Goal: Task Accomplishment & Management: Complete application form

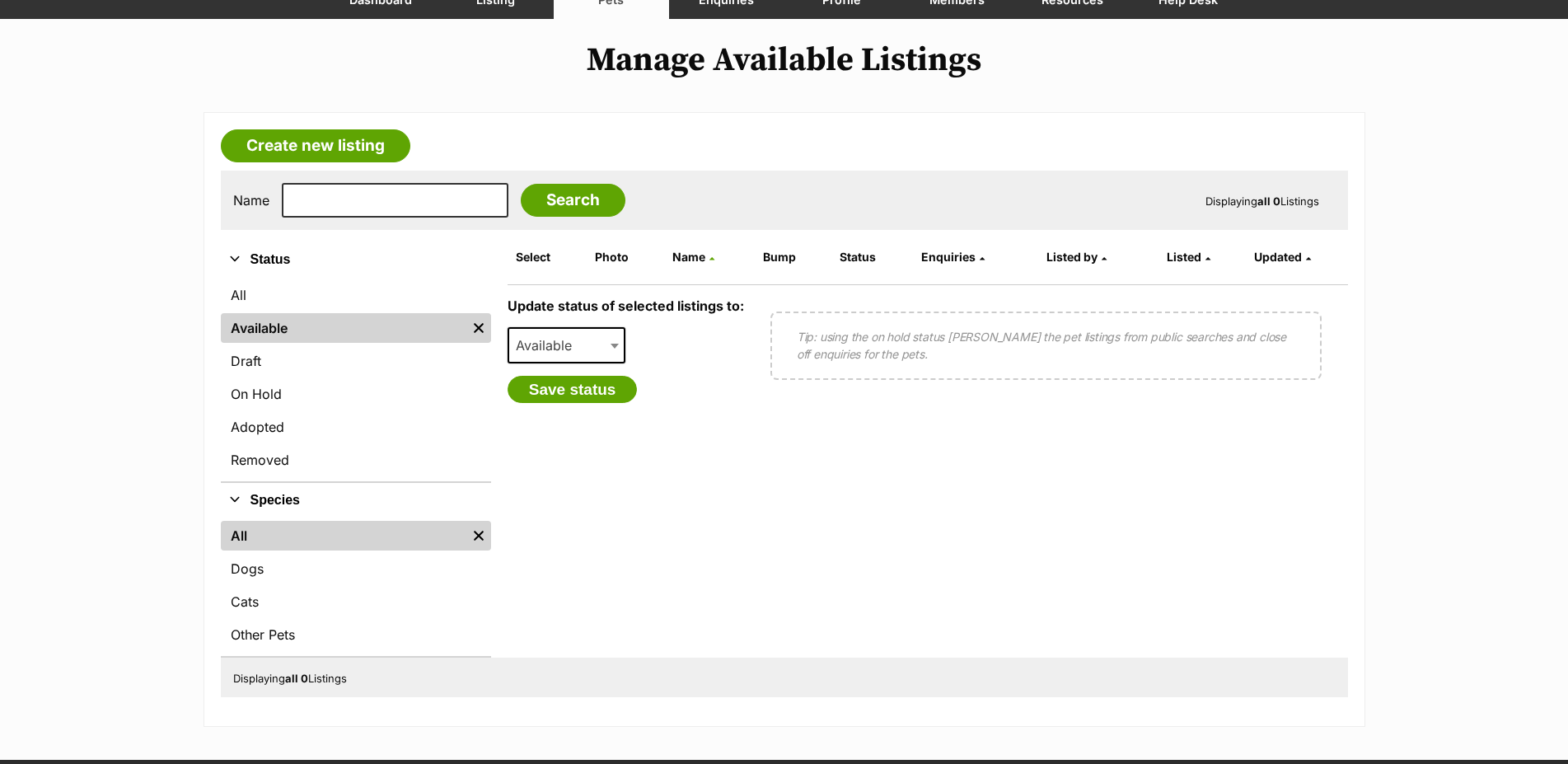
scroll to position [168, 0]
click at [814, 452] on form "Select Photo Name Bump Status Enquiries Listed by Listed Updated Update status …" at bounding box center [928, 449] width 841 height 415
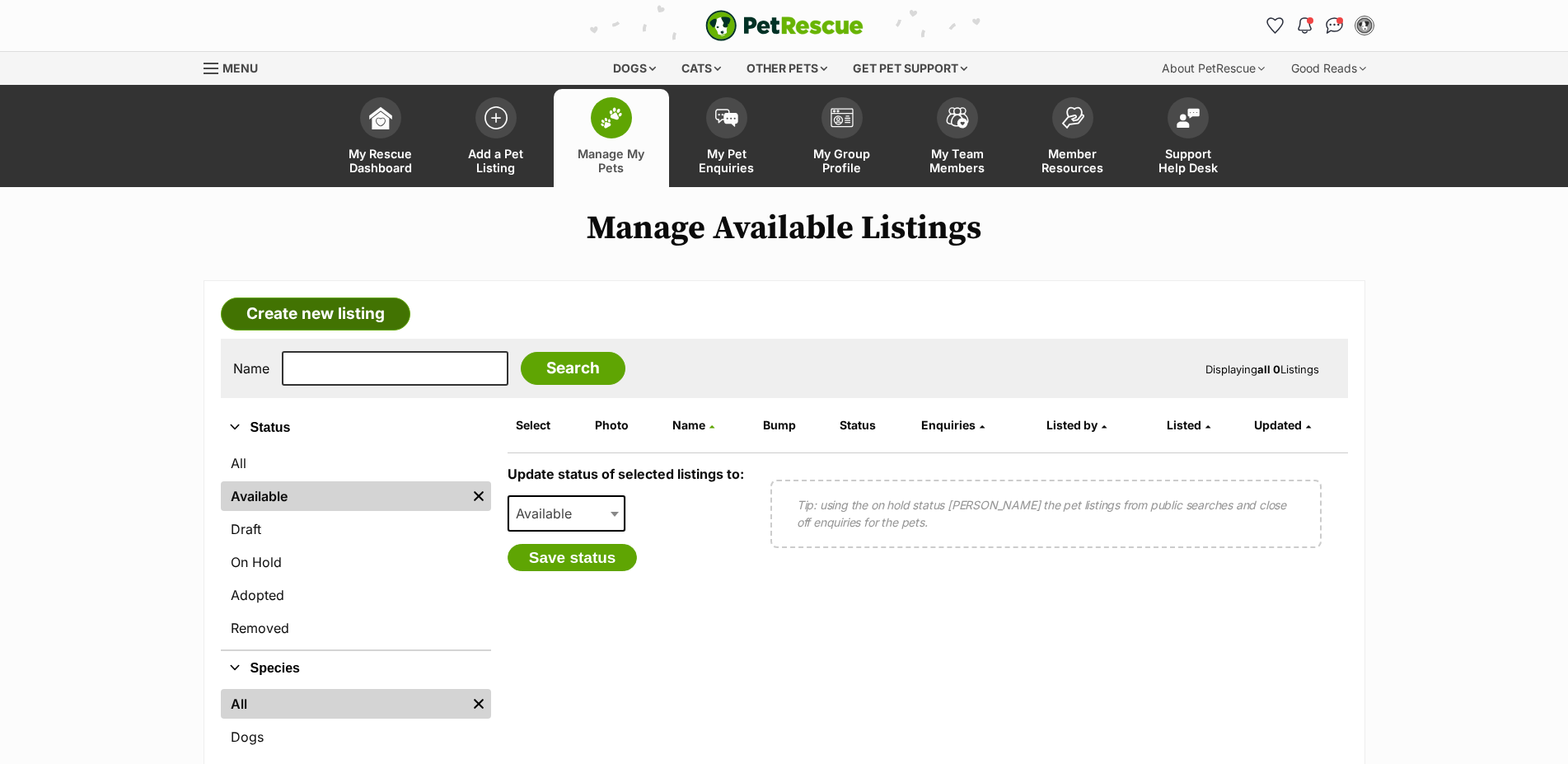
click at [322, 331] on link "Create new listing" at bounding box center [316, 314] width 190 height 33
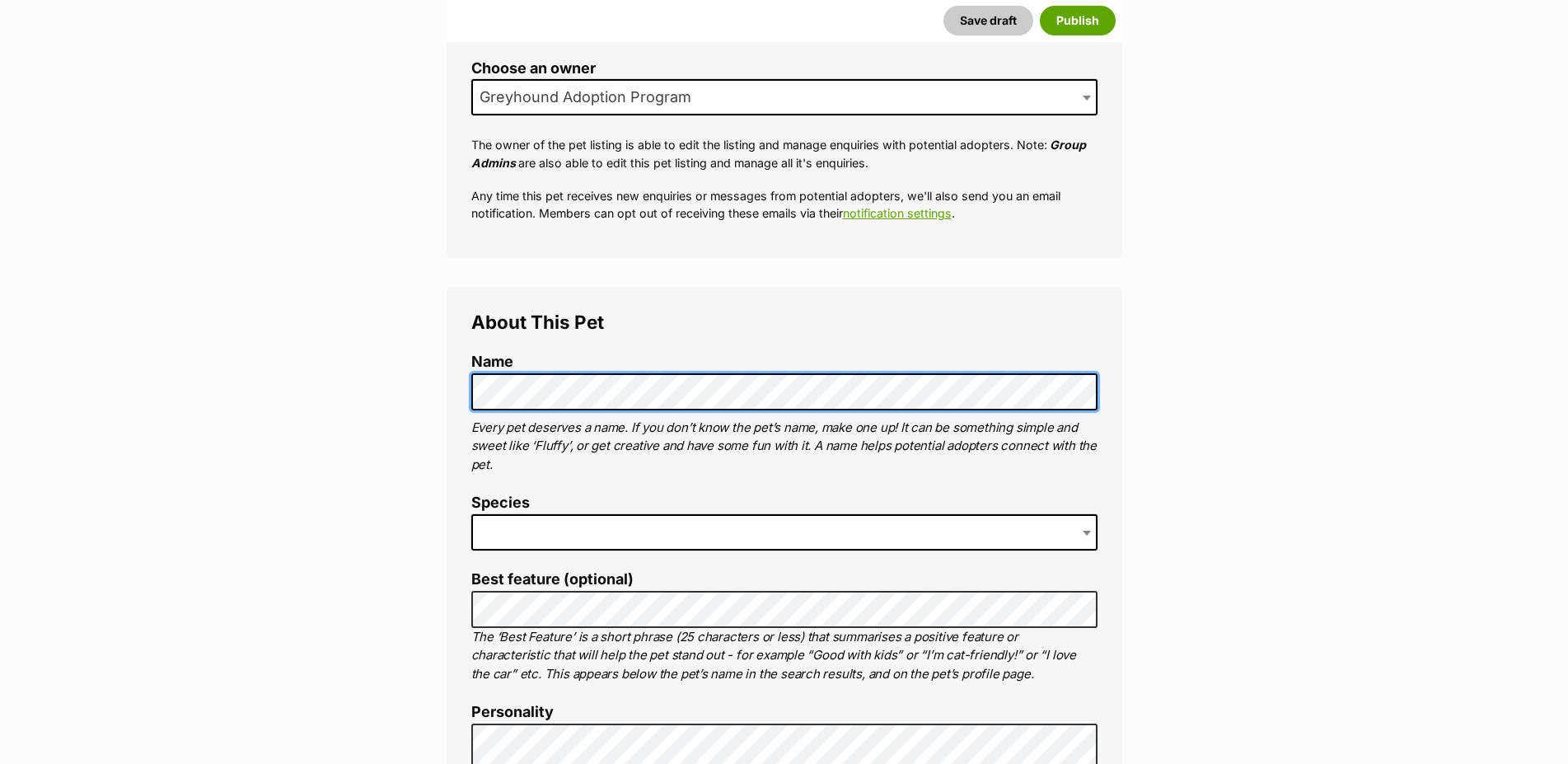
scroll to position [336, 0]
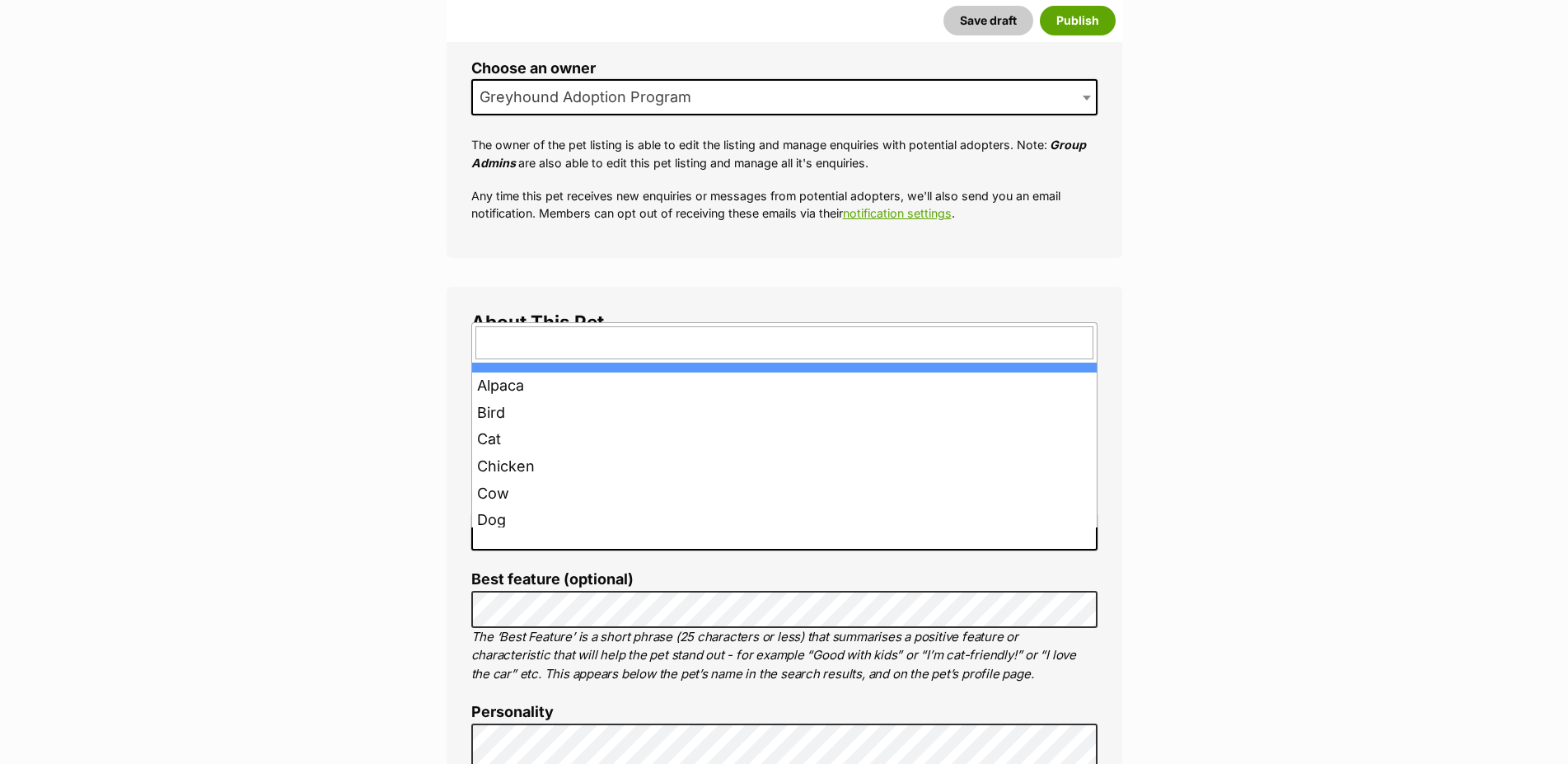
click at [754, 533] on span at bounding box center [783, 533] width 626 height 37
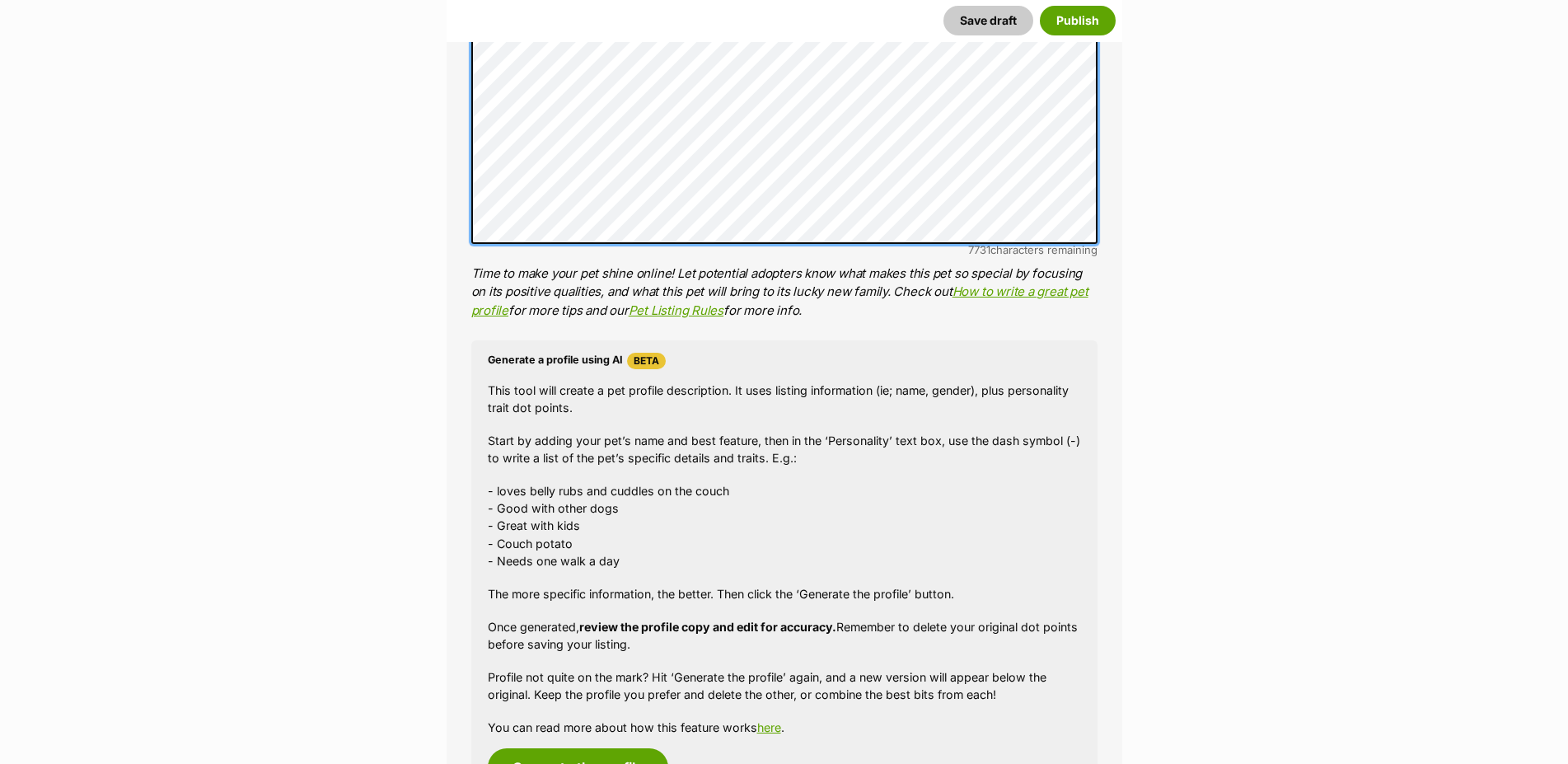
scroll to position [1680, 0]
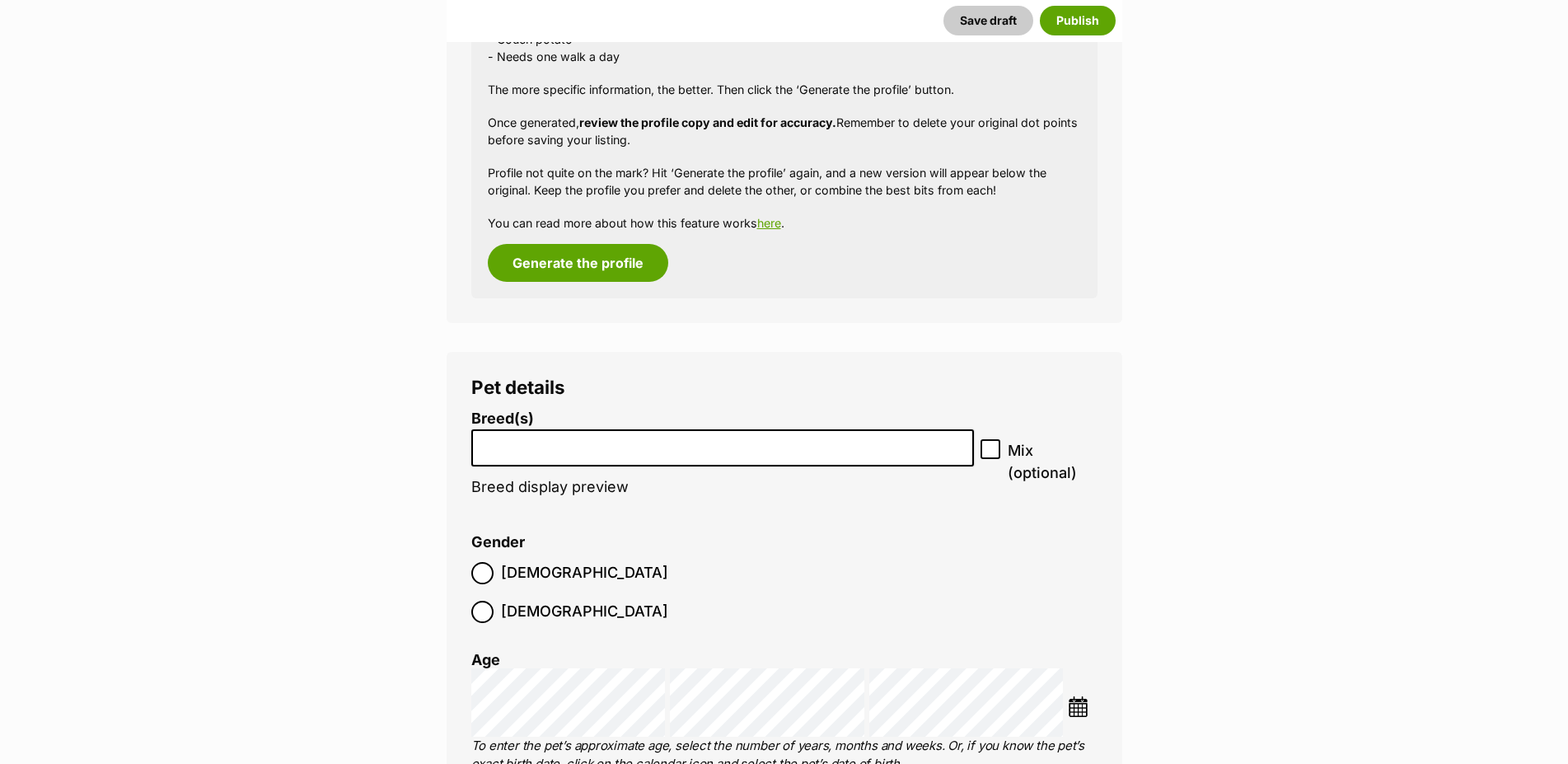
click at [900, 465] on li at bounding box center [722, 447] width 492 height 34
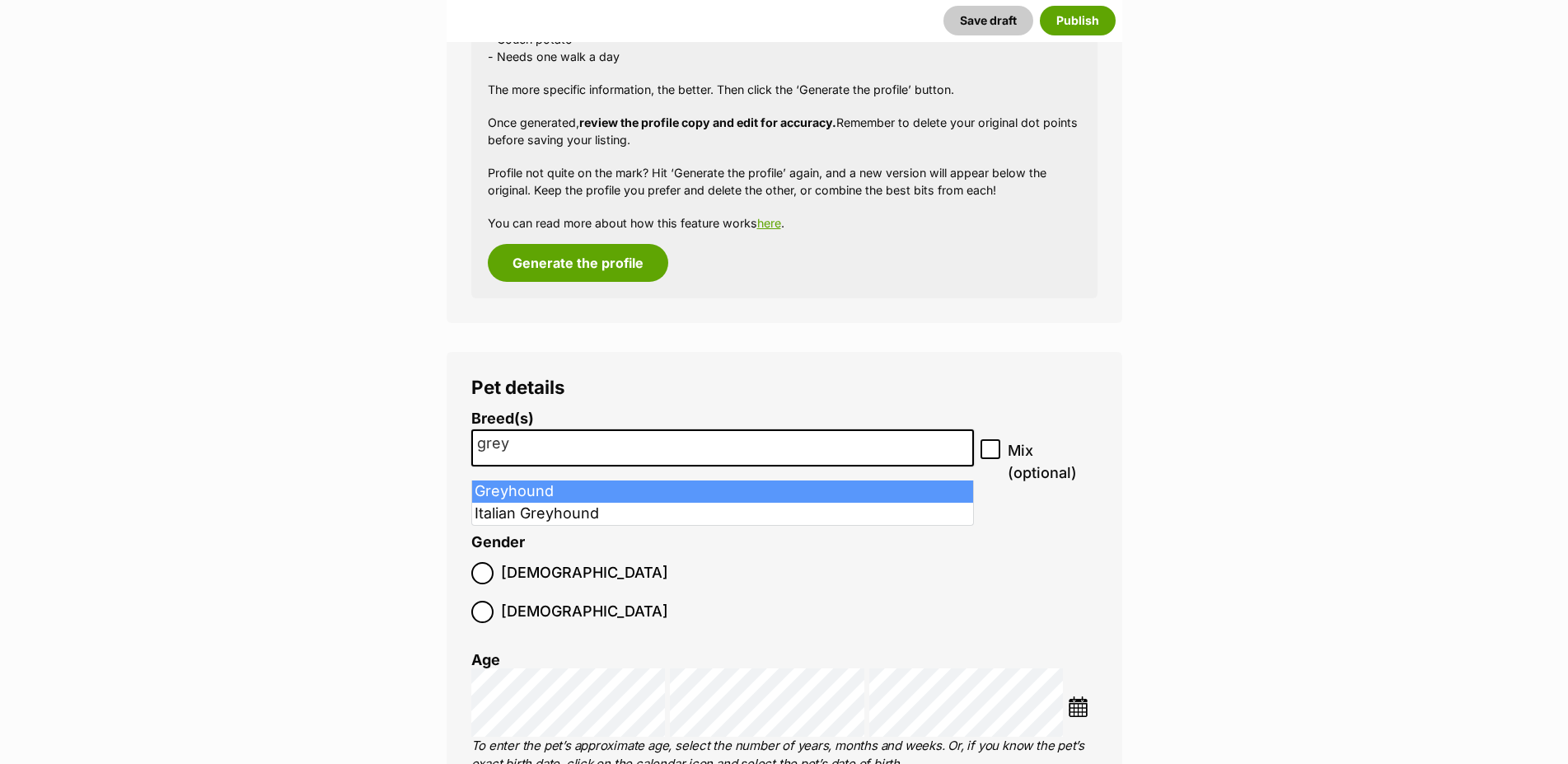
type input "grey"
select select "101"
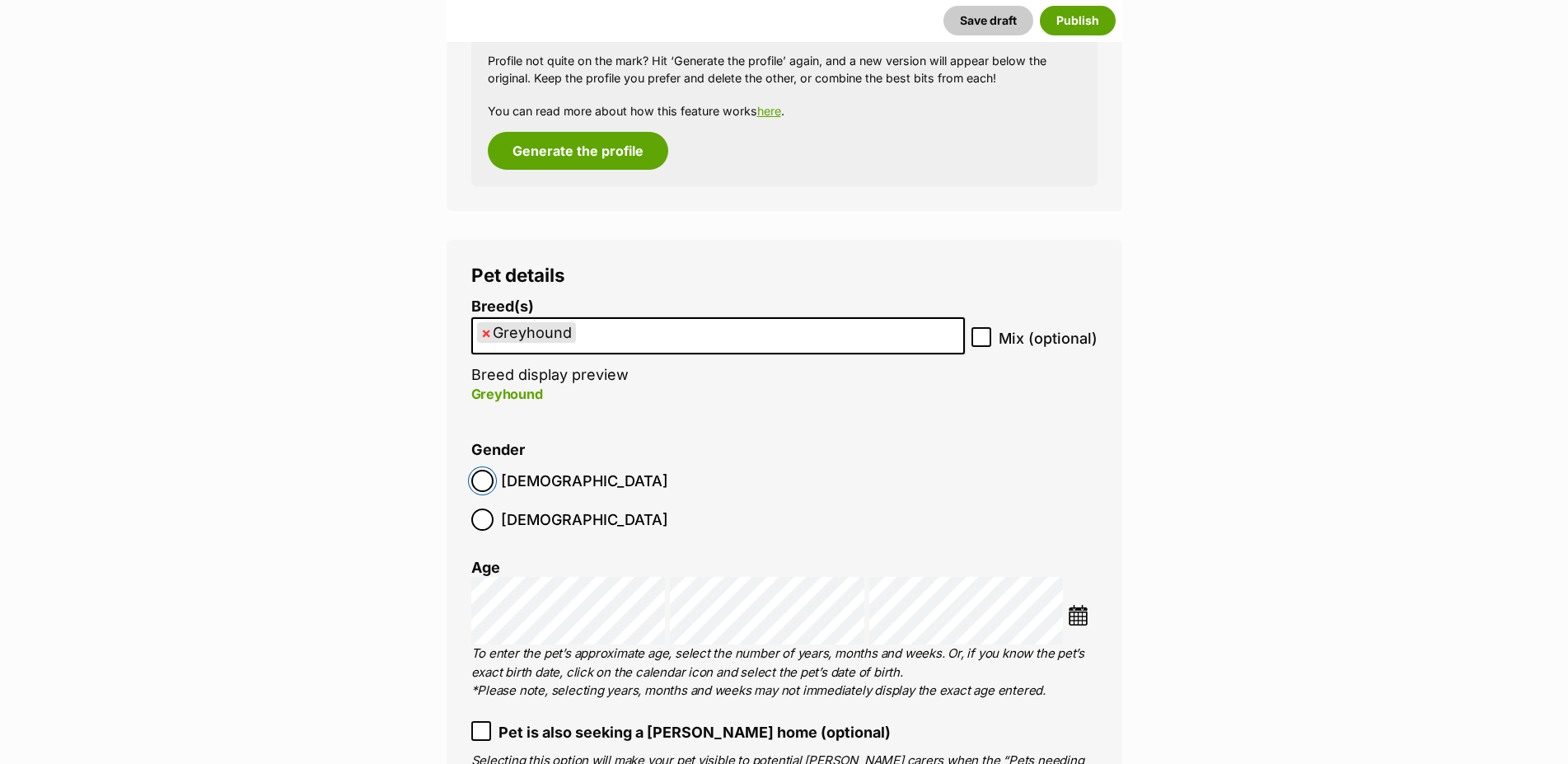
scroll to position [1848, 0]
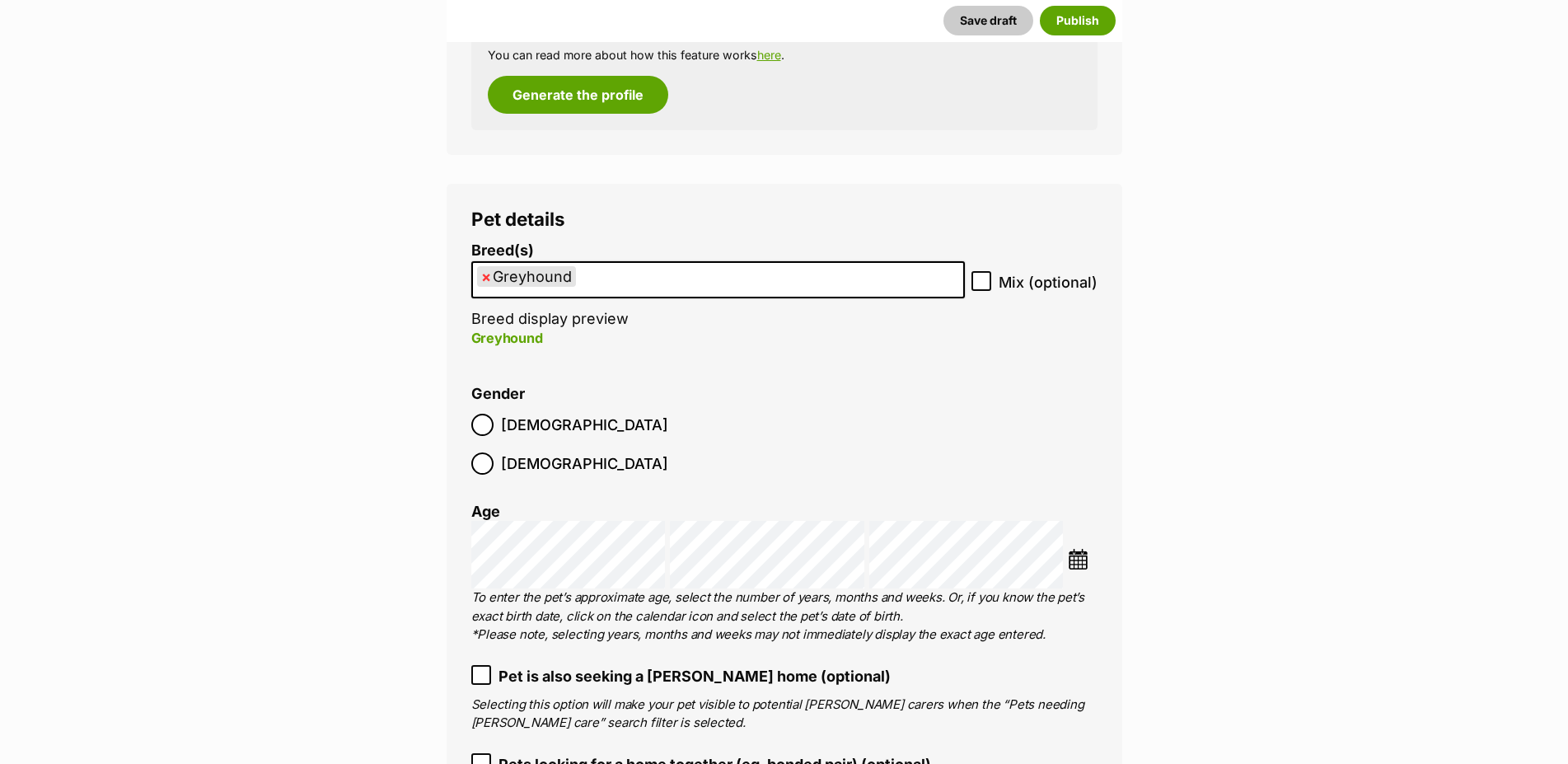
click at [1082, 548] on img at bounding box center [1078, 559] width 21 height 21
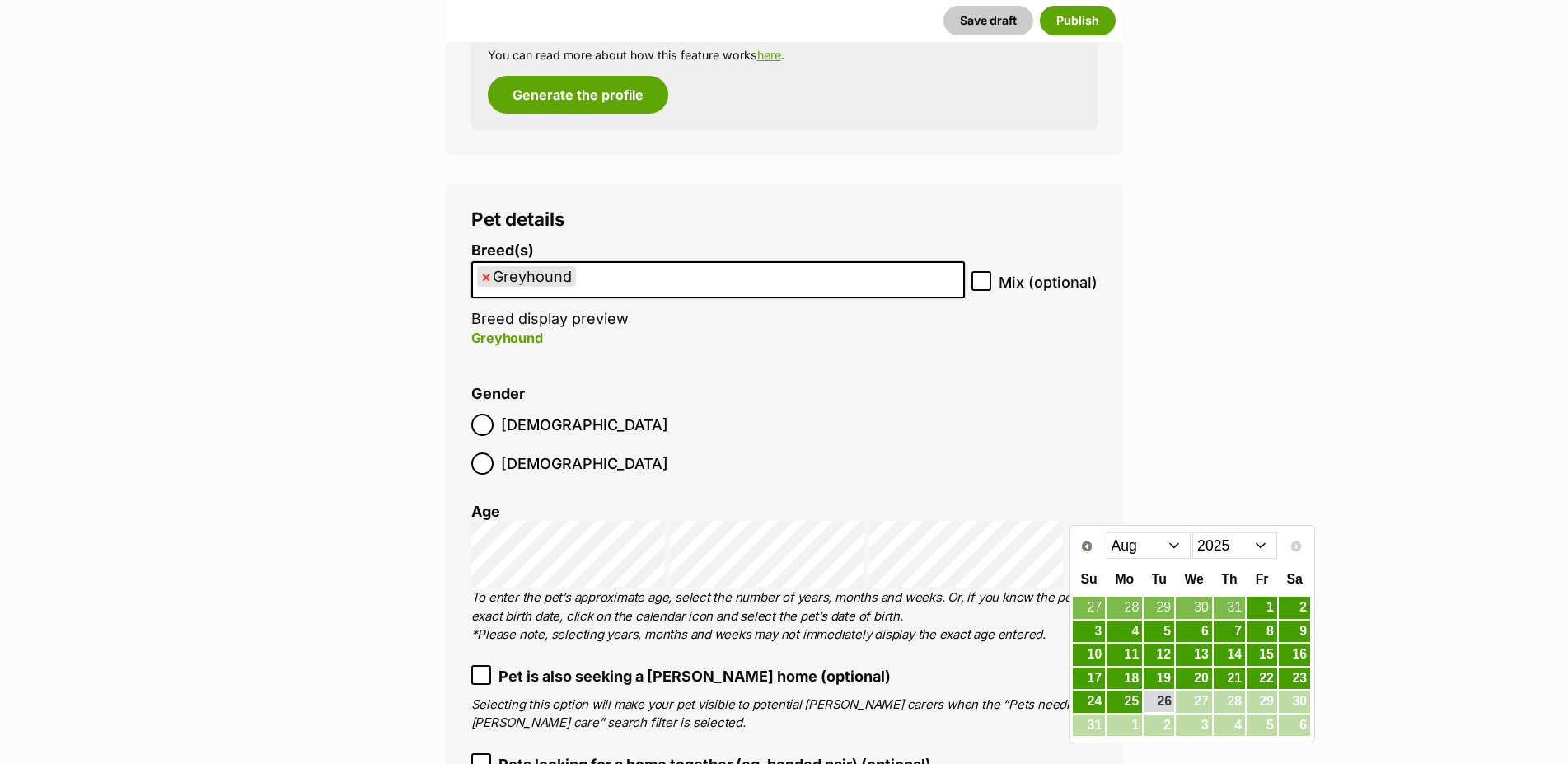
click at [1106, 533] on select "Jan Feb Mar Apr May Jun Jul Aug" at bounding box center [1149, 546] width 85 height 26
click at [1192, 533] on select "2015 2016 2017 2018 2019 2020 2021 2022 2023 2024 2025" at bounding box center [1235, 546] width 85 height 26
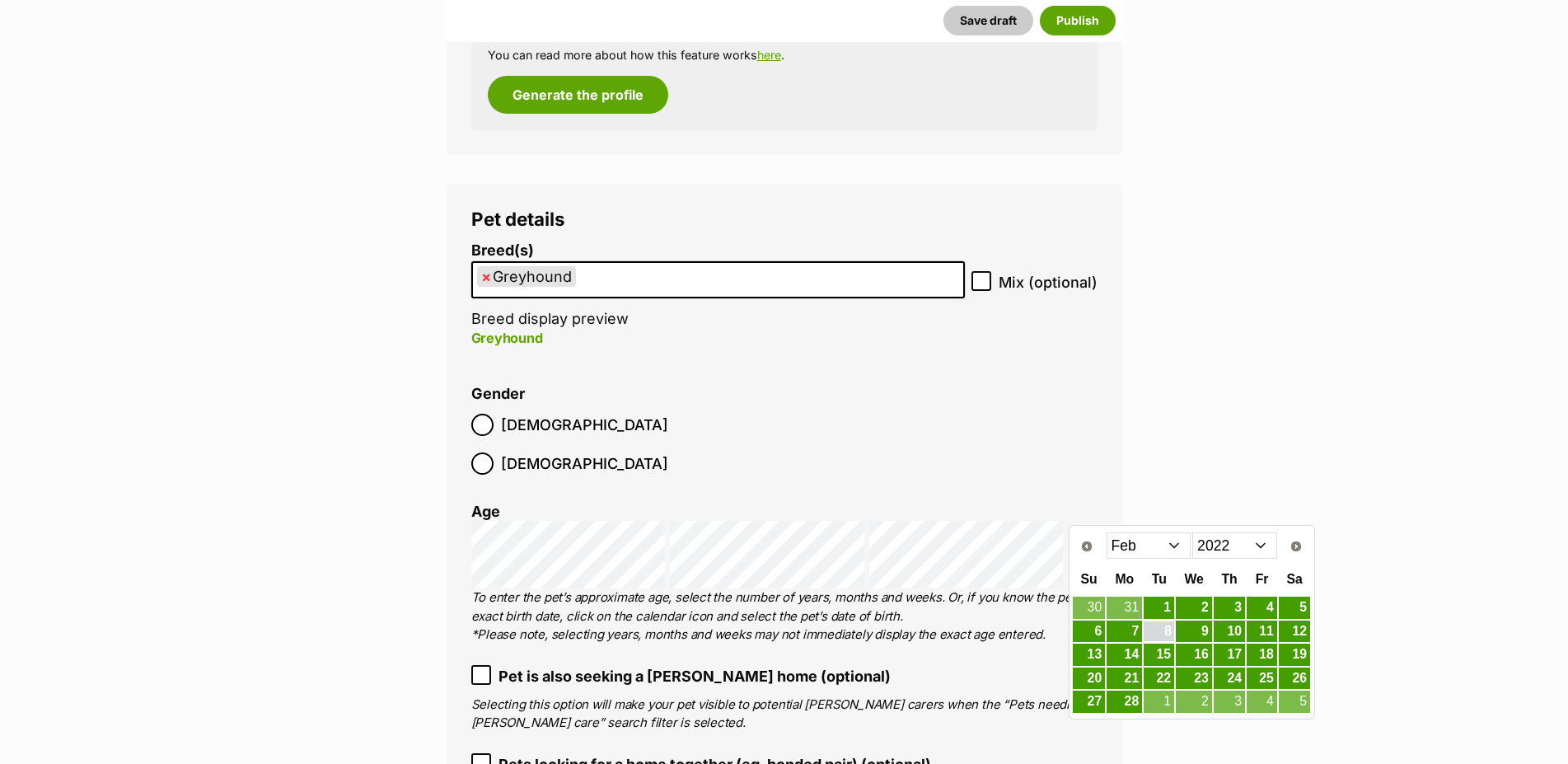
click at [1169, 631] on link "8" at bounding box center [1158, 632] width 30 height 21
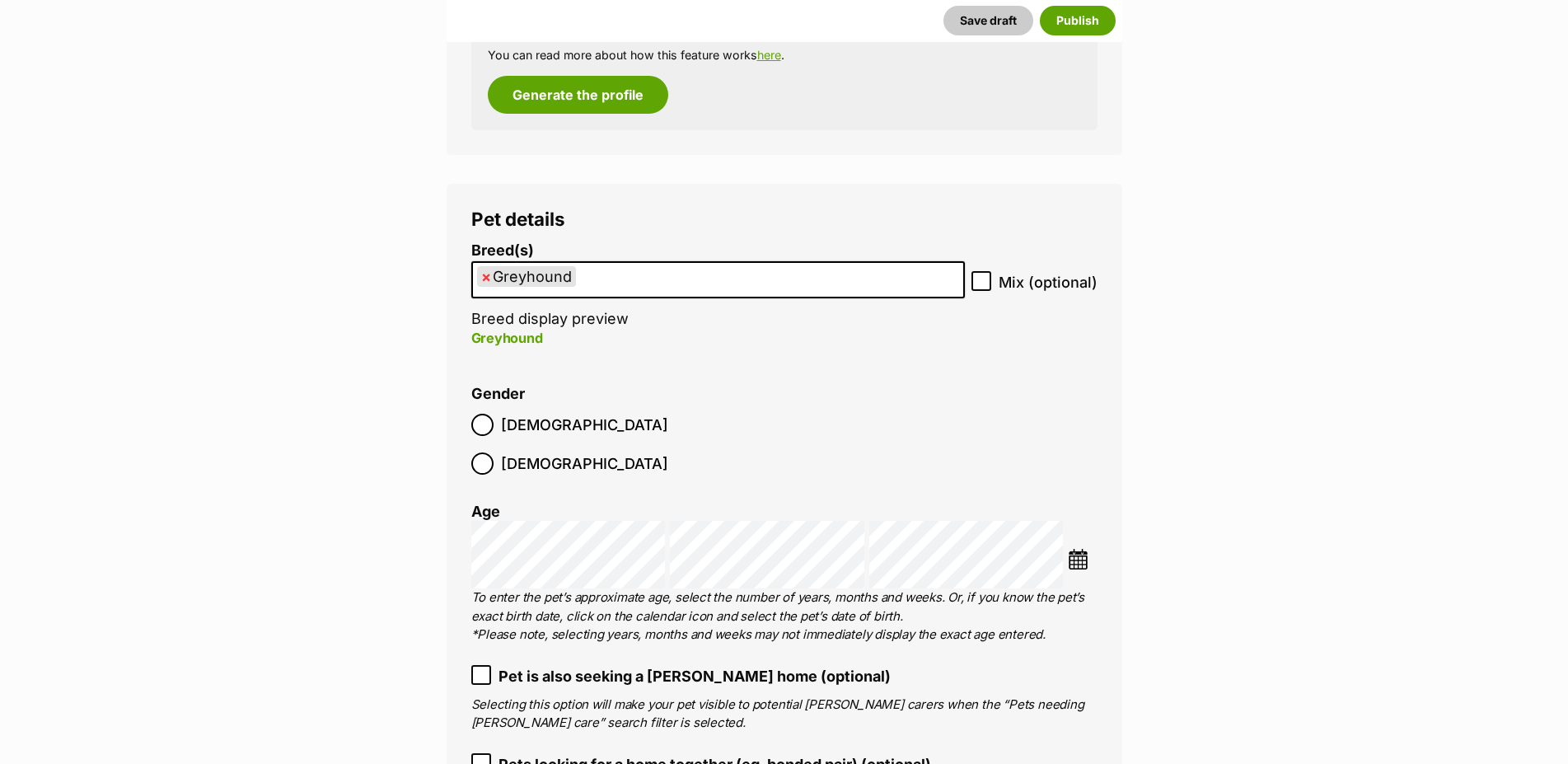
click at [754, 600] on p "To enter the pet’s approximate age, select the number of years, months and week…" at bounding box center [783, 616] width 626 height 56
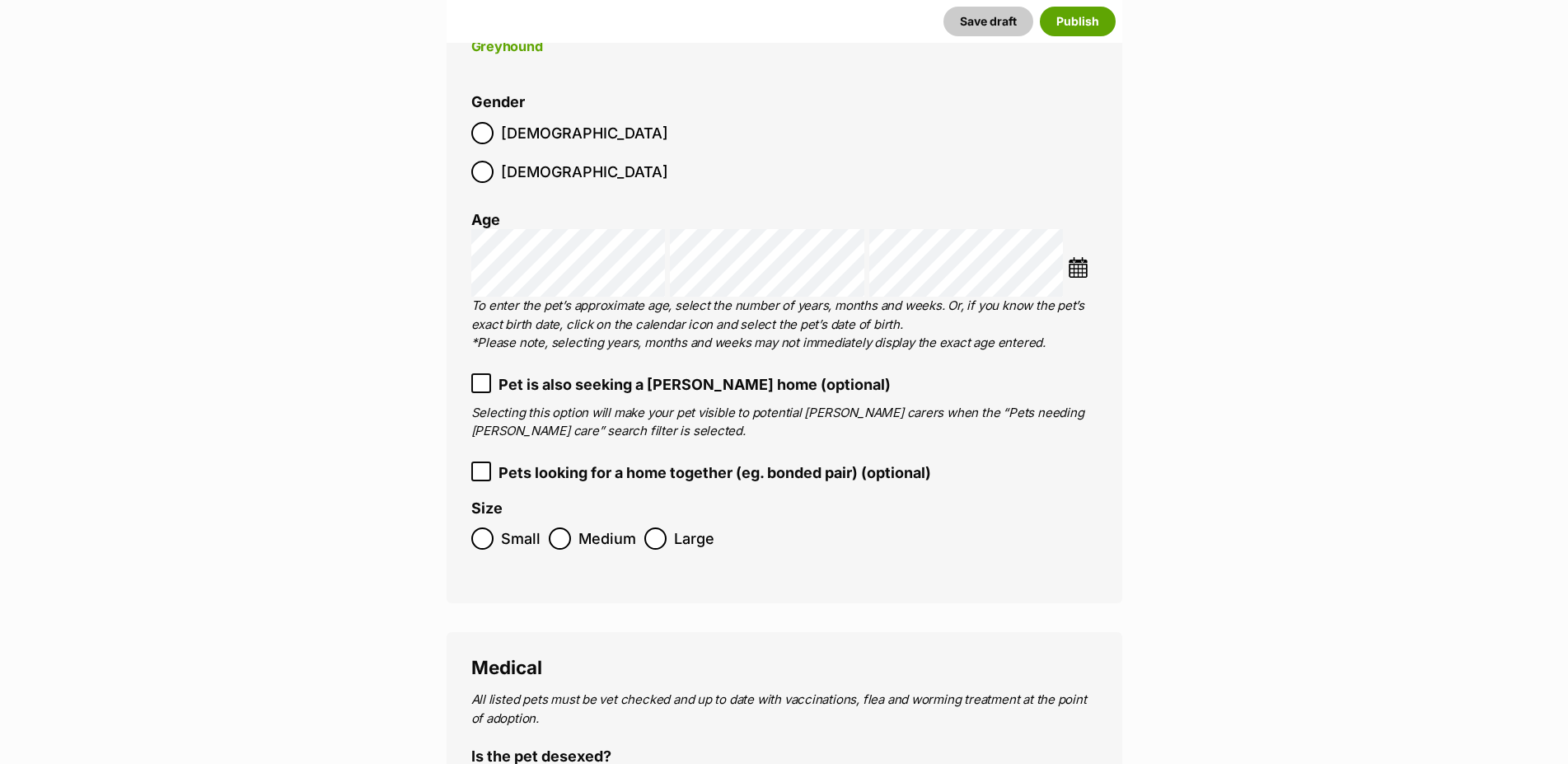
scroll to position [2269, 0]
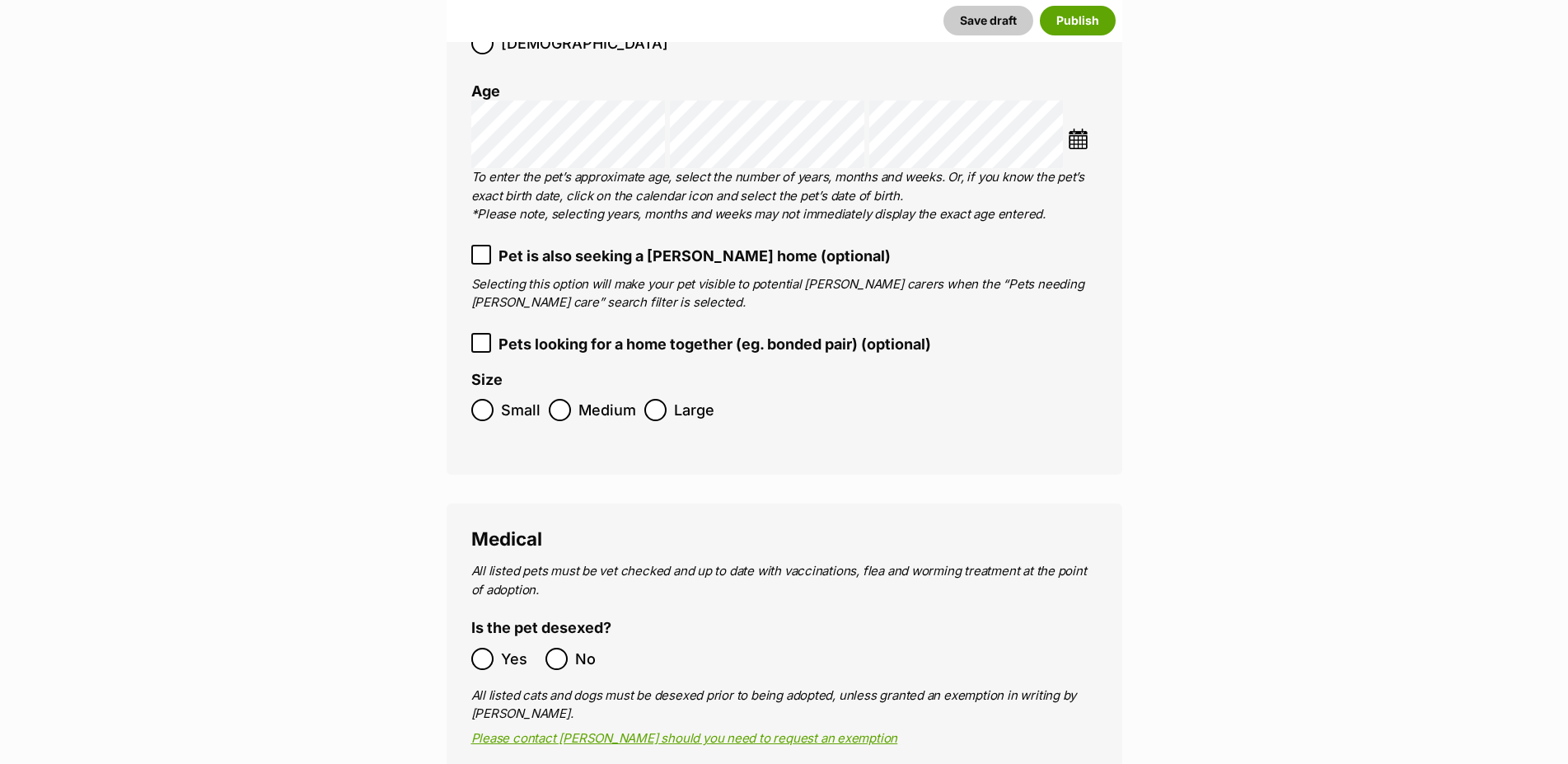
click at [665, 399] on label "Large" at bounding box center [679, 410] width 70 height 23
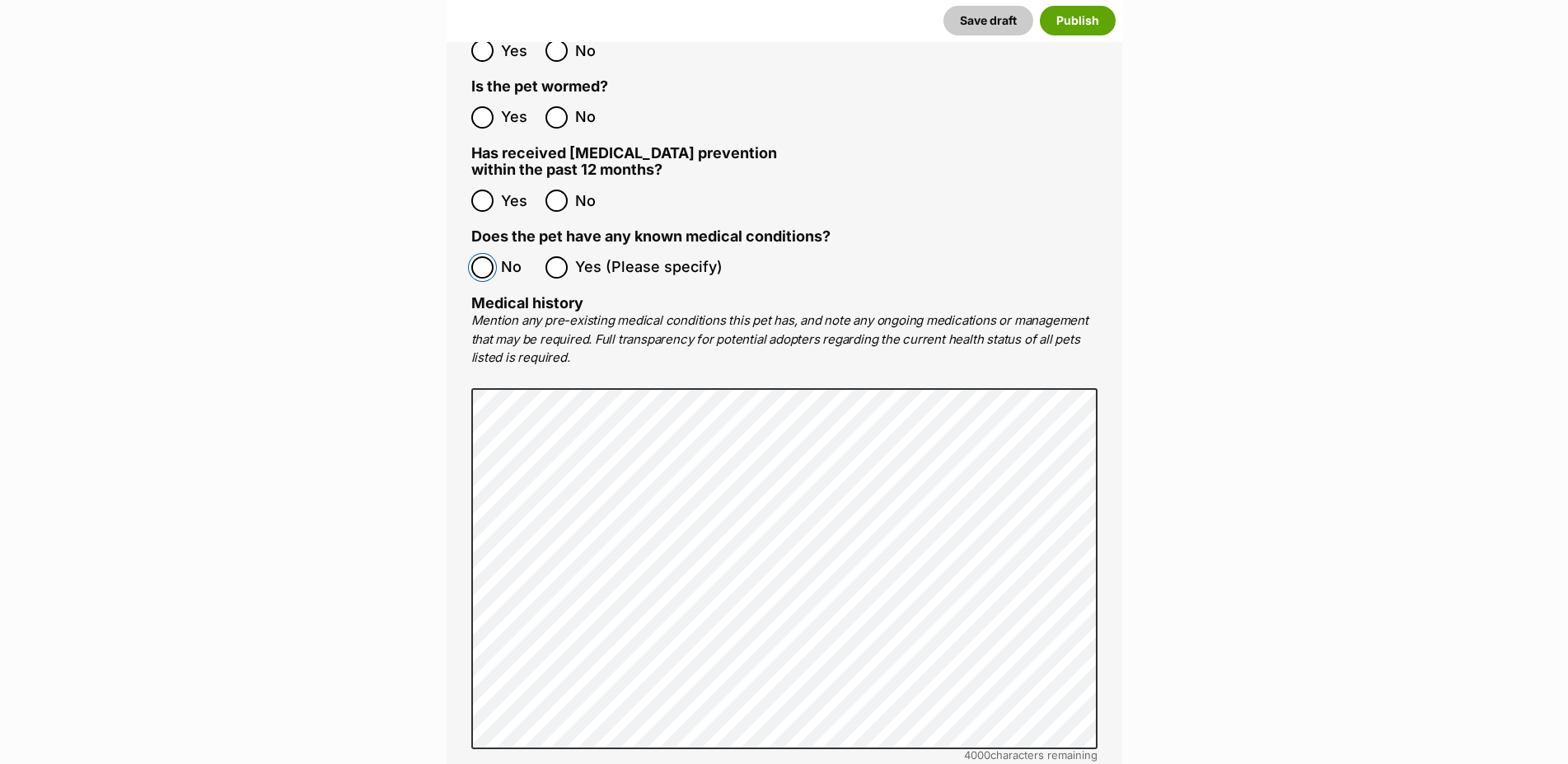
scroll to position [3613, 0]
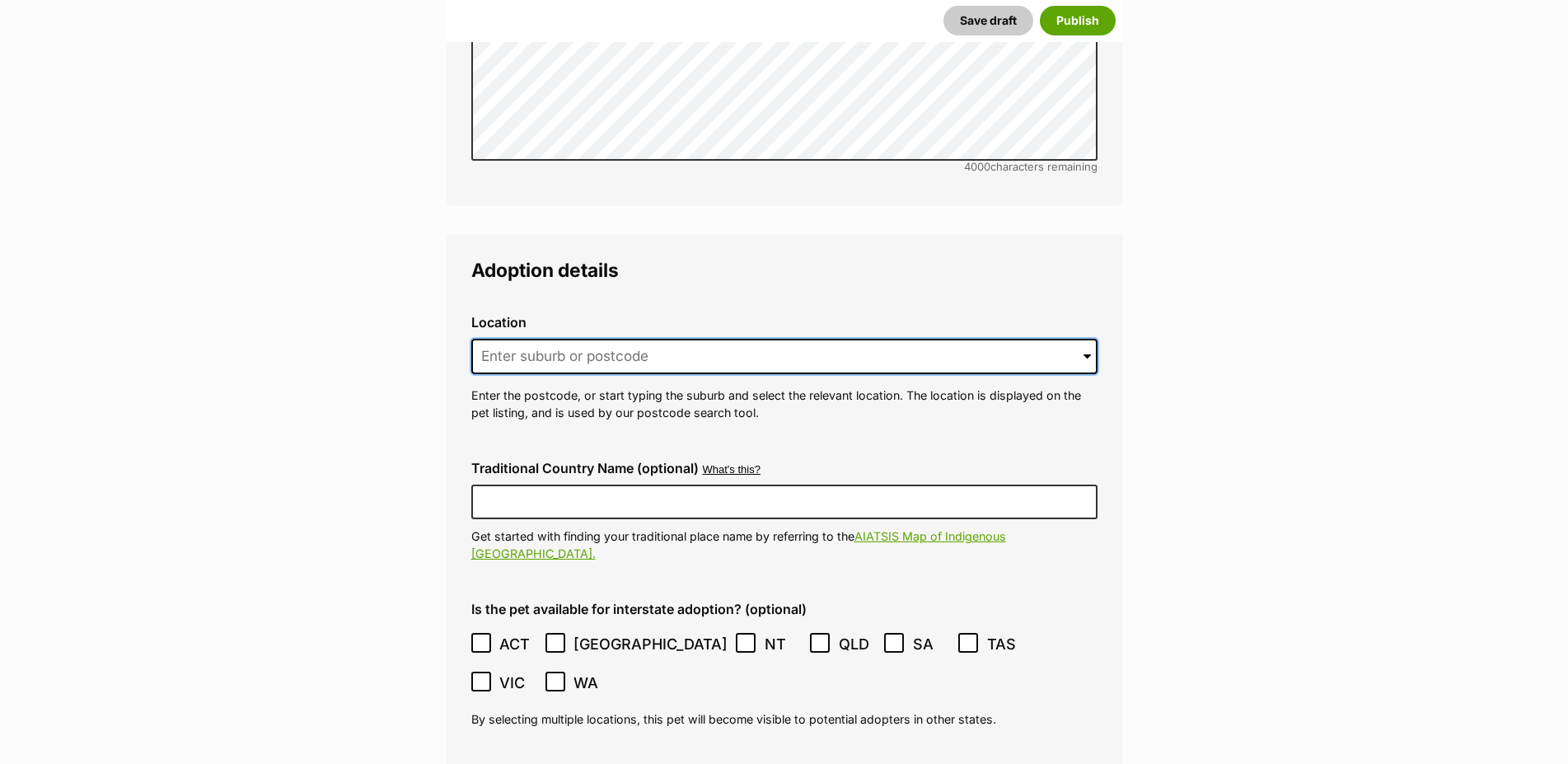
click at [598, 338] on input at bounding box center [783, 357] width 626 height 37
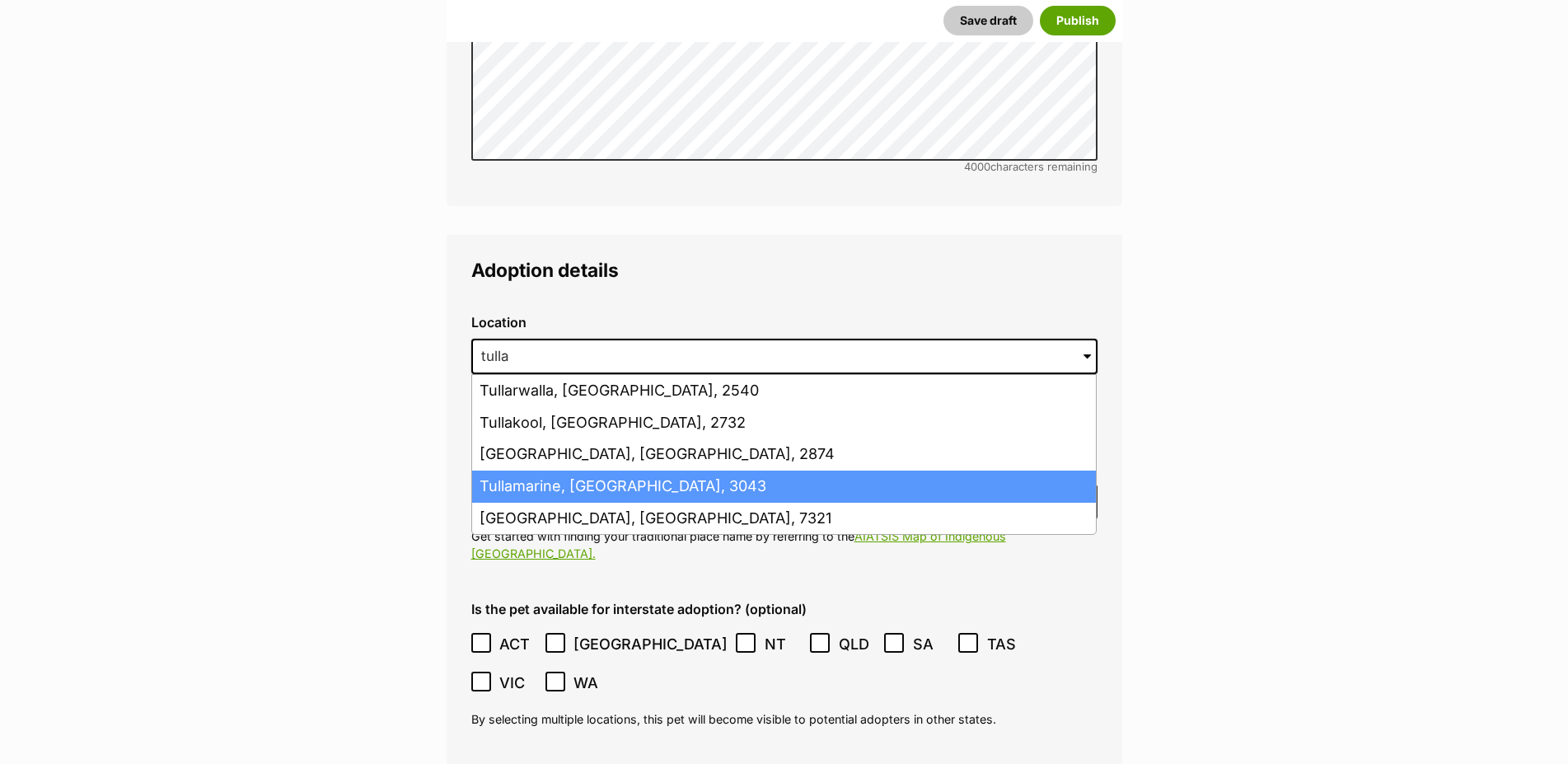
click at [553, 471] on li "Tullamarine, Victoria, 3043" at bounding box center [783, 486] width 624 height 32
type input "Tullamarine, Victoria, 3043"
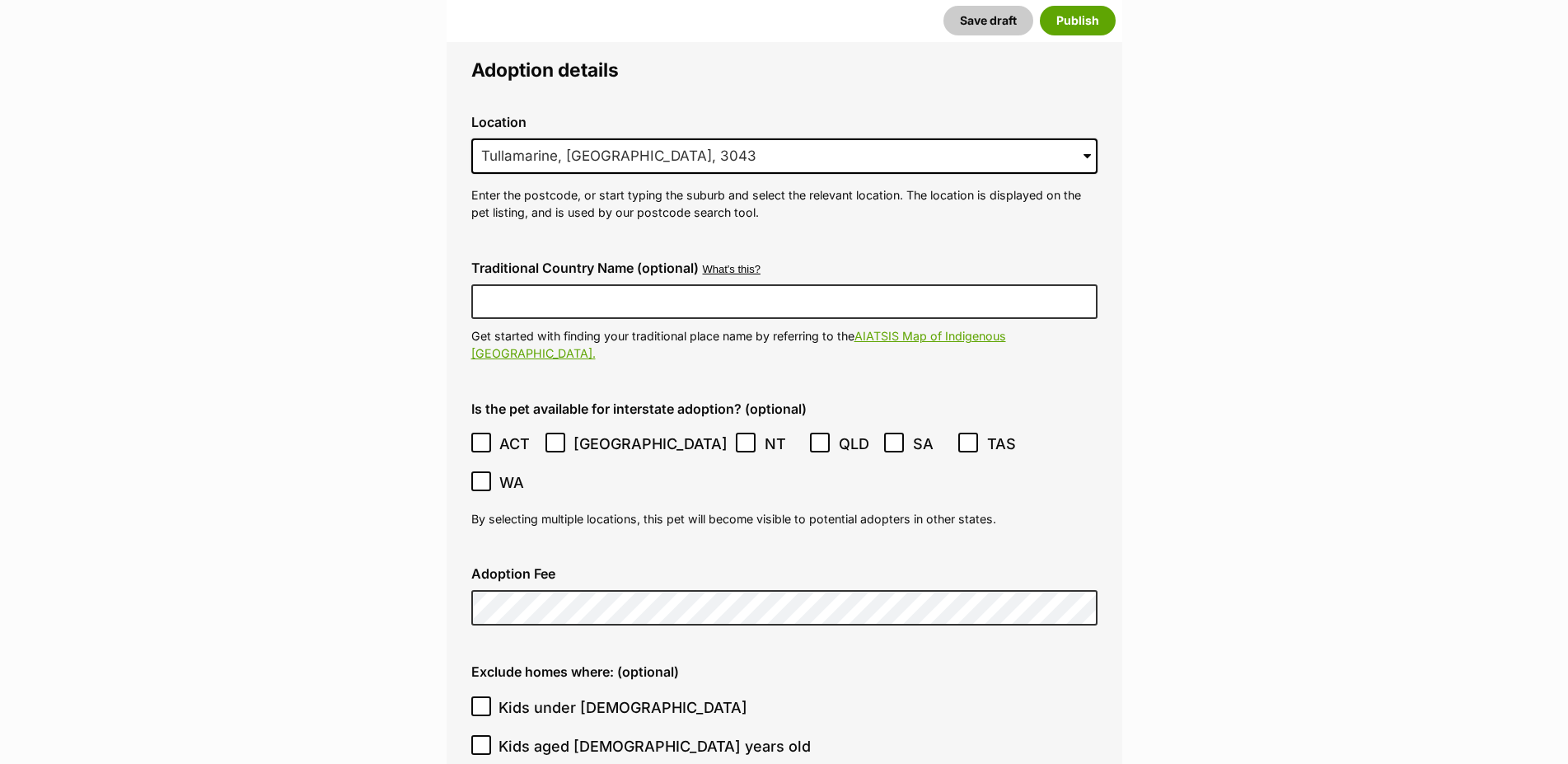
scroll to position [3865, 0]
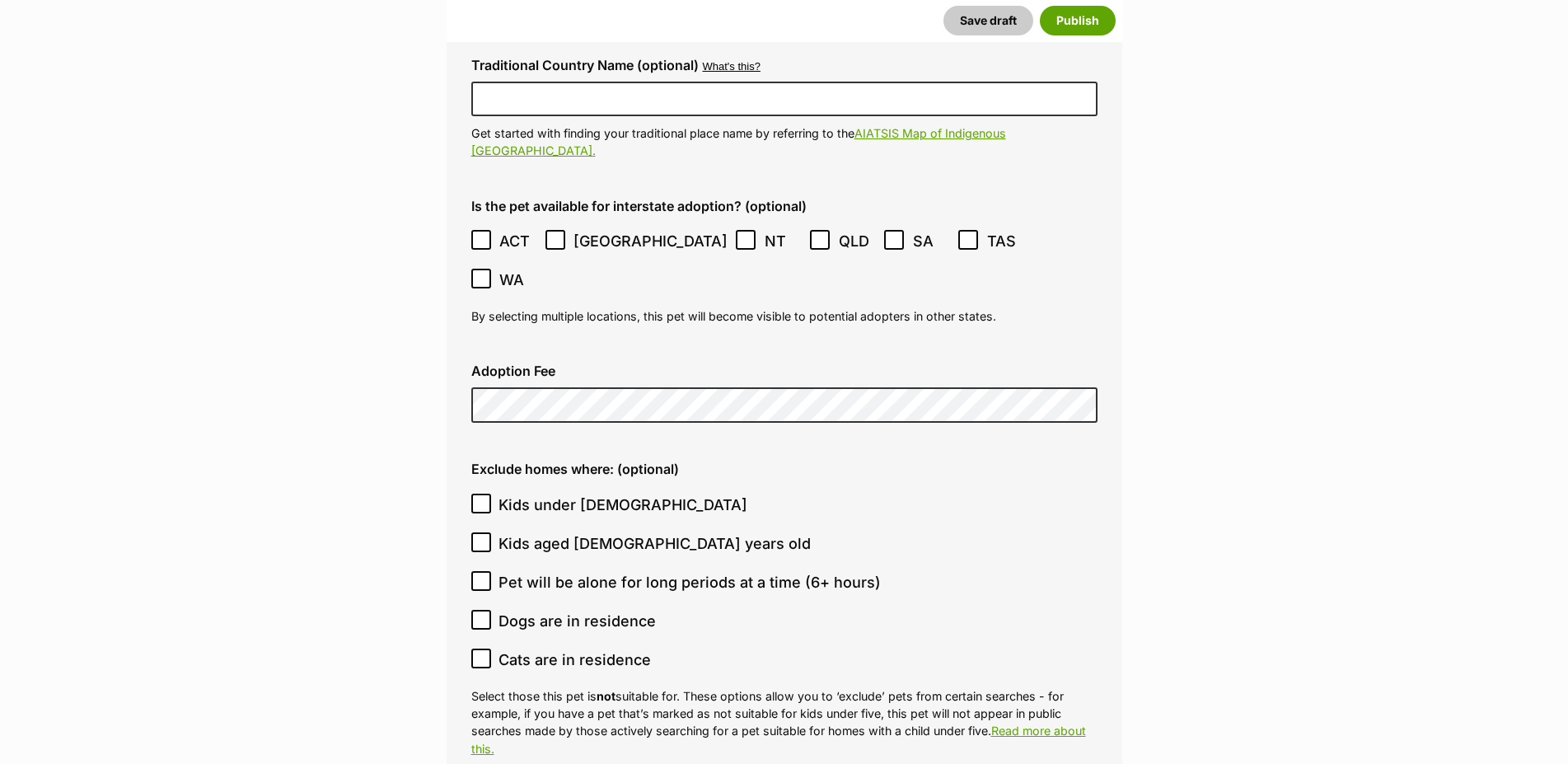
scroll to position [4201, 0]
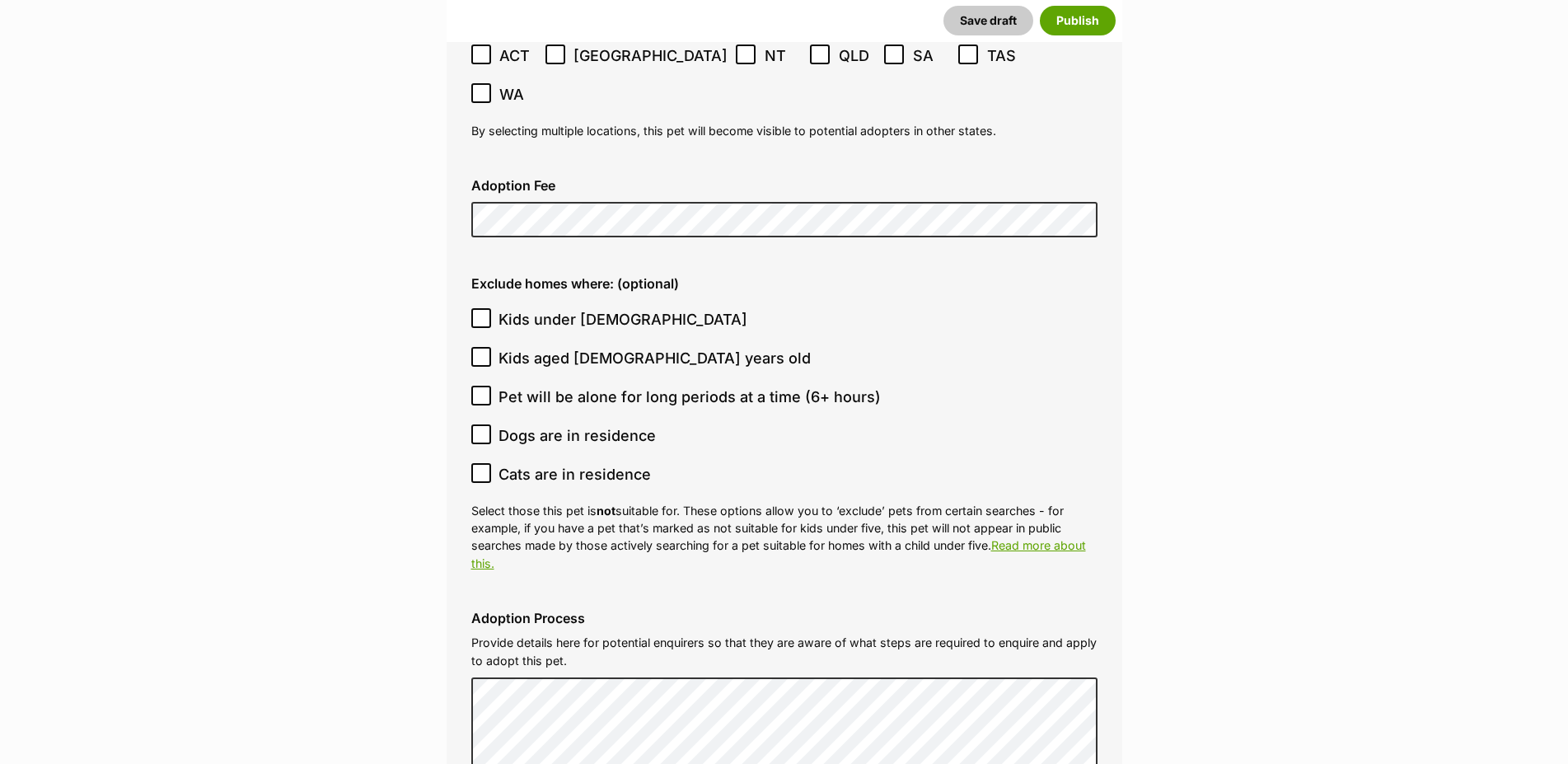
click at [479, 312] on icon at bounding box center [480, 318] width 11 height 11
click at [479, 308] on input "Kids under [DEMOGRAPHIC_DATA]" at bounding box center [480, 318] width 20 height 20
checkbox input "true"
click at [481, 467] on icon at bounding box center [480, 472] width 11 height 11
click at [481, 463] on input "Cats are in residence" at bounding box center [480, 472] width 20 height 20
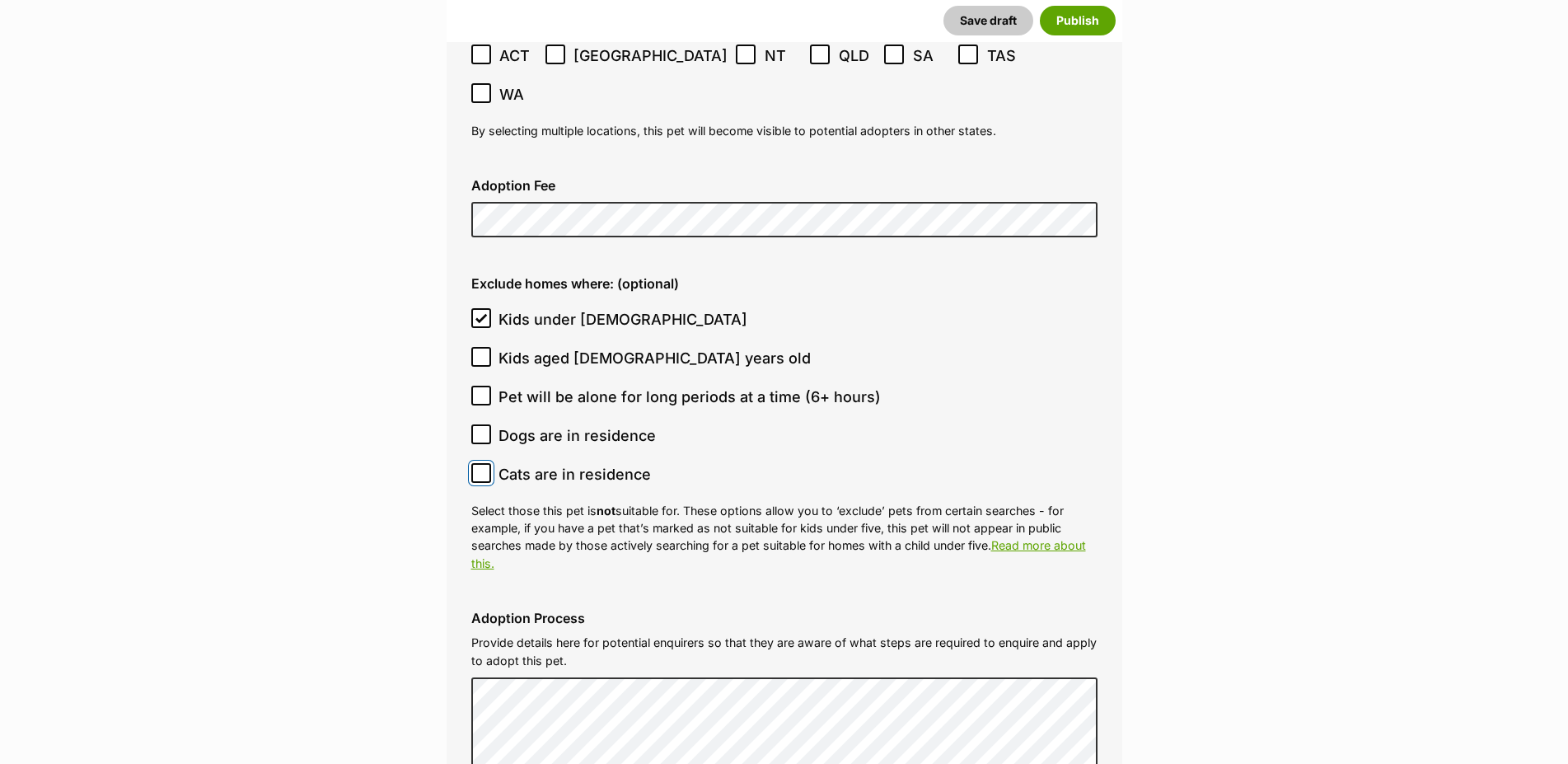
checkbox input "true"
click at [756, 343] on ol "Kids under 5 years old Kids aged 6-12 years old Pet will be alone for long peri…" at bounding box center [783, 397] width 626 height 193
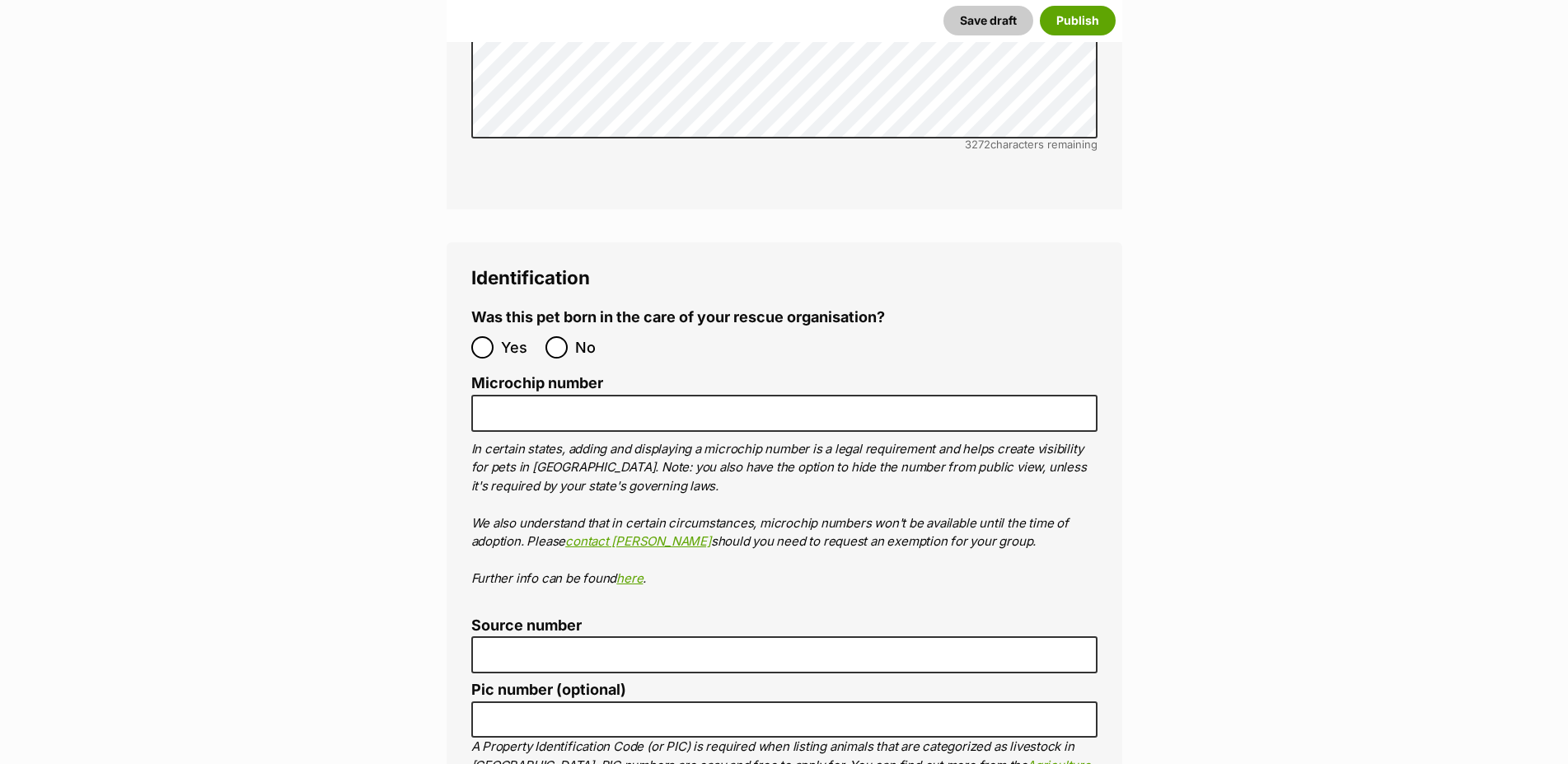
scroll to position [5125, 0]
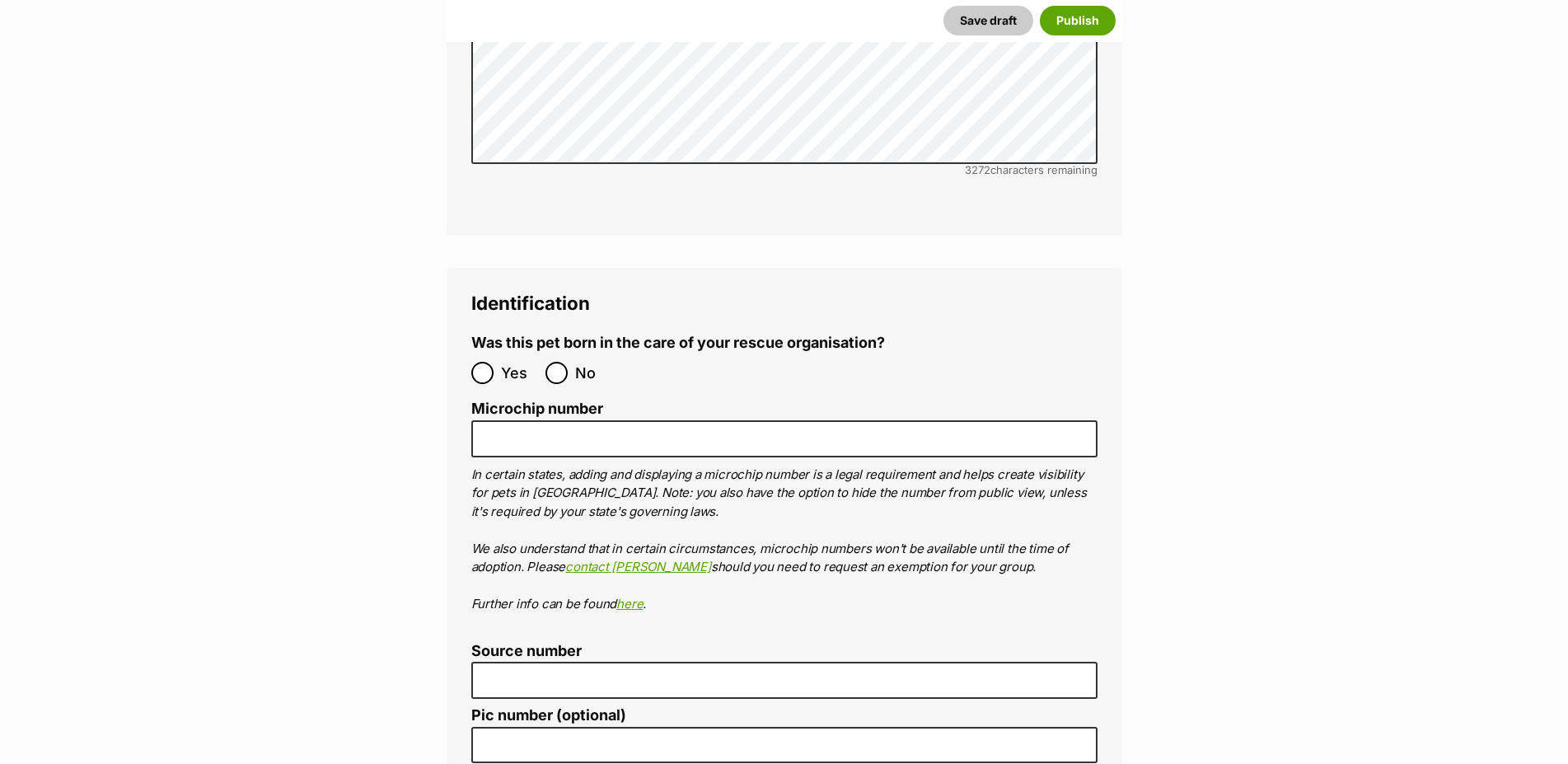
drag, startPoint x: 576, startPoint y: 292, endPoint x: 561, endPoint y: 292, distance: 15.0
click at [575, 362] on span "No" at bounding box center [593, 373] width 37 height 23
click at [567, 362] on input "No" at bounding box center [557, 373] width 23 height 23
radio input "true"
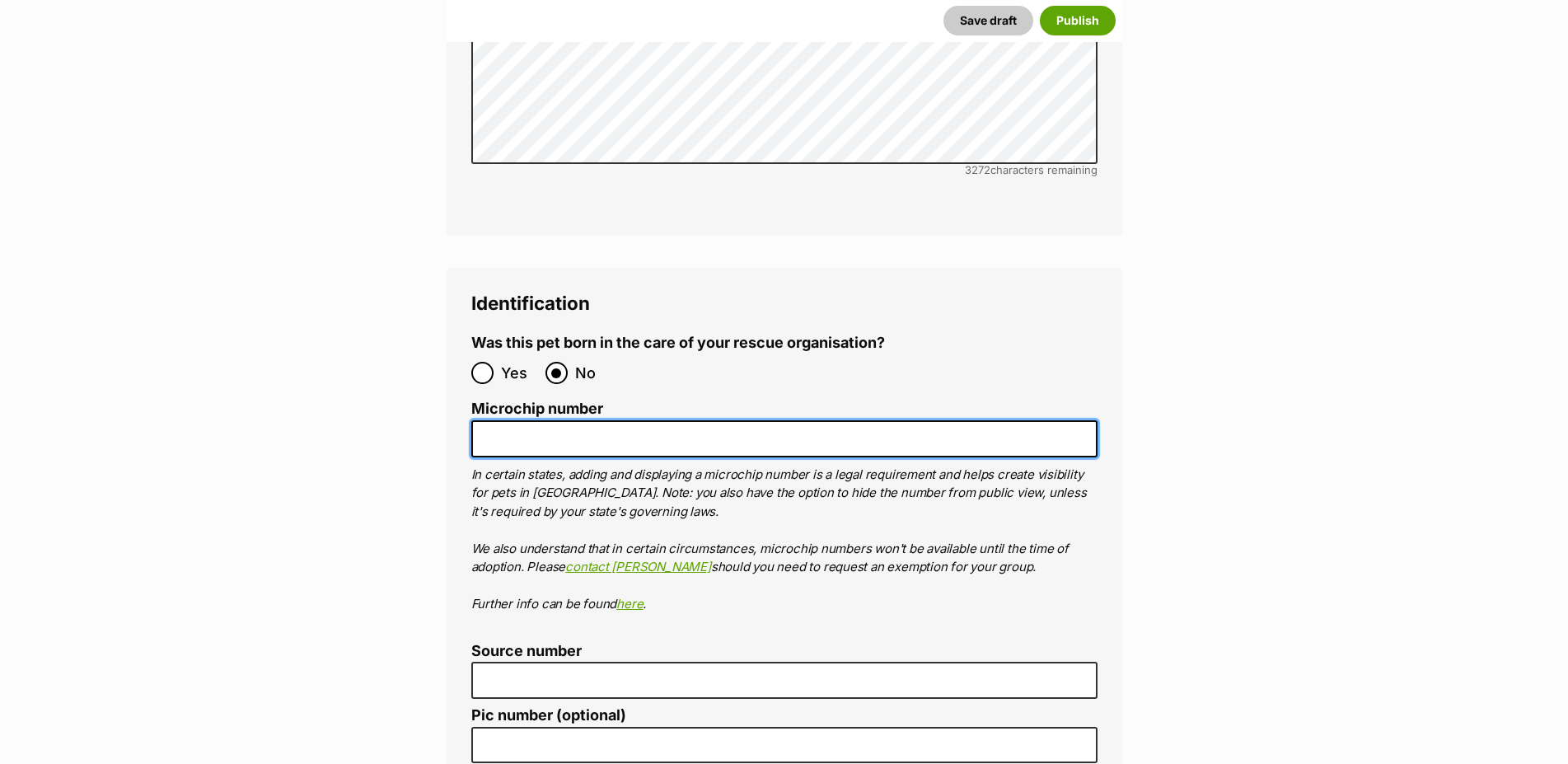
click at [588, 420] on input "Microchip number" at bounding box center [783, 439] width 626 height 37
type input "956000013074509"
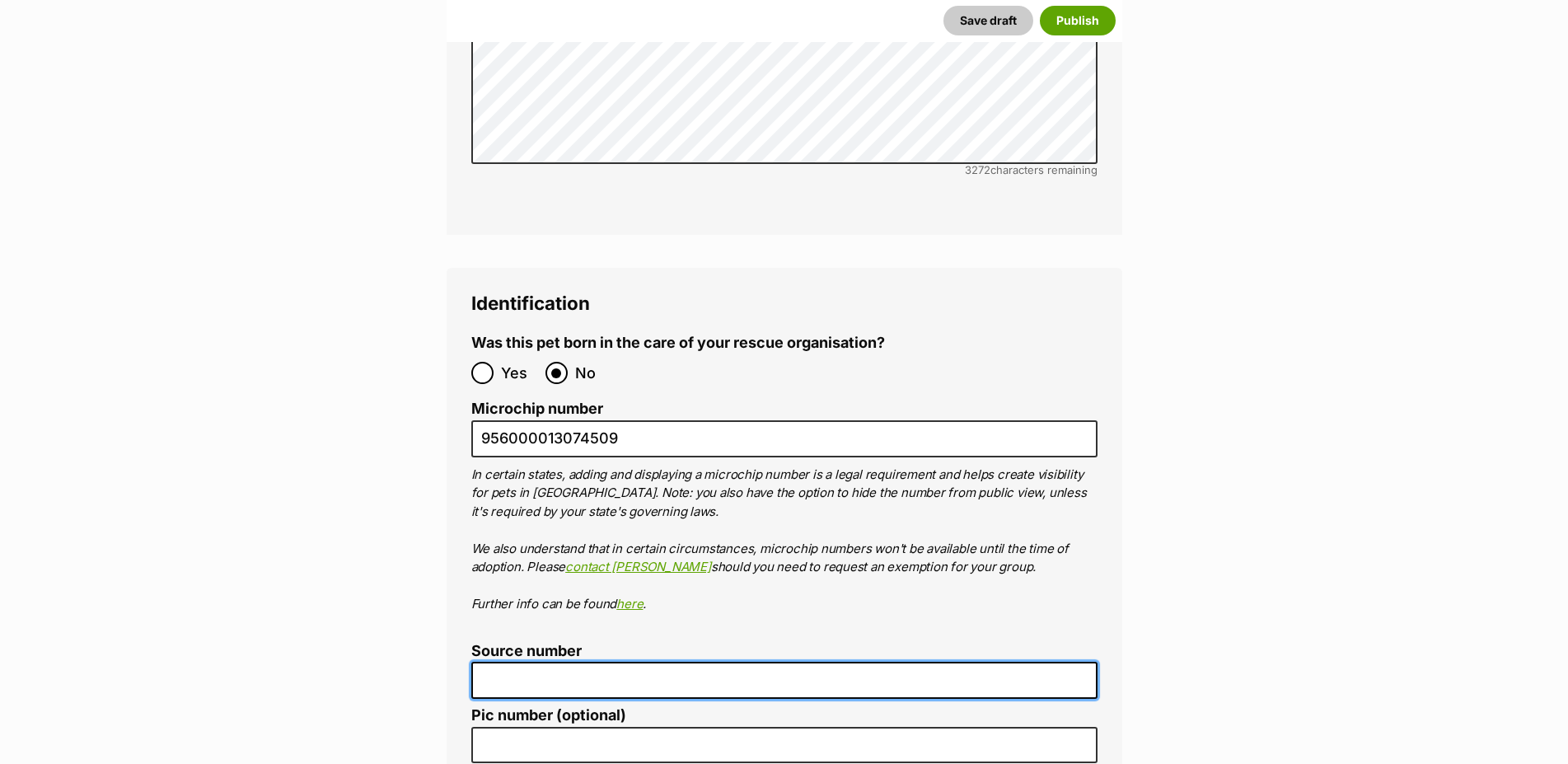
click at [508, 661] on input "Source number" at bounding box center [783, 680] width 626 height 37
type input "BR101124"
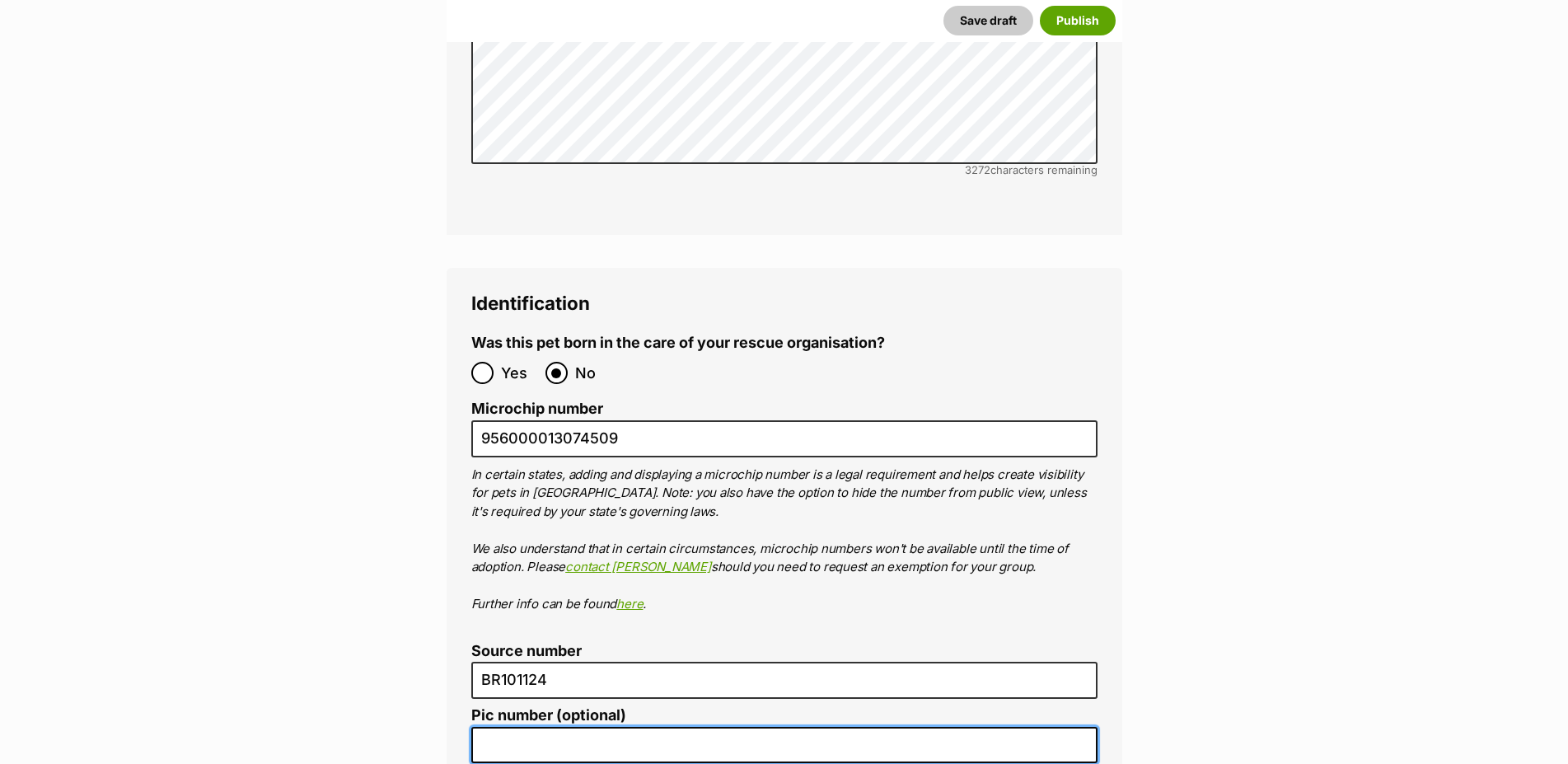
click at [512, 727] on input "Pic number (optional)" at bounding box center [783, 745] width 626 height 37
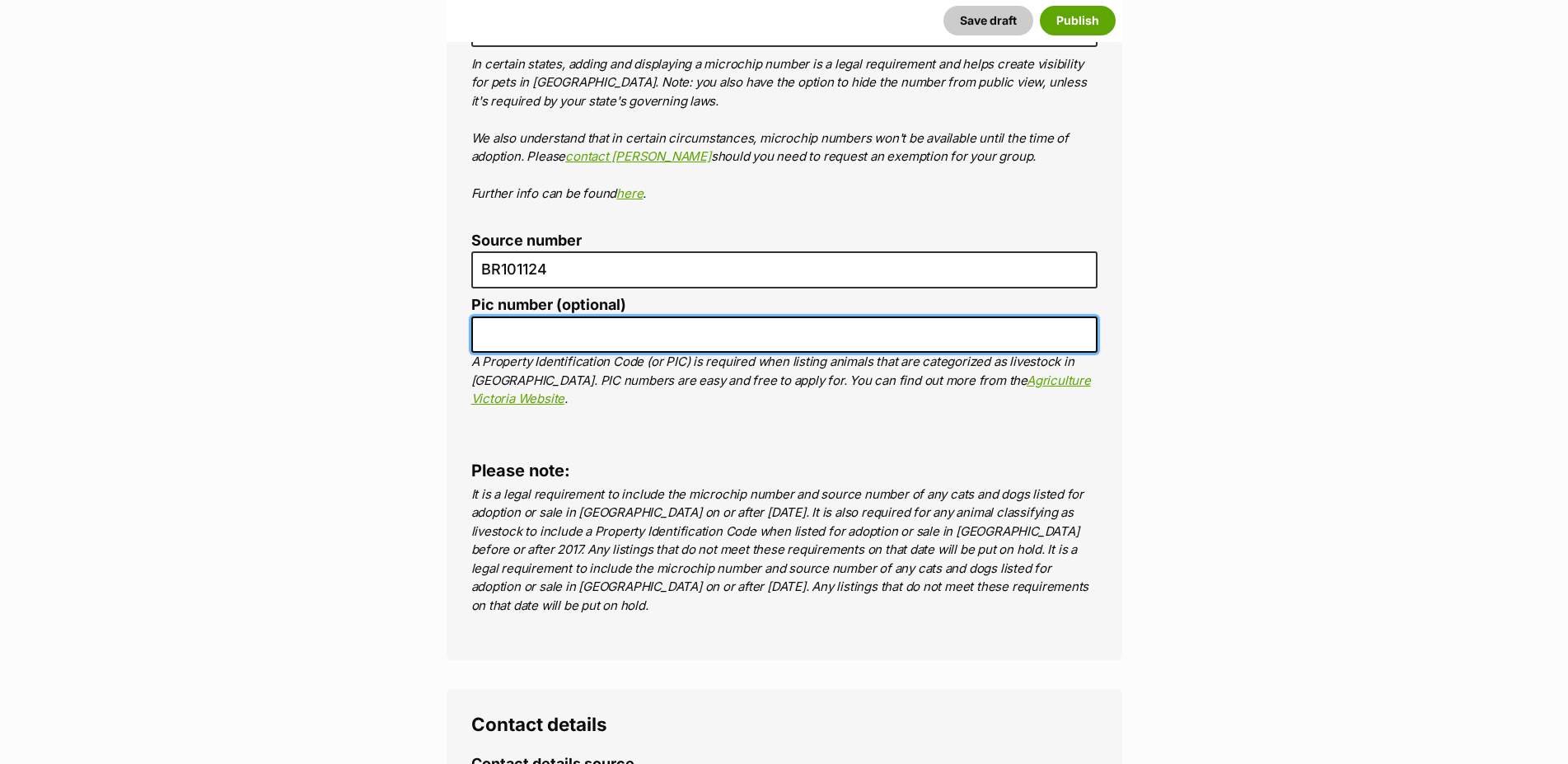
scroll to position [5630, 0]
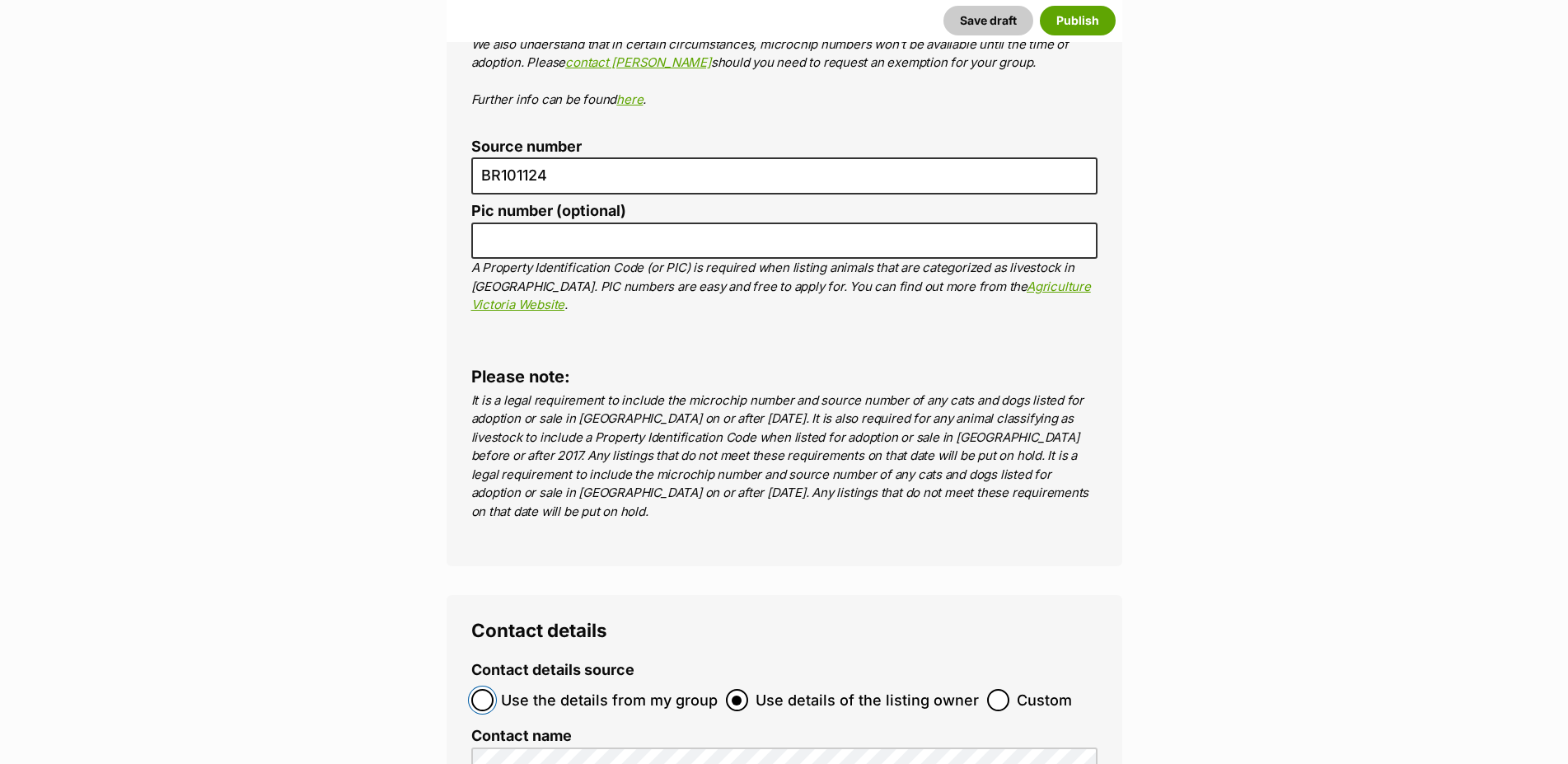
click at [475, 688] on input "Use the details from my group" at bounding box center [482, 700] width 23 height 23
radio input "true"
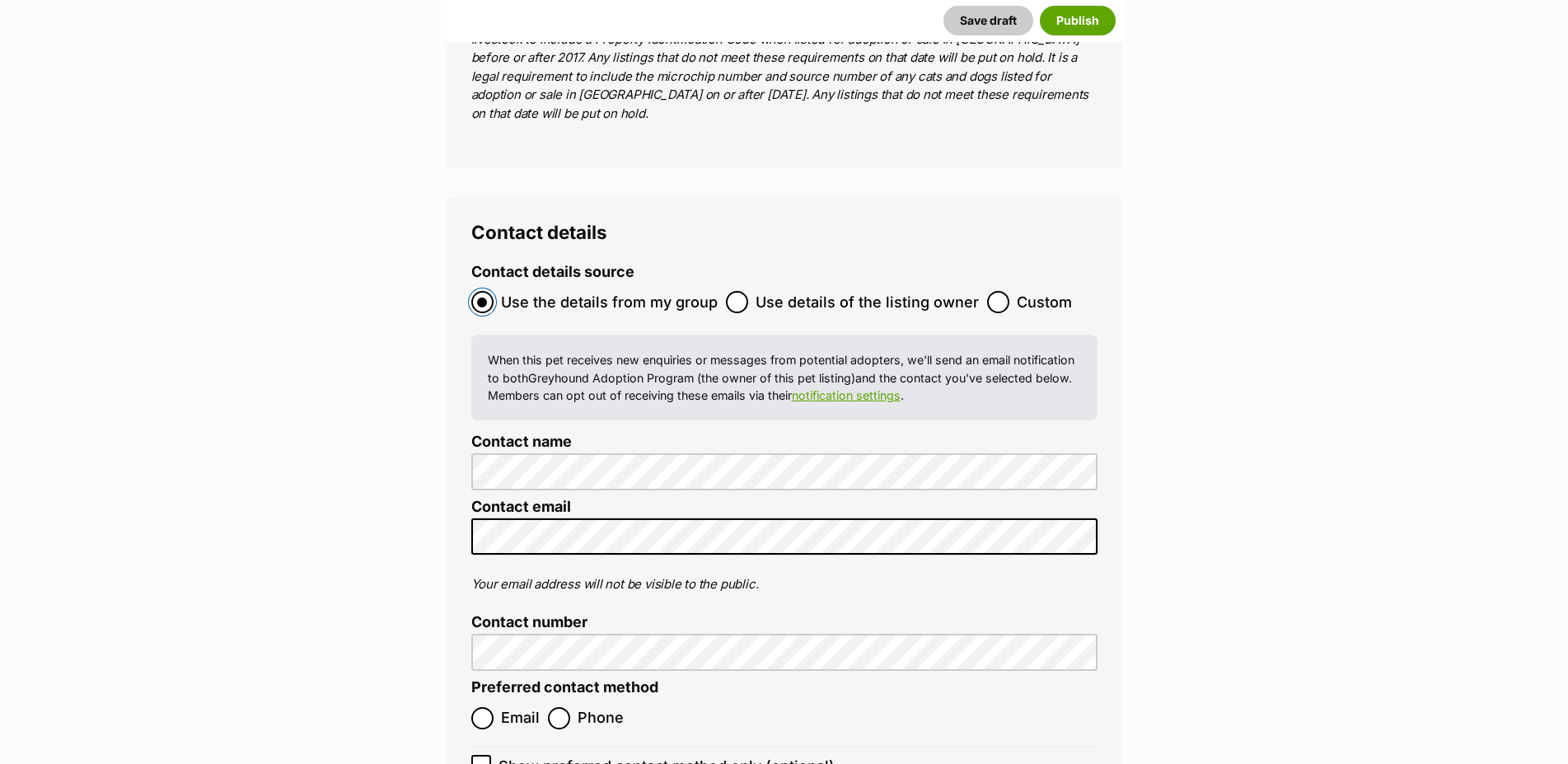
scroll to position [6049, 0]
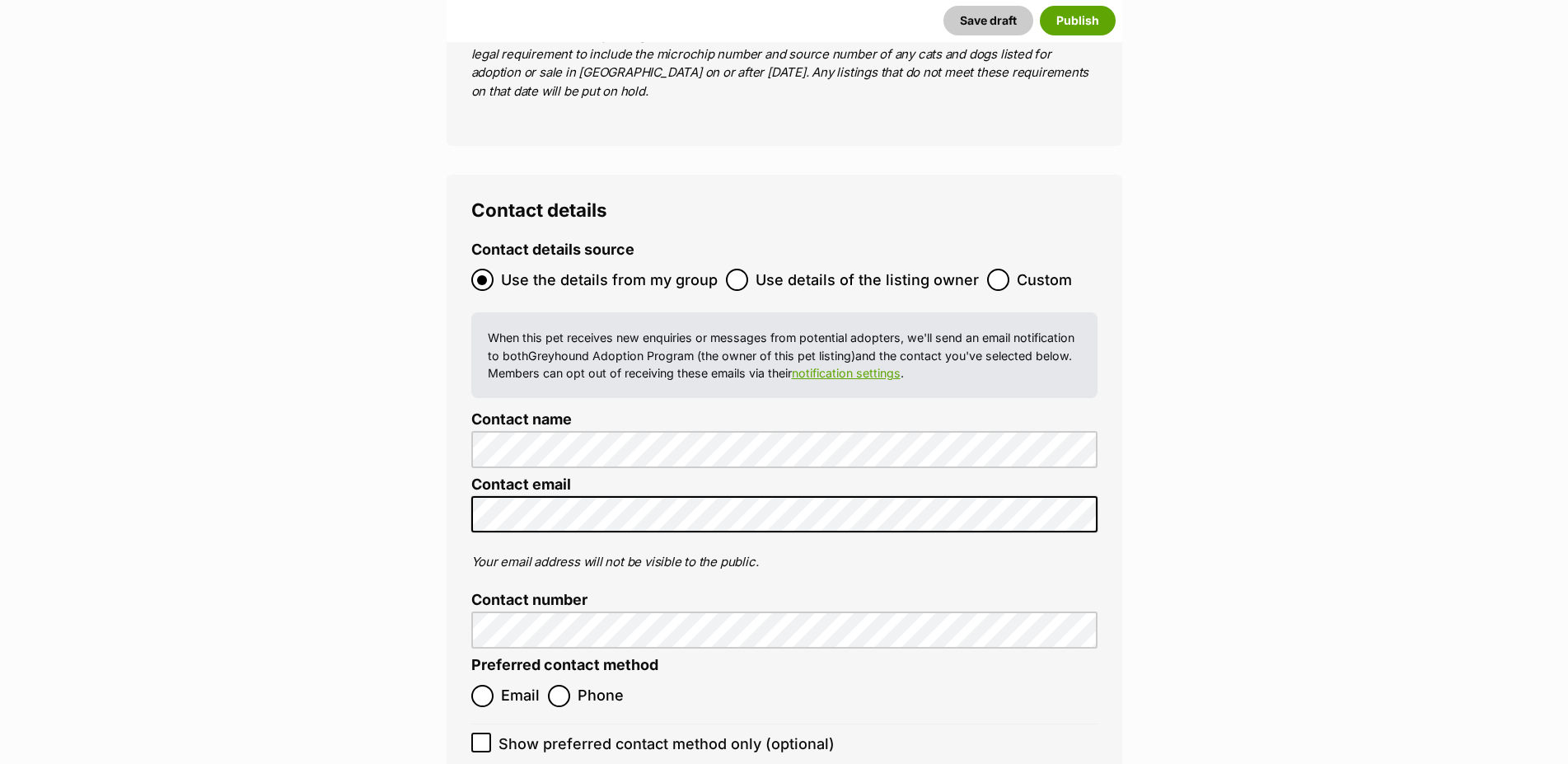
click at [496, 685] on label "Email" at bounding box center [505, 696] width 69 height 23
click at [493, 685] on input "Email" at bounding box center [482, 696] width 23 height 23
radio input "true"
click at [481, 685] on input "Email" at bounding box center [482, 696] width 23 height 23
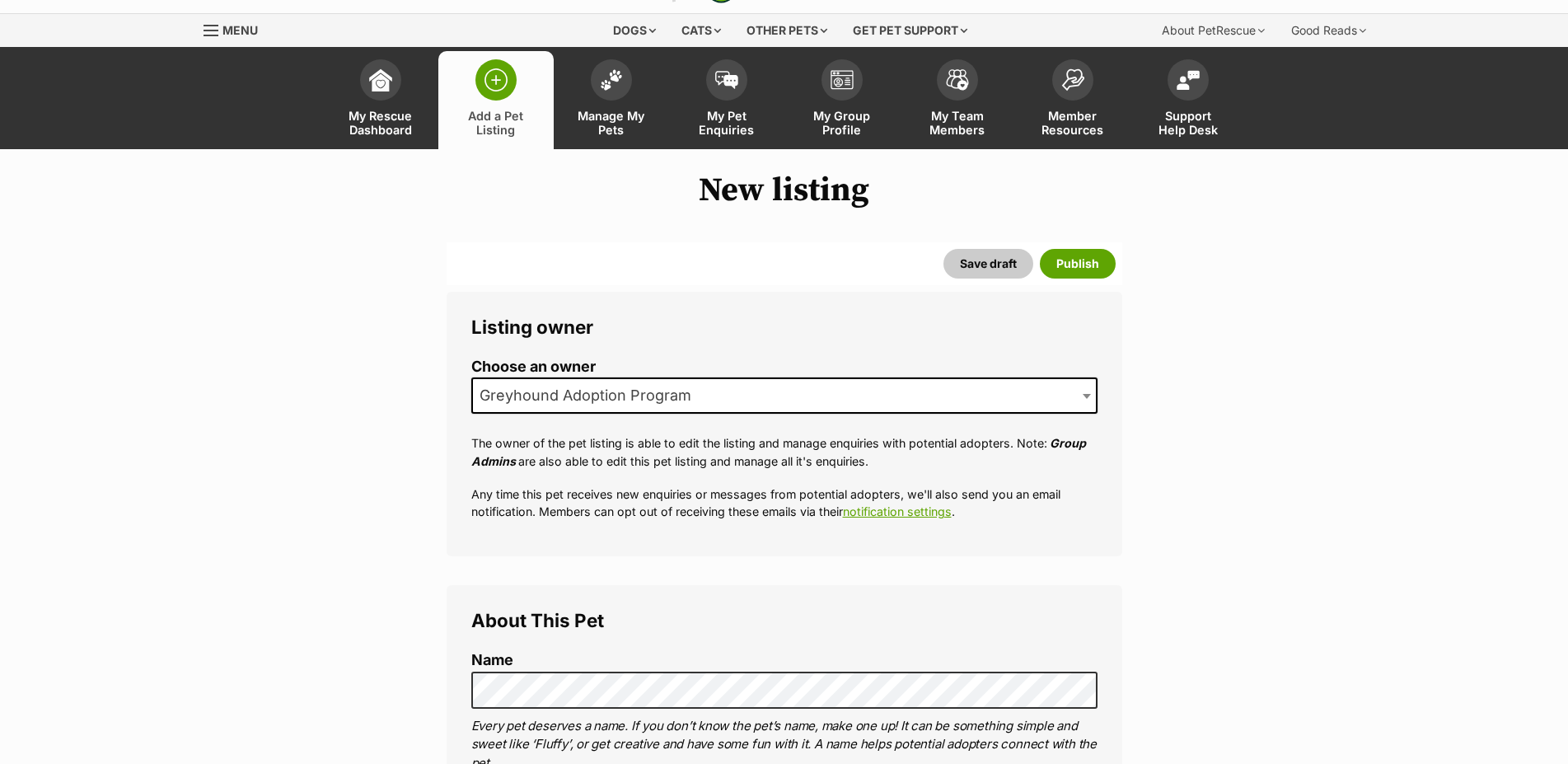
scroll to position [0, 0]
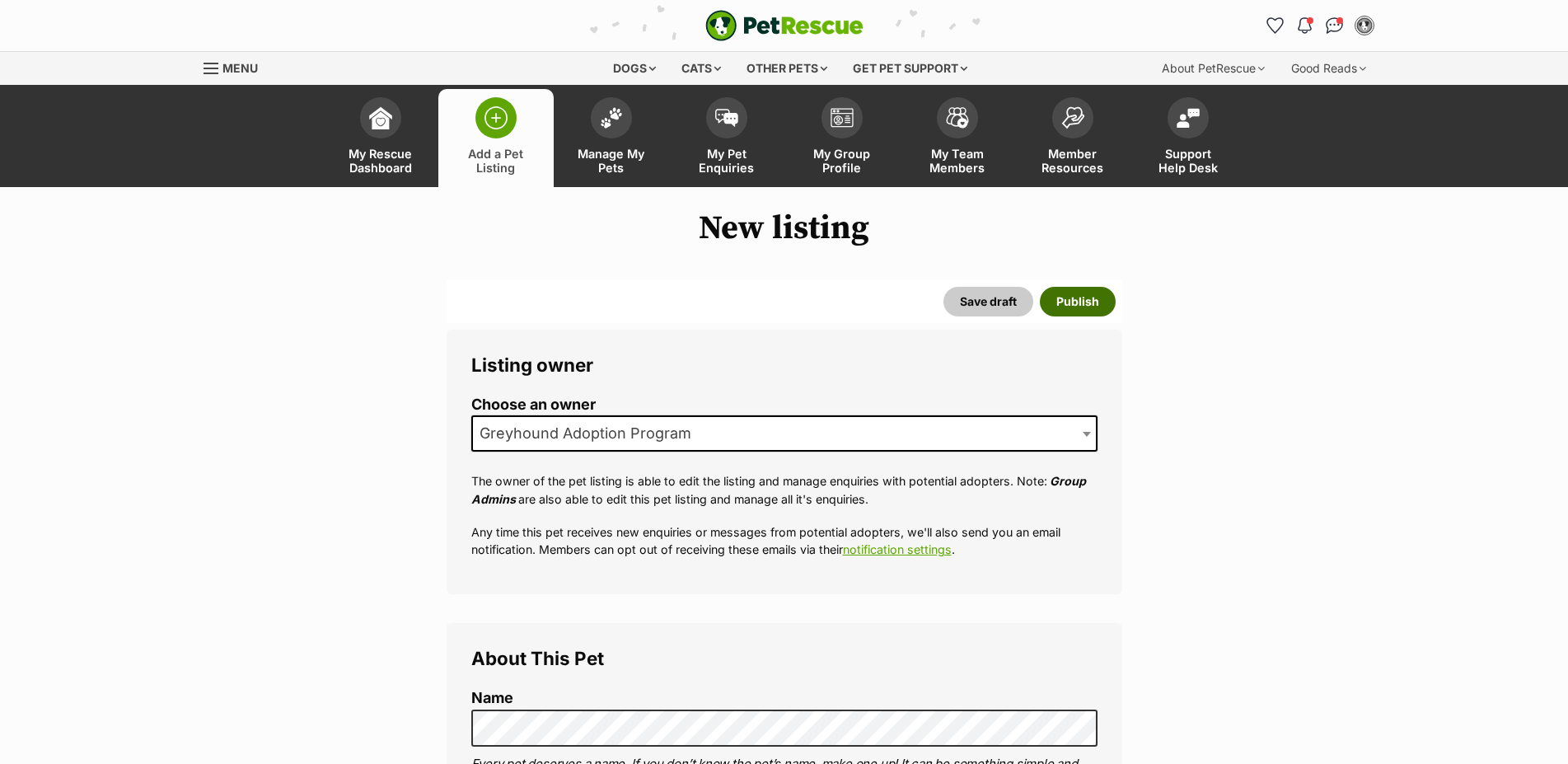
click at [1069, 316] on button "Publish" at bounding box center [1077, 301] width 76 height 30
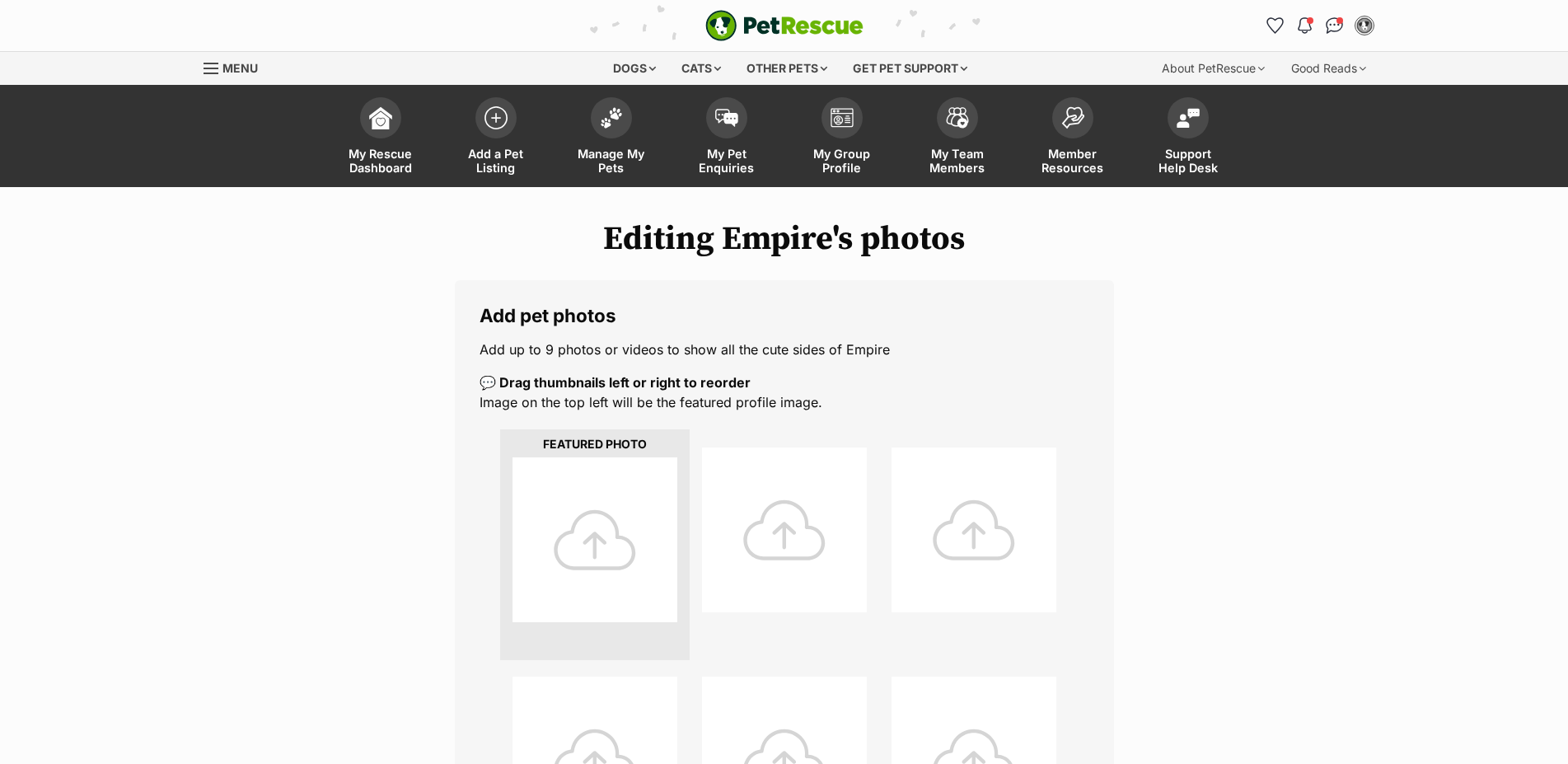
click at [653, 568] on div at bounding box center [594, 539] width 164 height 164
click at [560, 538] on div at bounding box center [594, 539] width 164 height 164
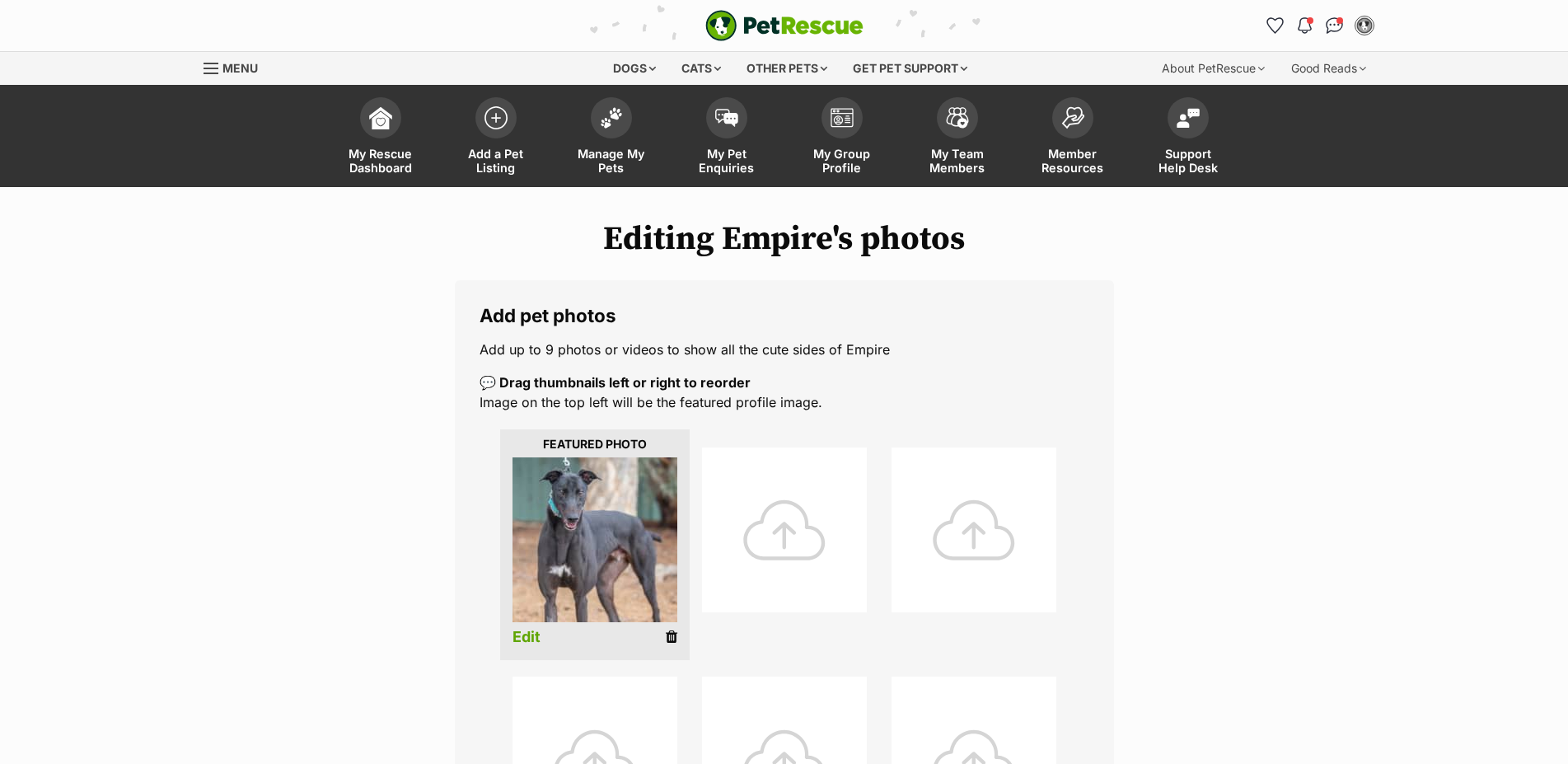
scroll to position [420, 0]
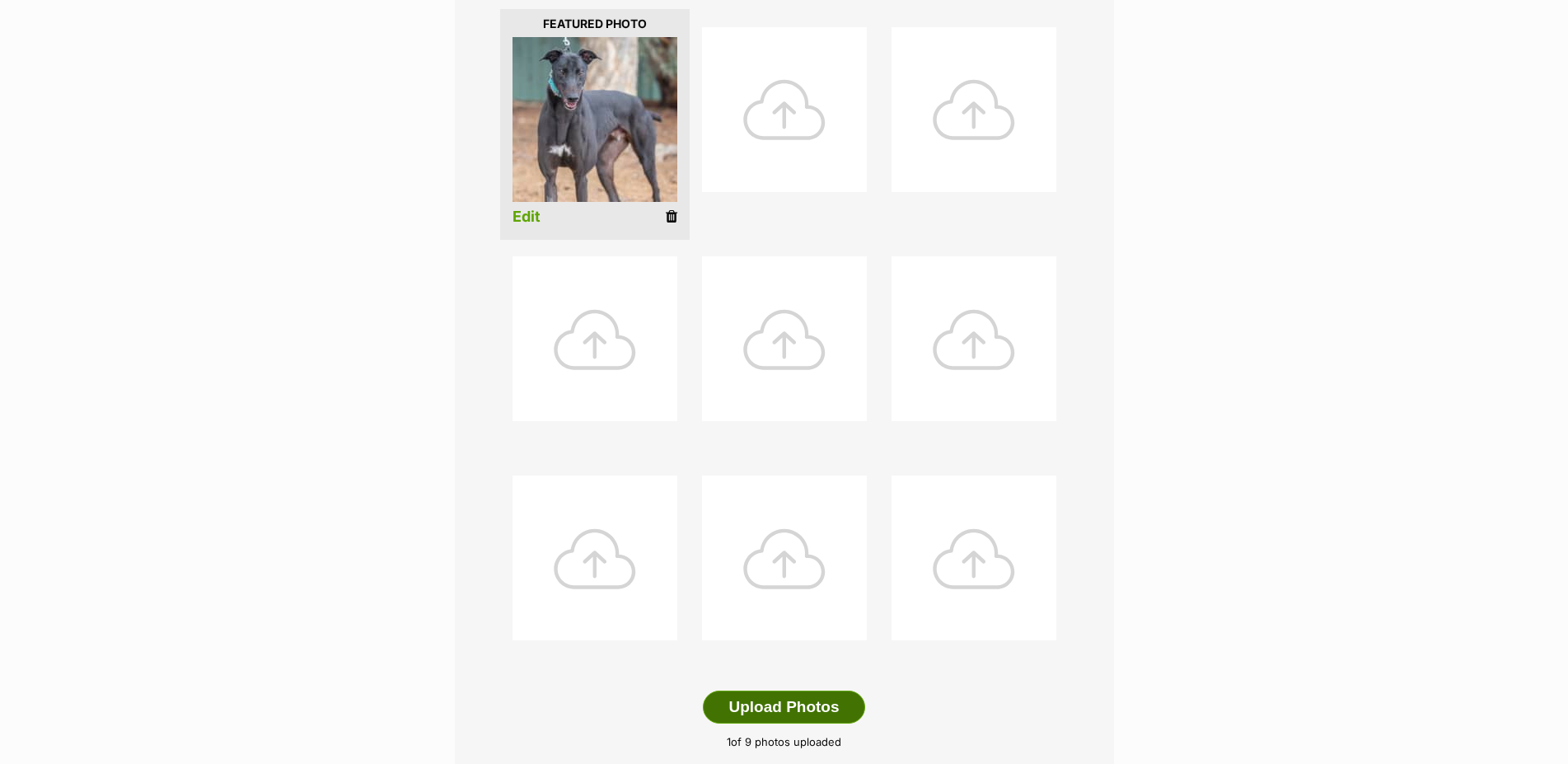
click at [751, 719] on button "Upload Photos" at bounding box center [784, 707] width 162 height 33
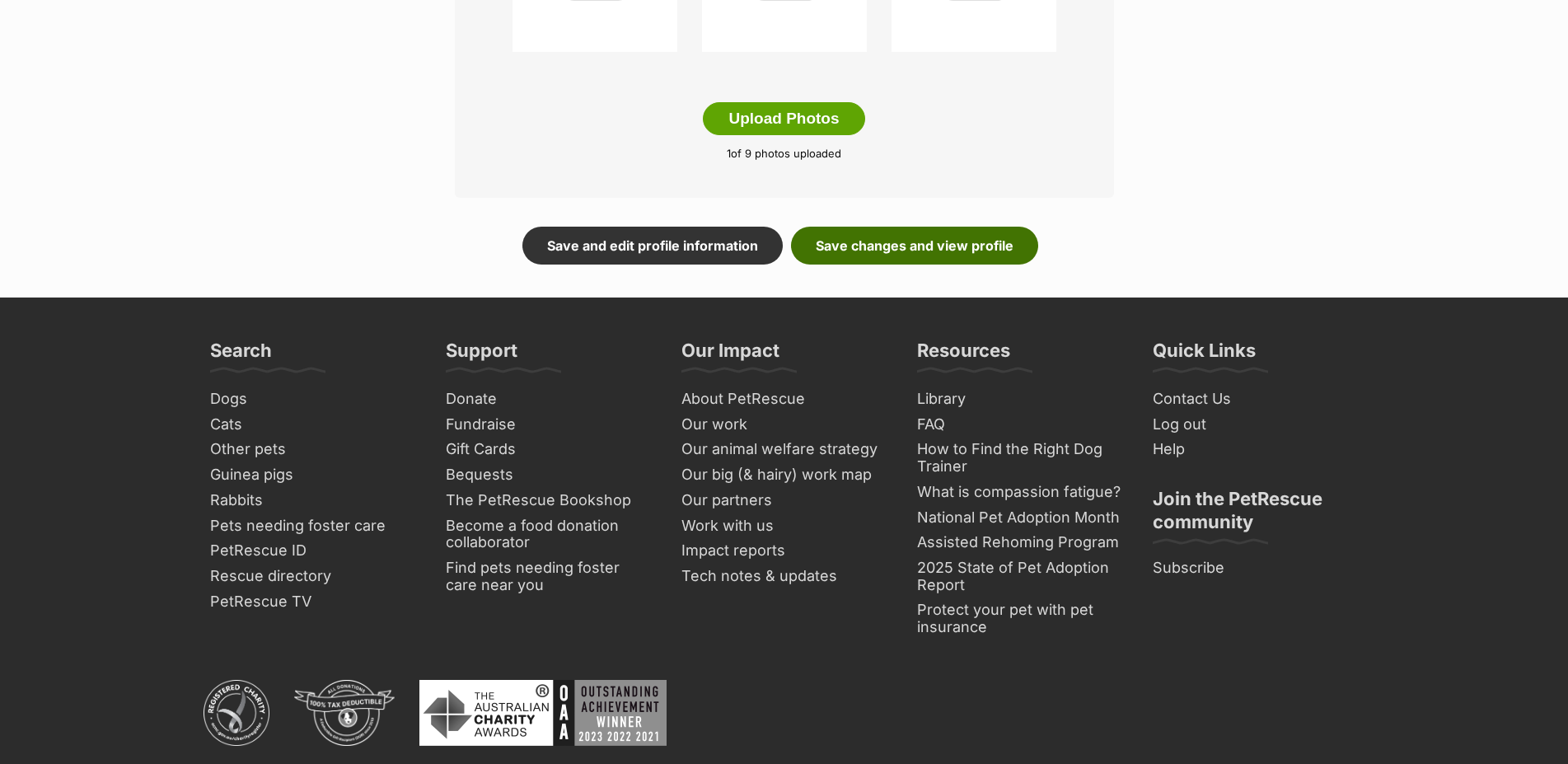
click at [867, 258] on link "Save changes and view profile" at bounding box center [915, 245] width 247 height 38
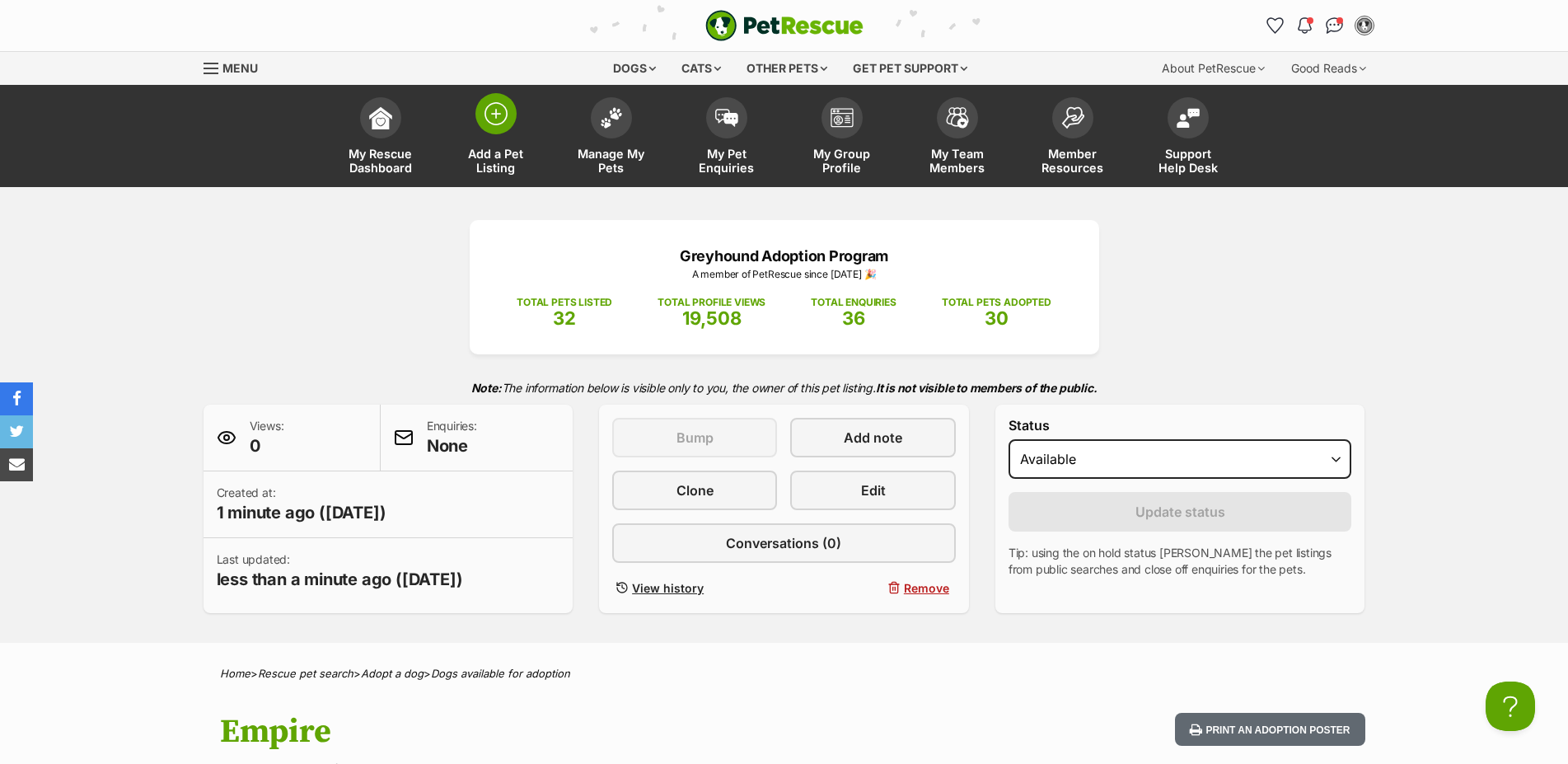
click at [485, 117] on img at bounding box center [496, 113] width 23 height 23
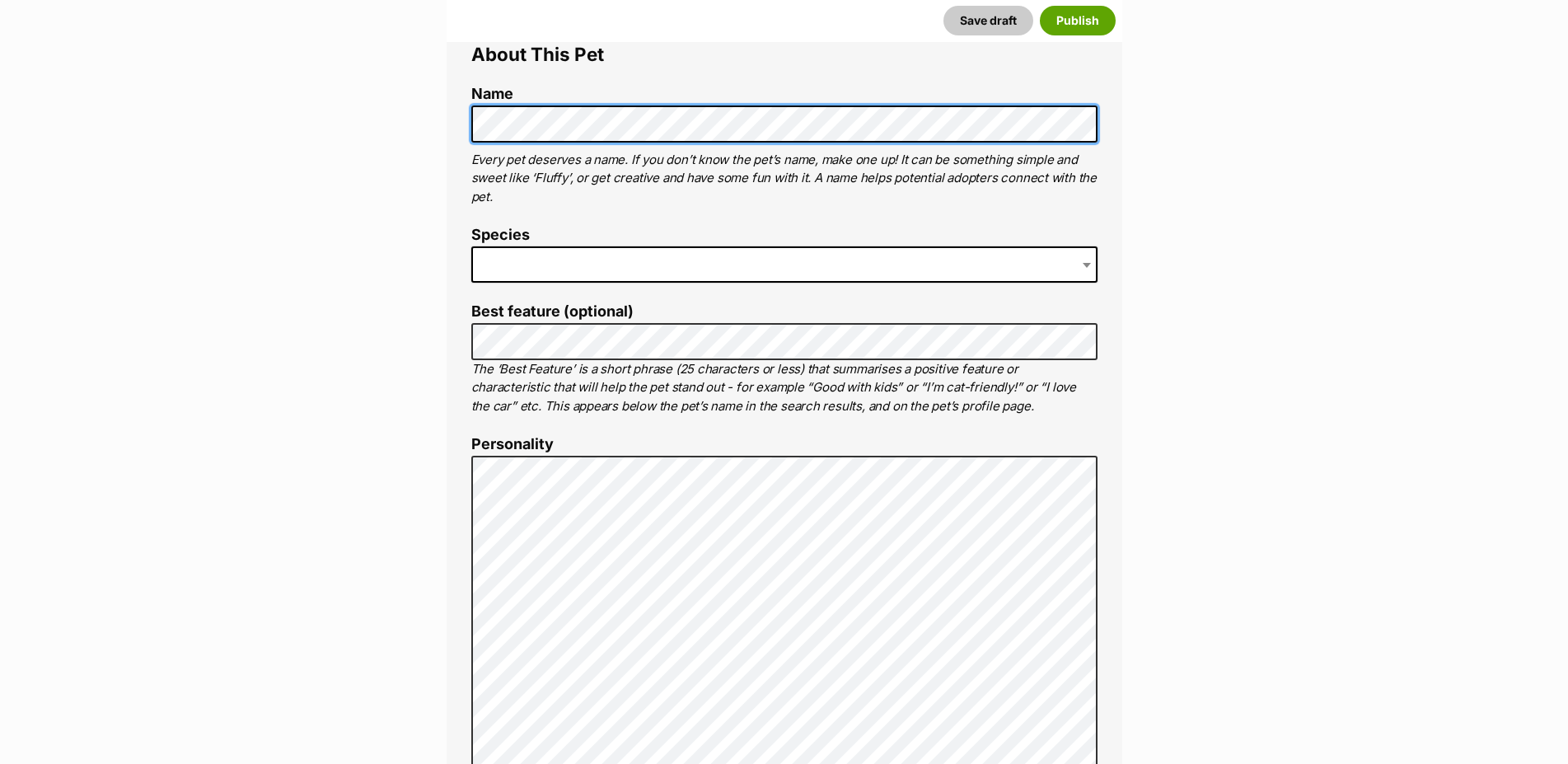
scroll to position [504, 0]
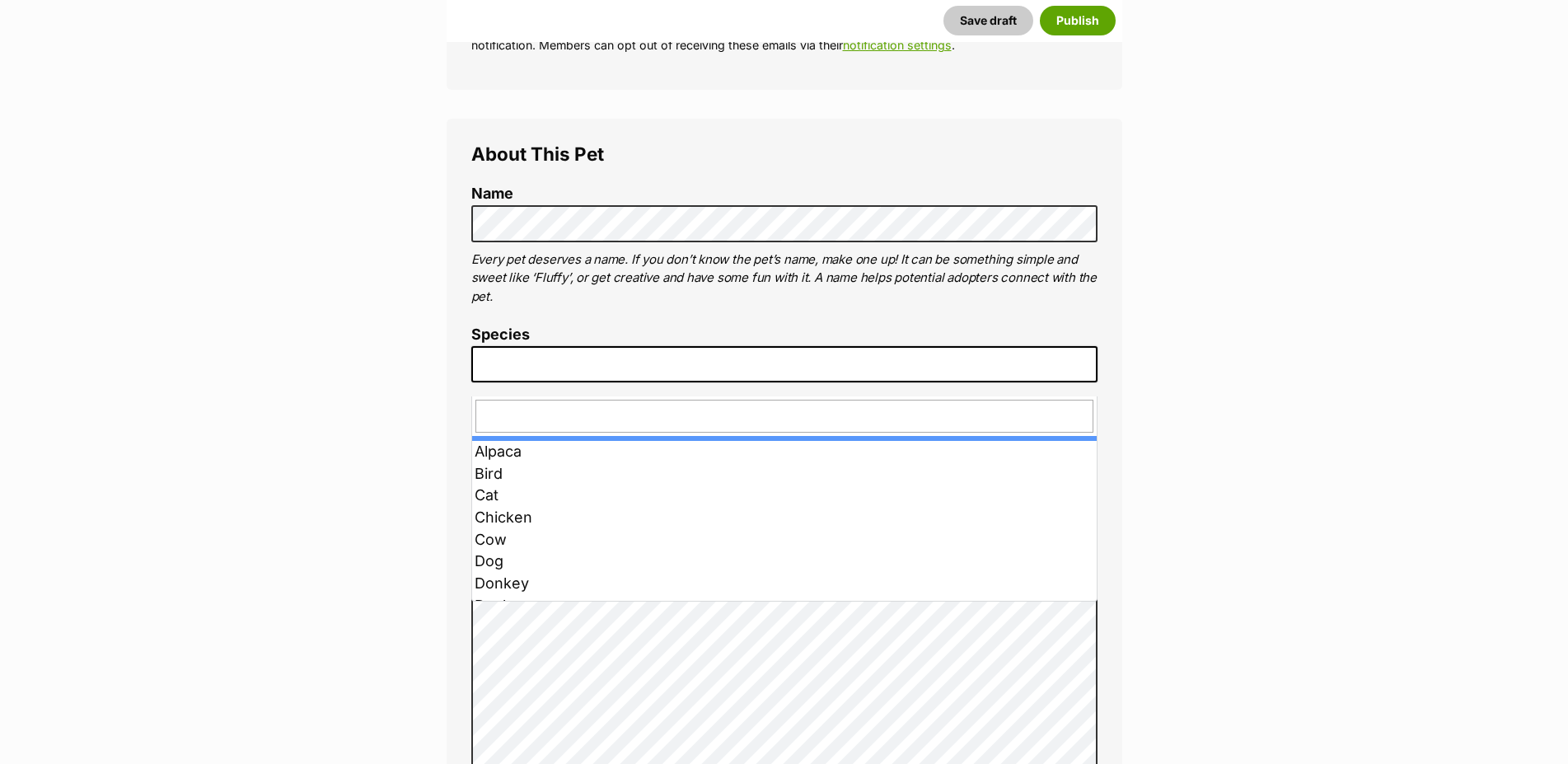
click at [1089, 376] on span at bounding box center [1088, 365] width 17 height 37
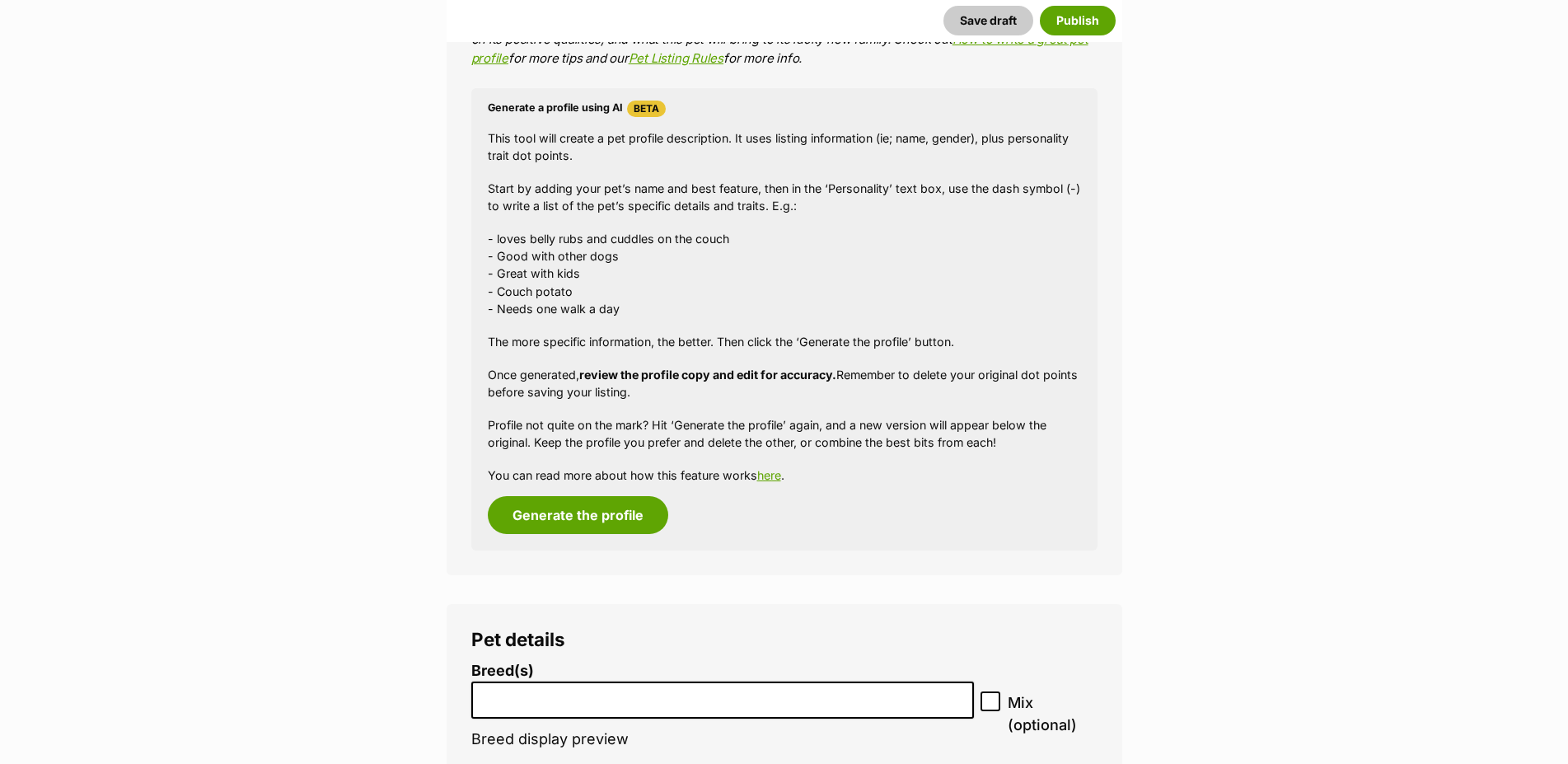
scroll to position [1680, 0]
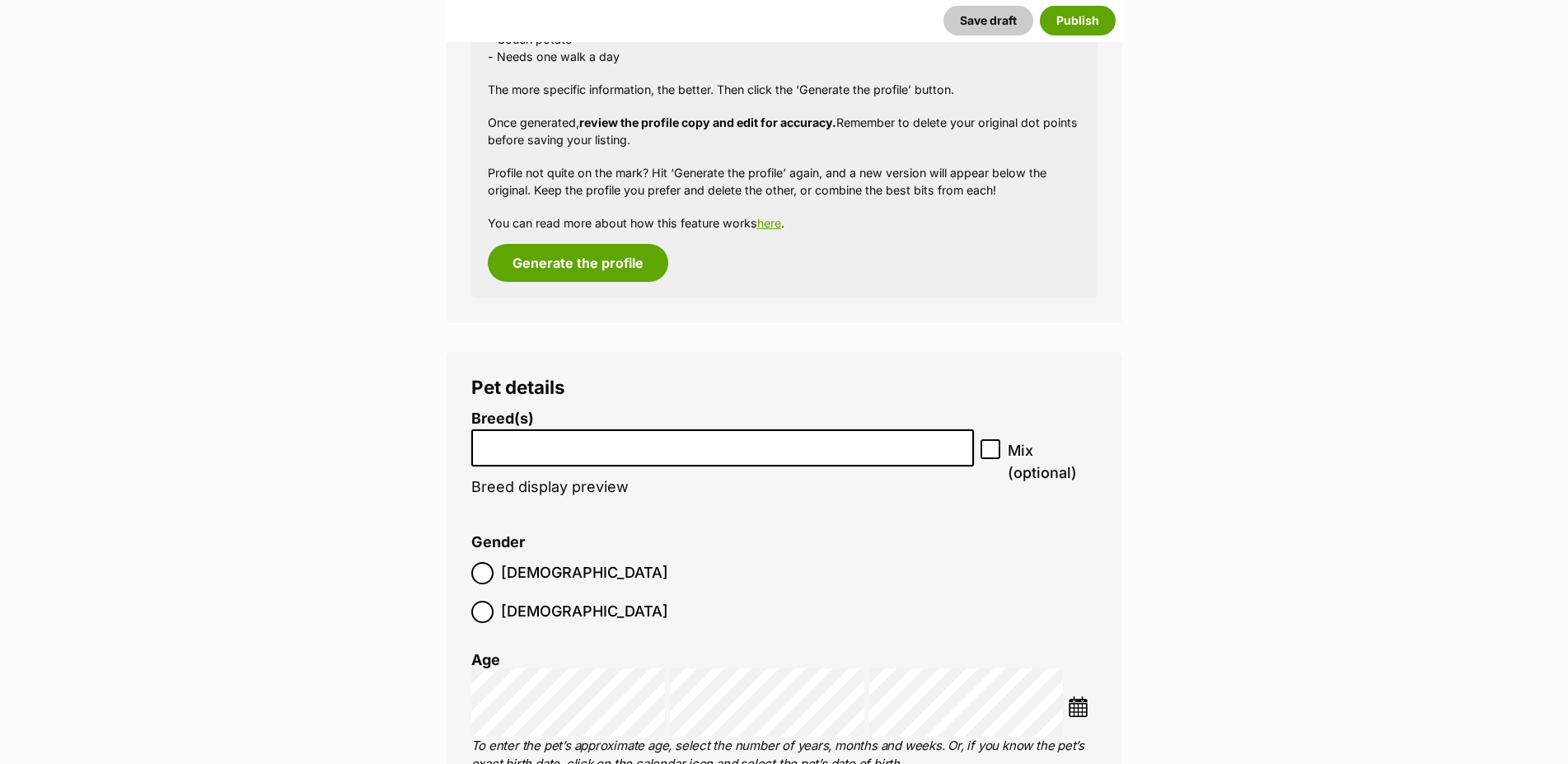
click at [648, 452] on input "search" at bounding box center [722, 444] width 492 height 17
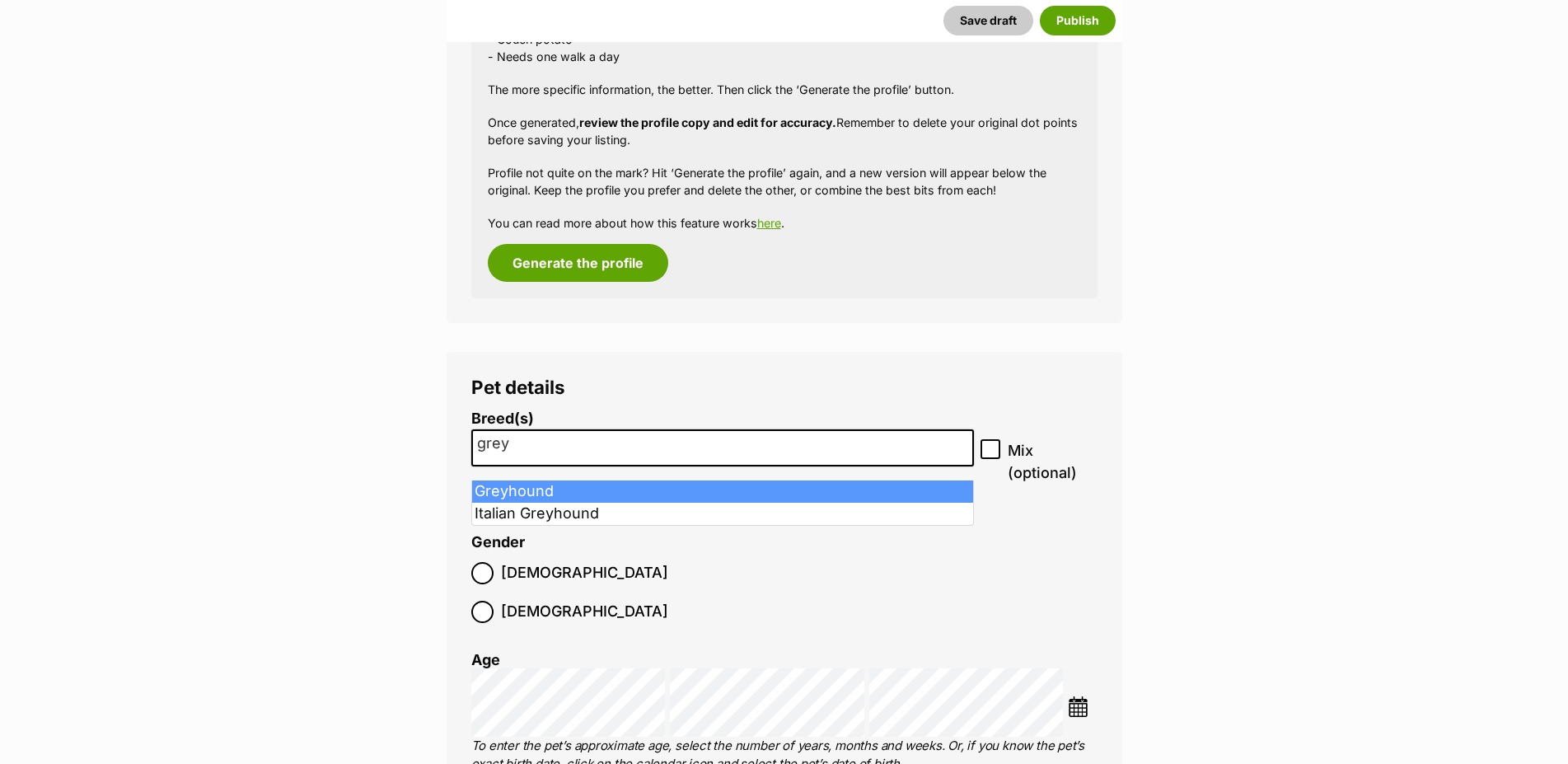
type input "grey"
select select "101"
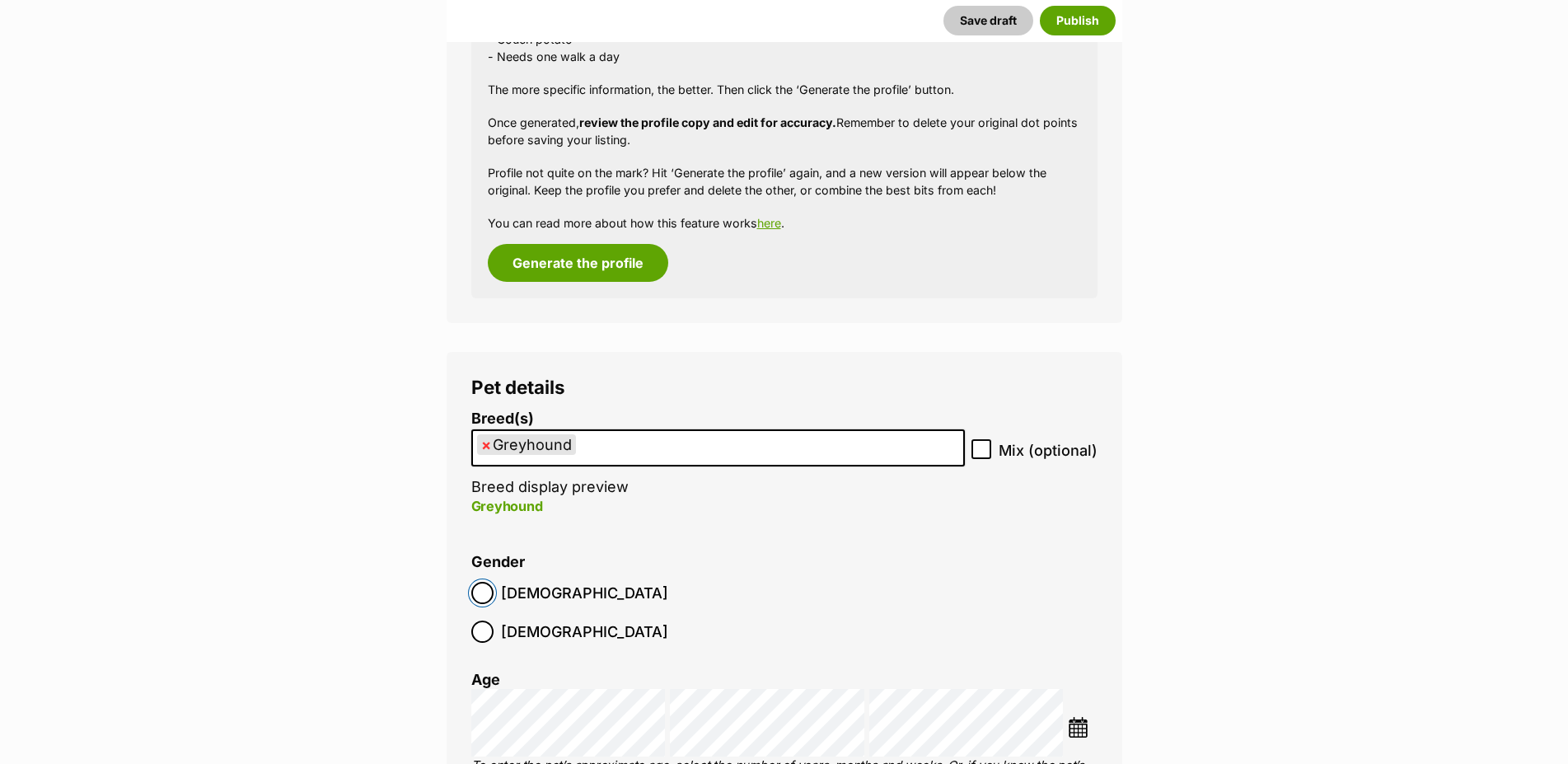
scroll to position [1933, 0]
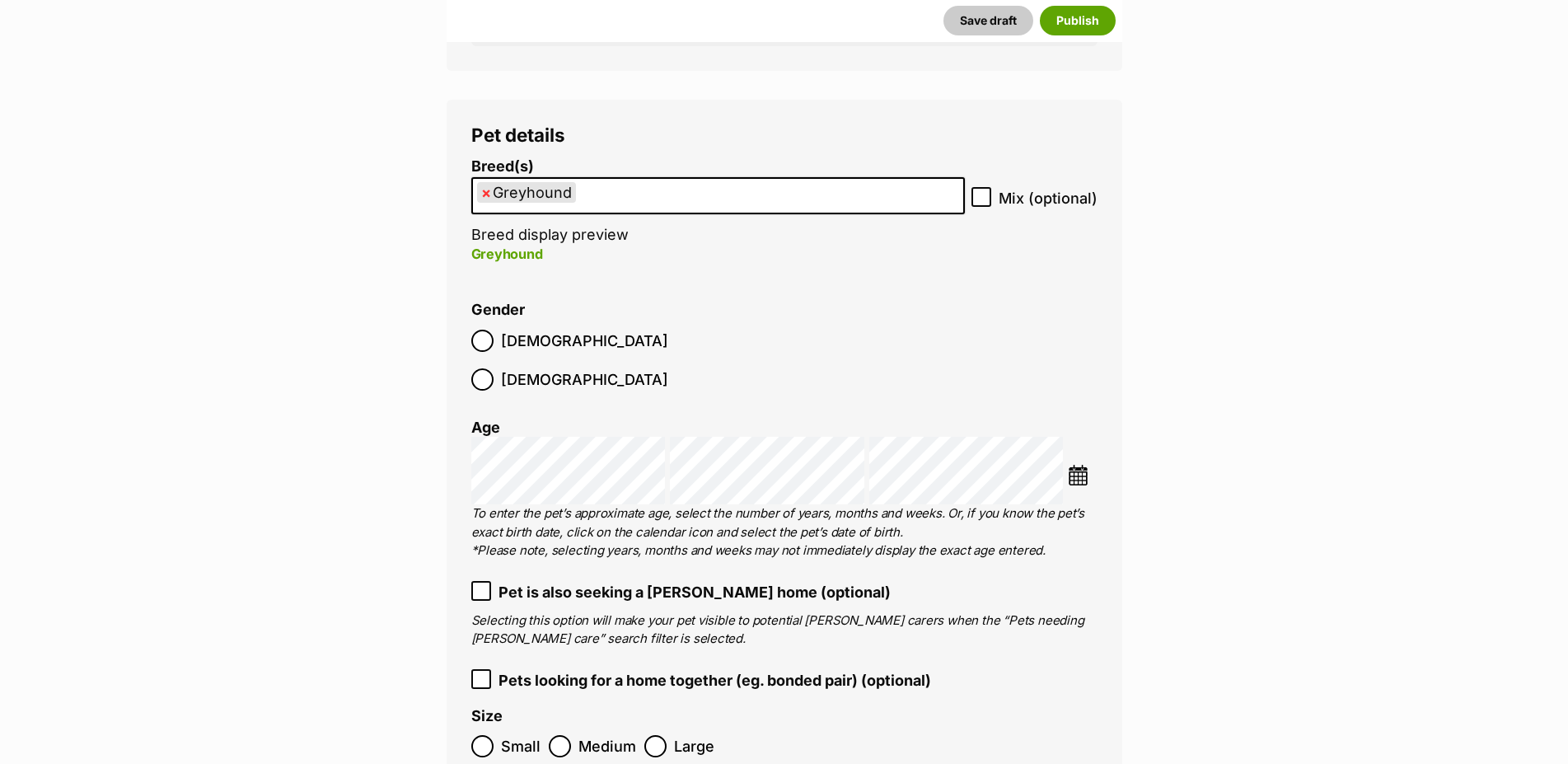
click at [1070, 465] on img at bounding box center [1078, 475] width 21 height 21
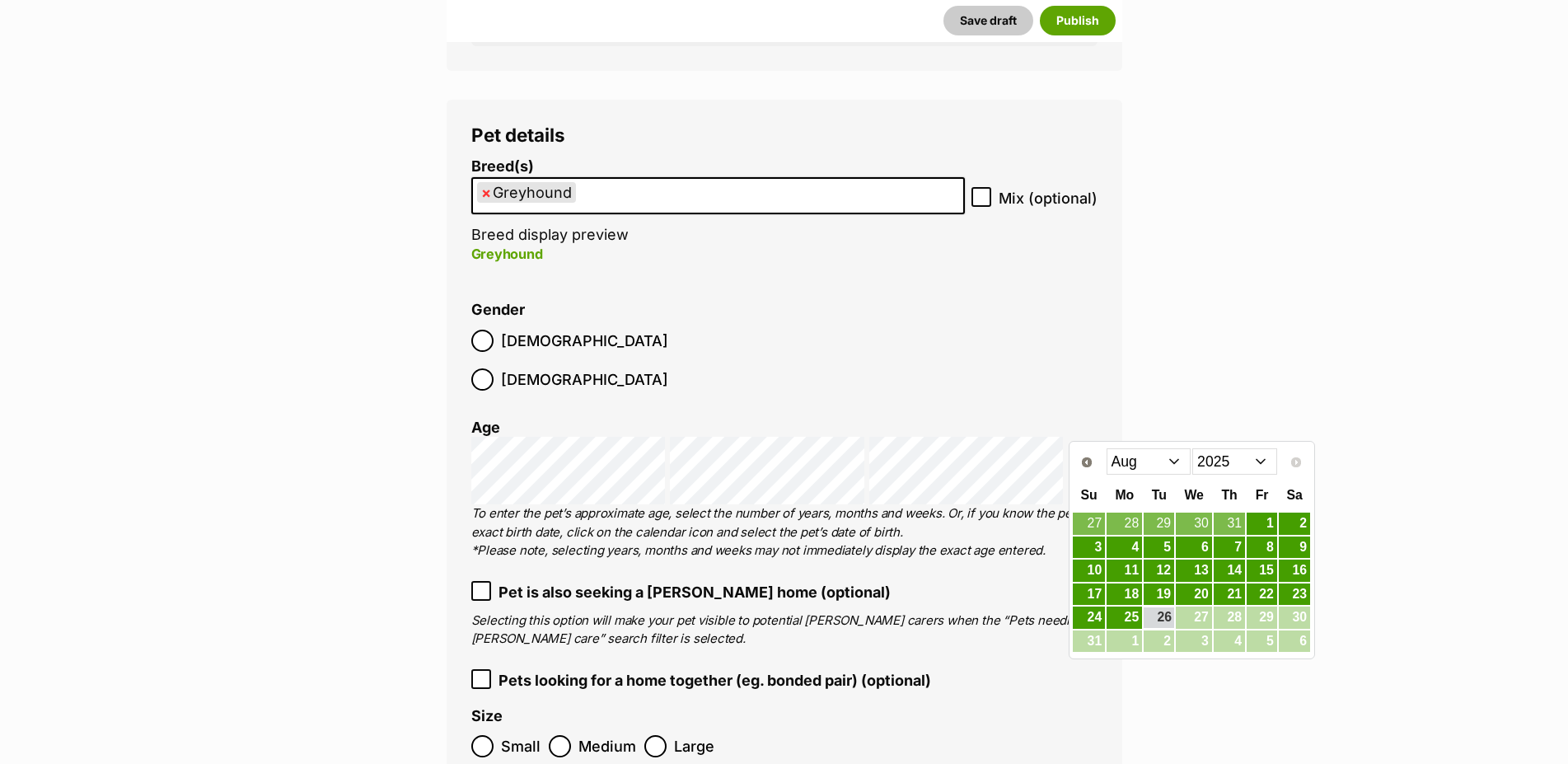
click at [1192, 448] on select "2015 2016 2017 2018 2019 2020 2021 2022 2023 2024 2025" at bounding box center [1235, 461] width 85 height 26
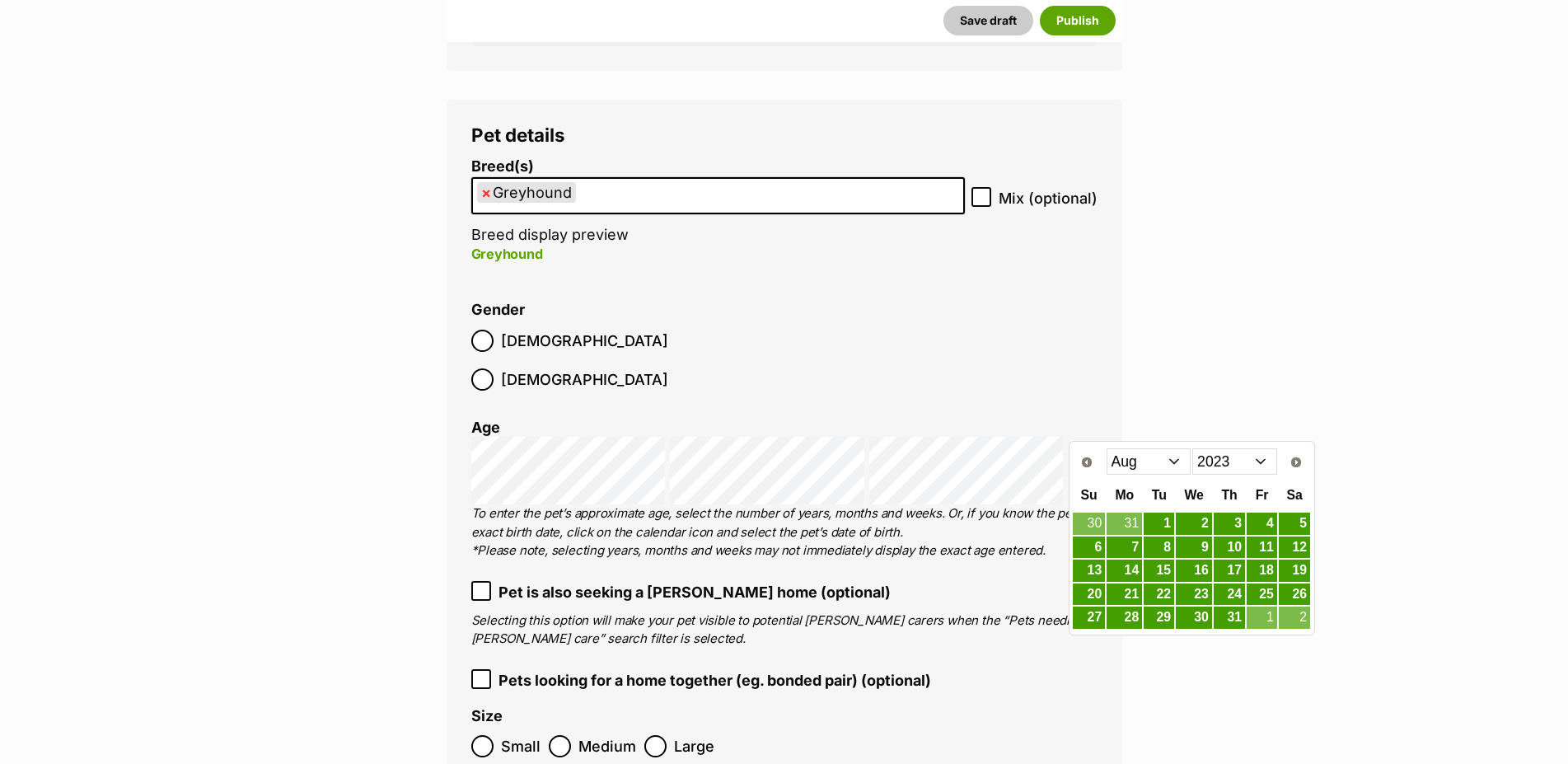
click at [1106, 448] on select "Jan Feb Mar Apr May Jun Jul Aug Sep Oct Nov Dec" at bounding box center [1149, 461] width 85 height 26
click option "Aug" at bounding box center [0, 0] width 0 height 0
click at [1130, 545] on link "7" at bounding box center [1123, 547] width 36 height 21
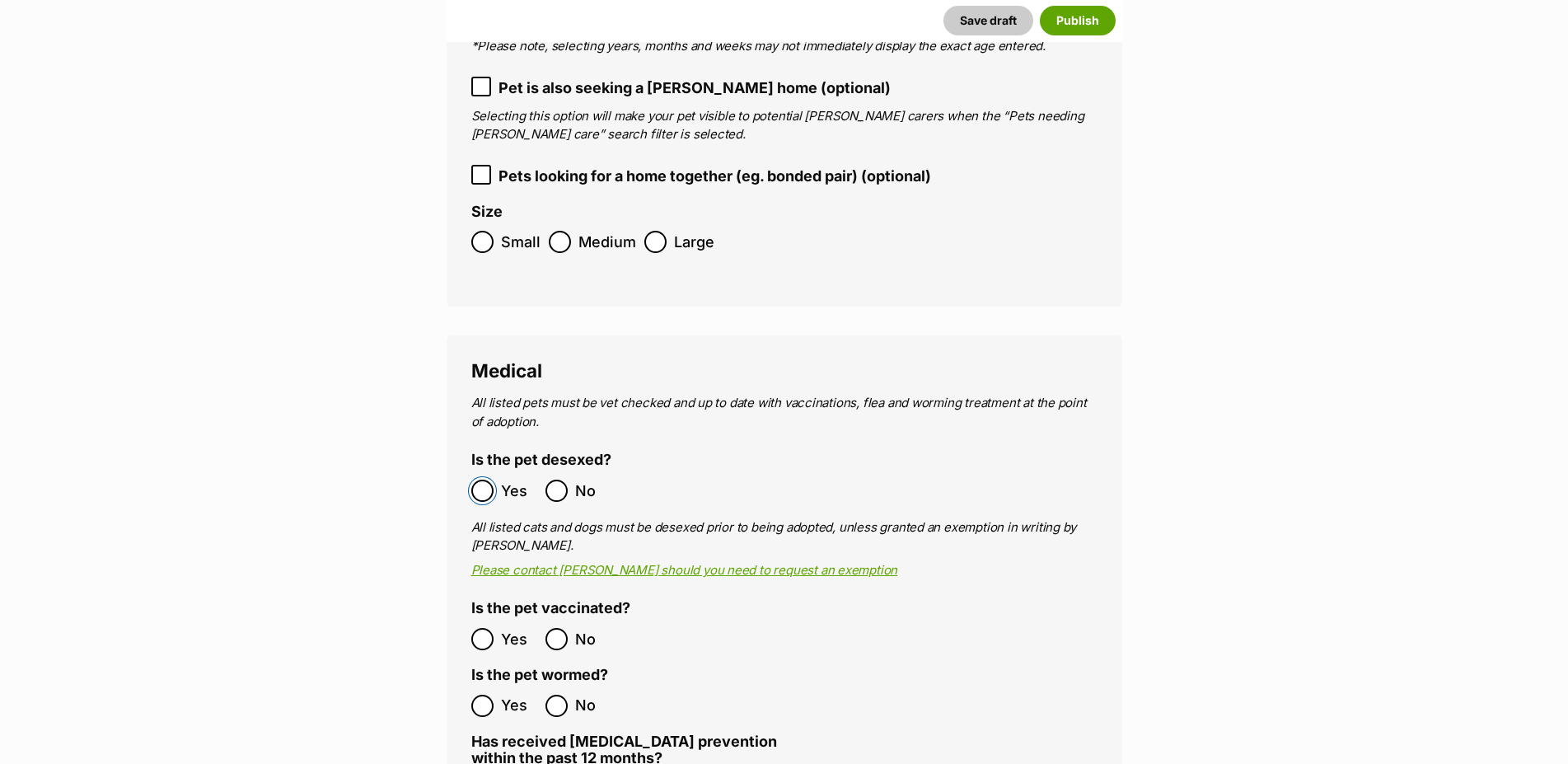
scroll to position [2857, 0]
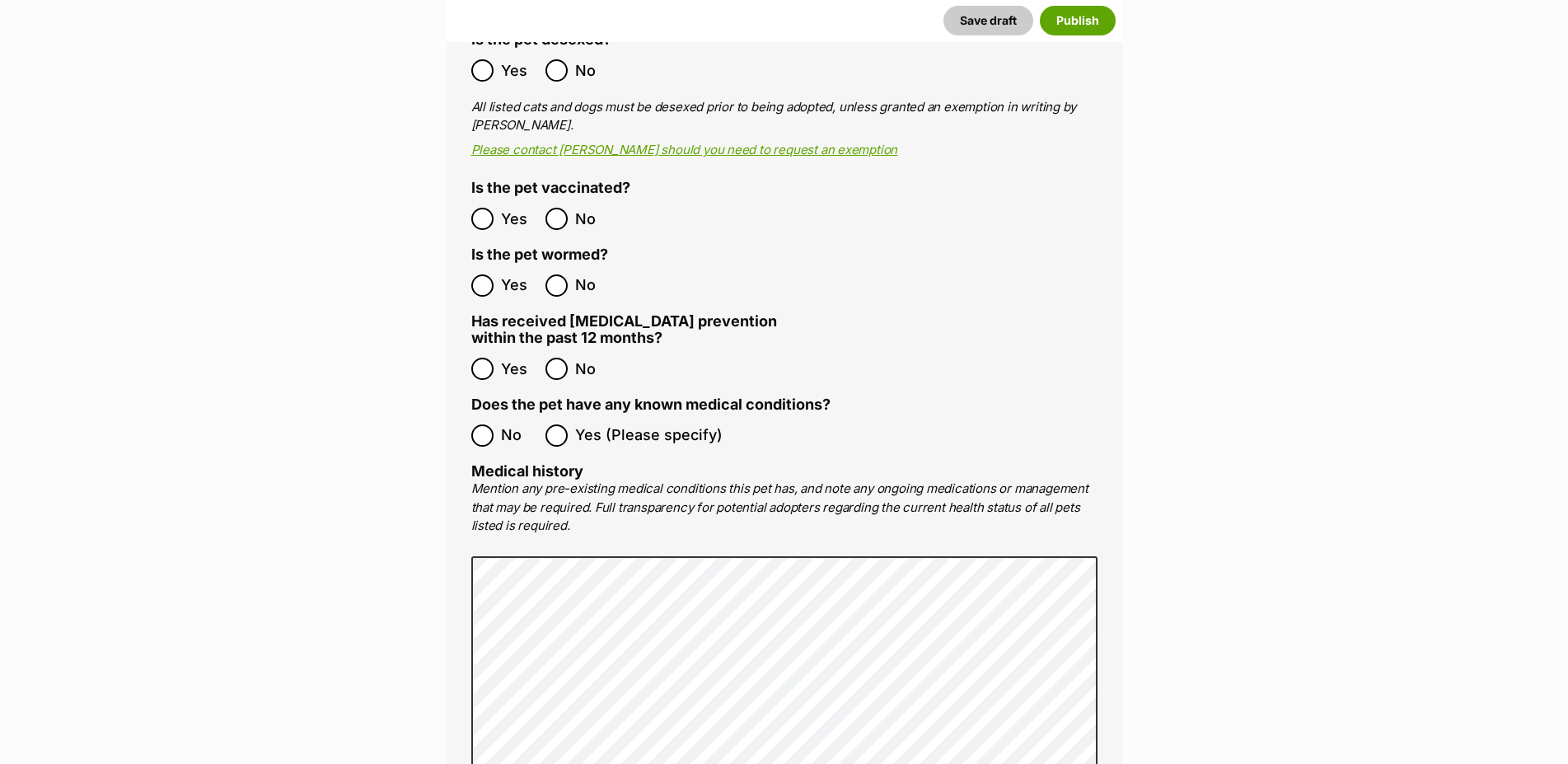
click at [506, 274] on span "Yes" at bounding box center [519, 285] width 37 height 23
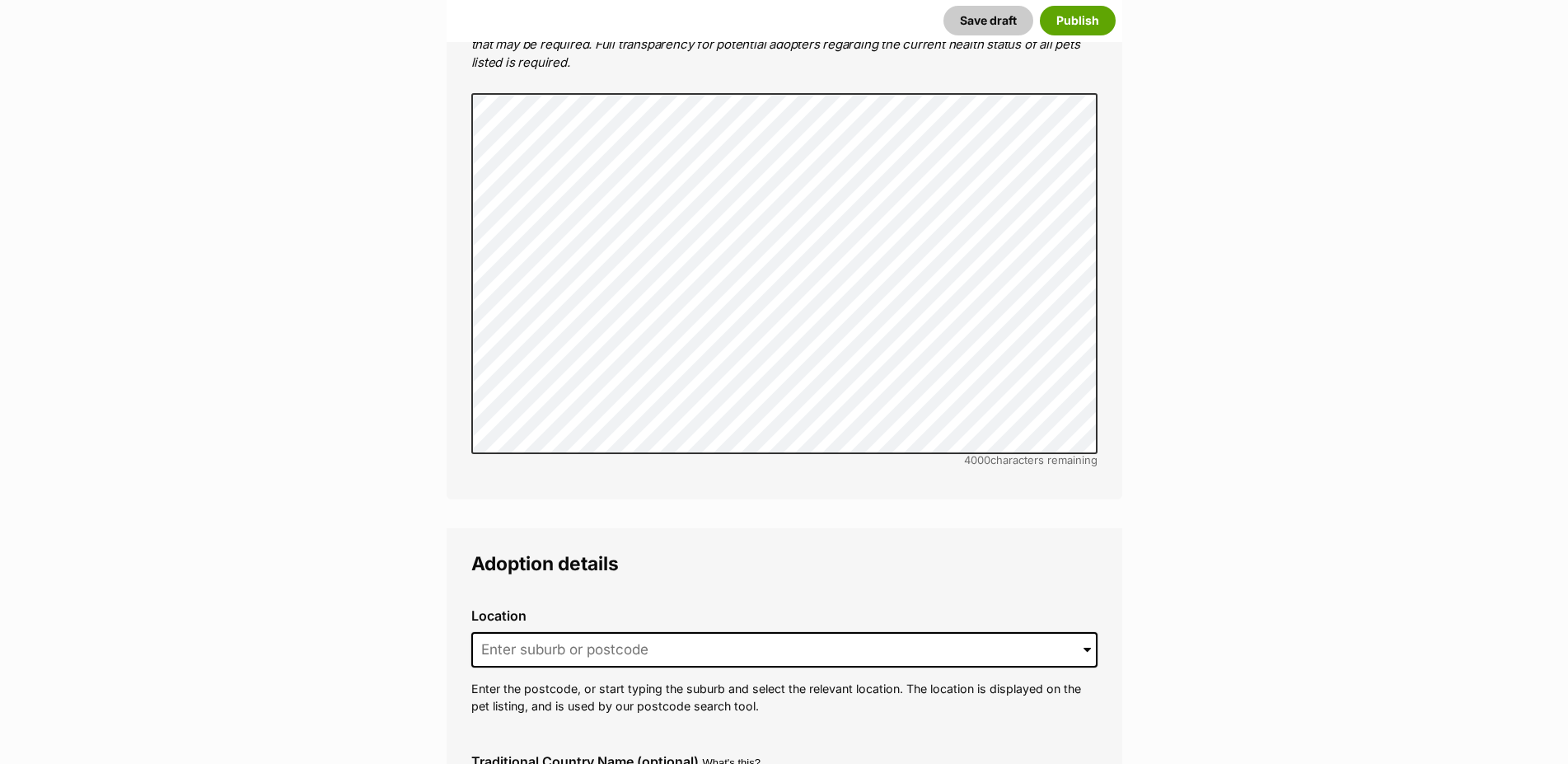
scroll to position [3361, 0]
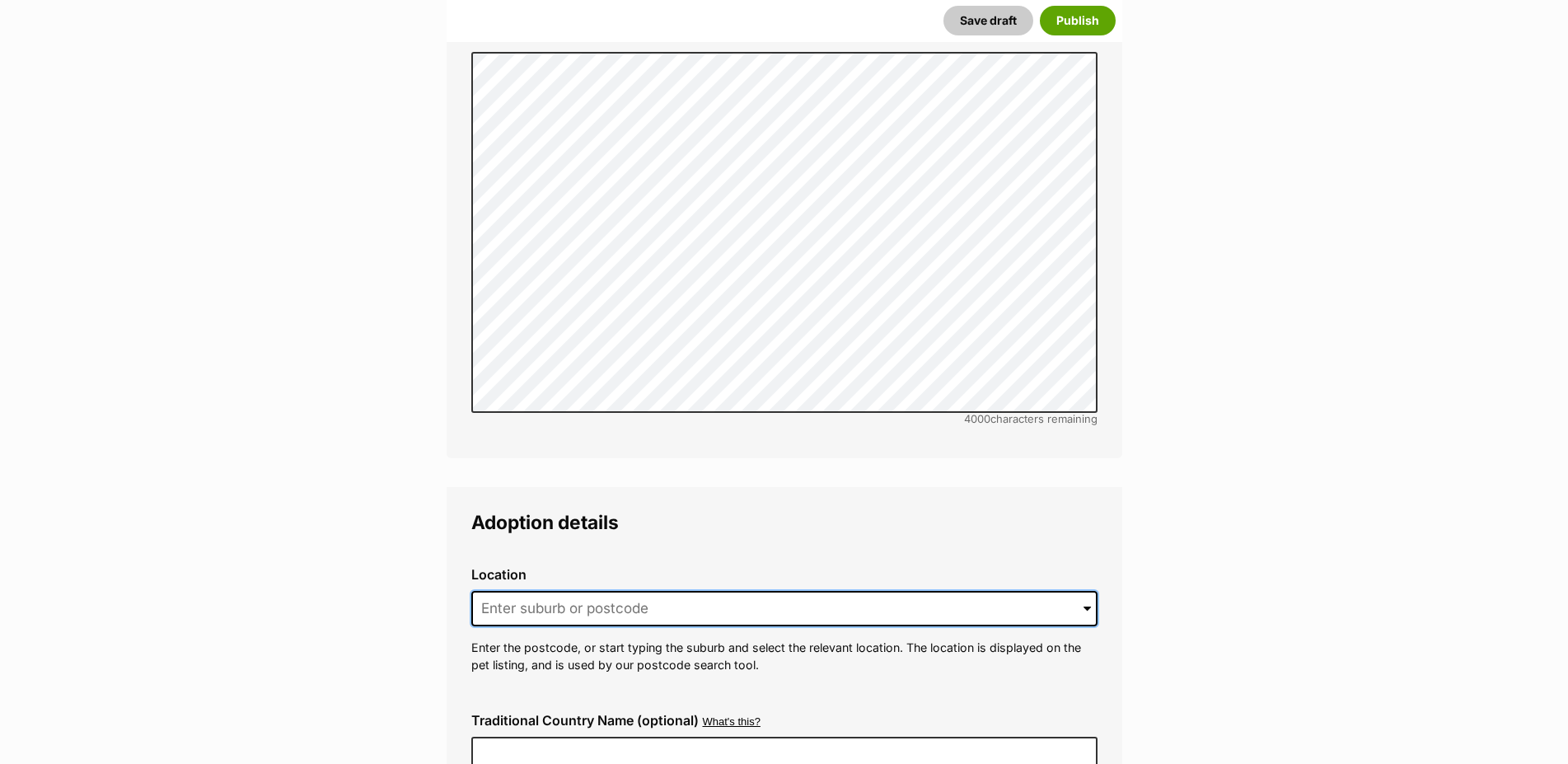
click at [552, 591] on input at bounding box center [783, 609] width 626 height 37
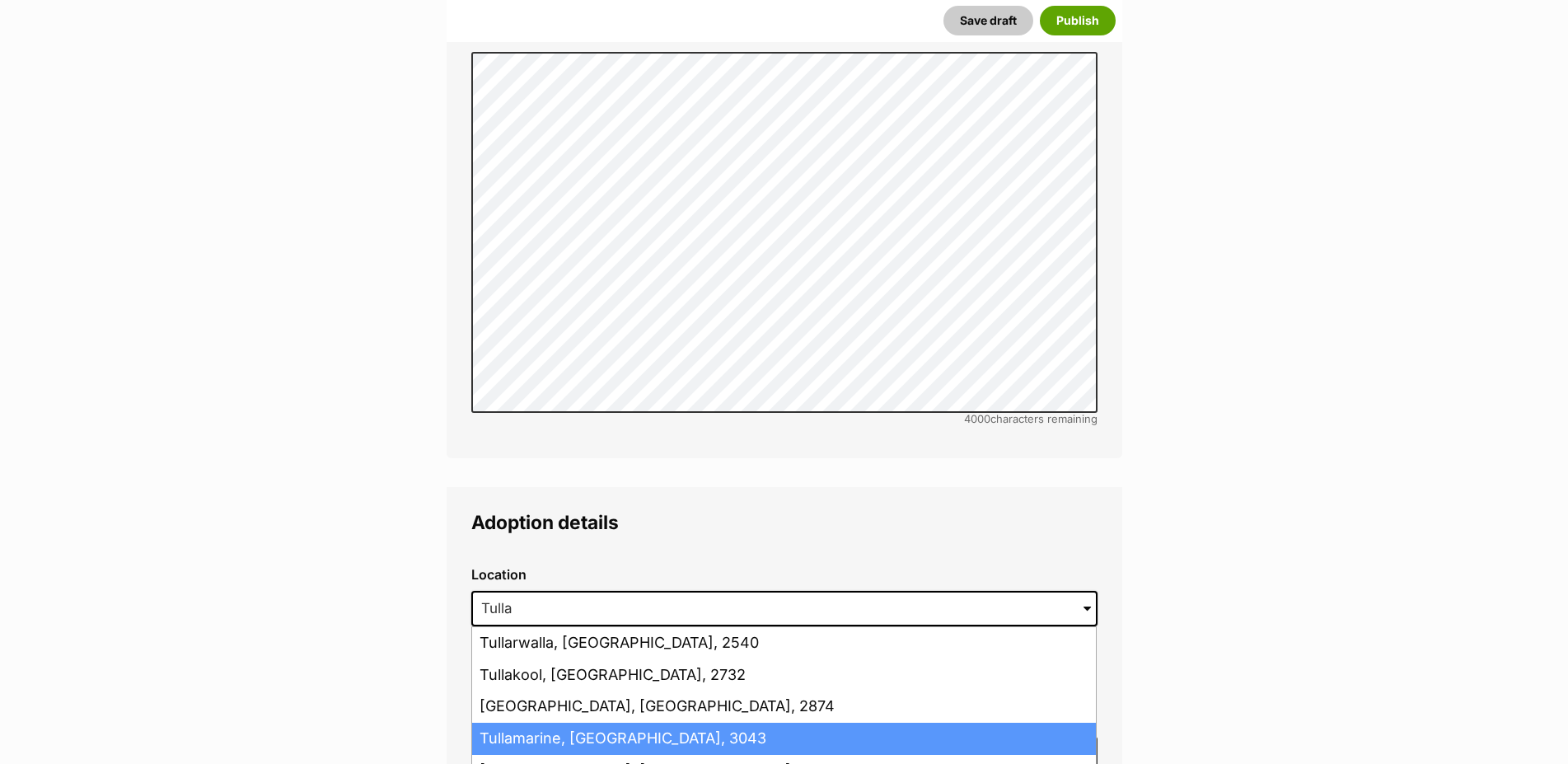
click at [612, 724] on li "Tullamarine, Victoria, 3043" at bounding box center [783, 738] width 624 height 32
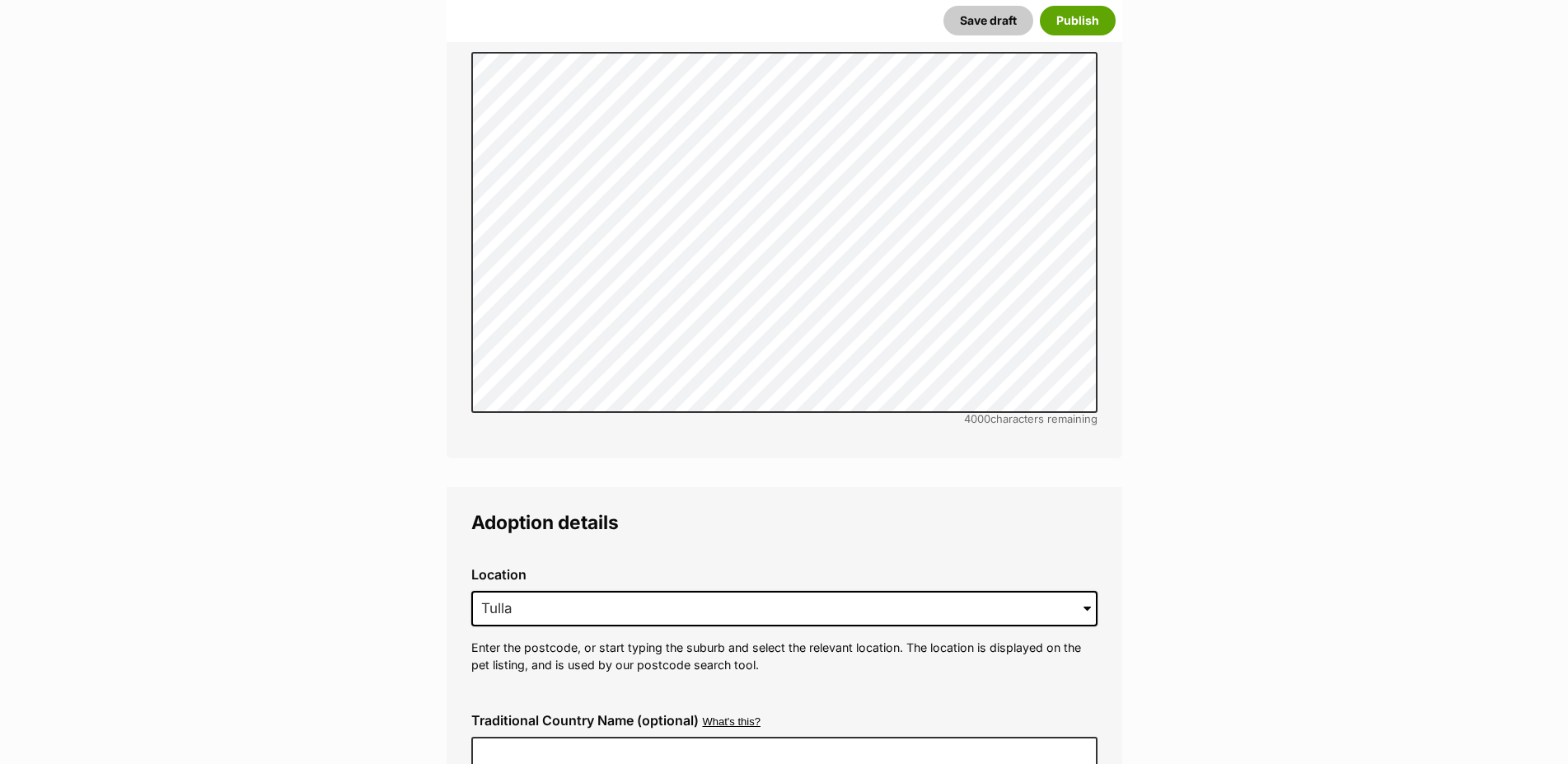
type input "Tullamarine, Victoria, 3043"
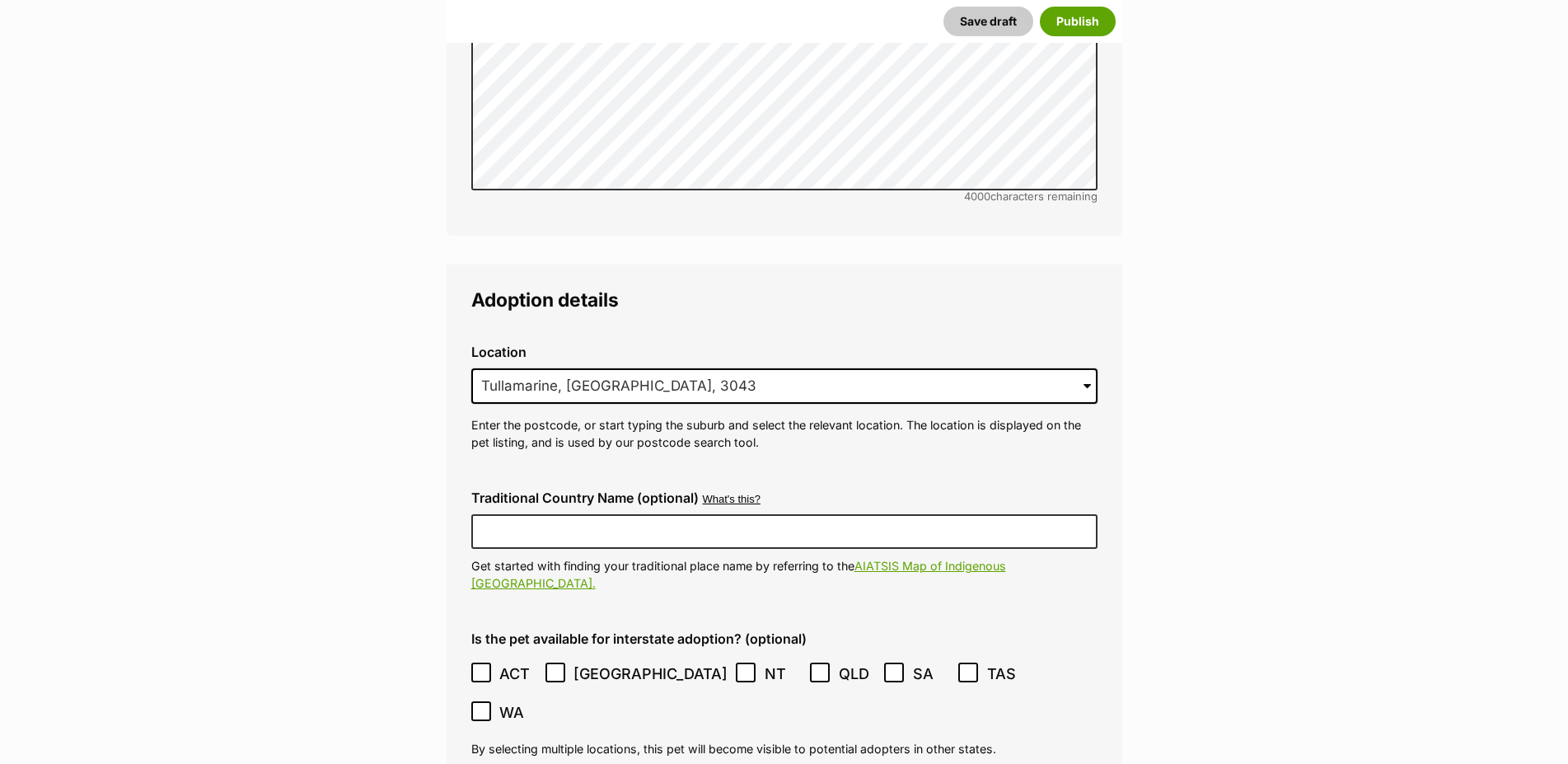
scroll to position [3781, 0]
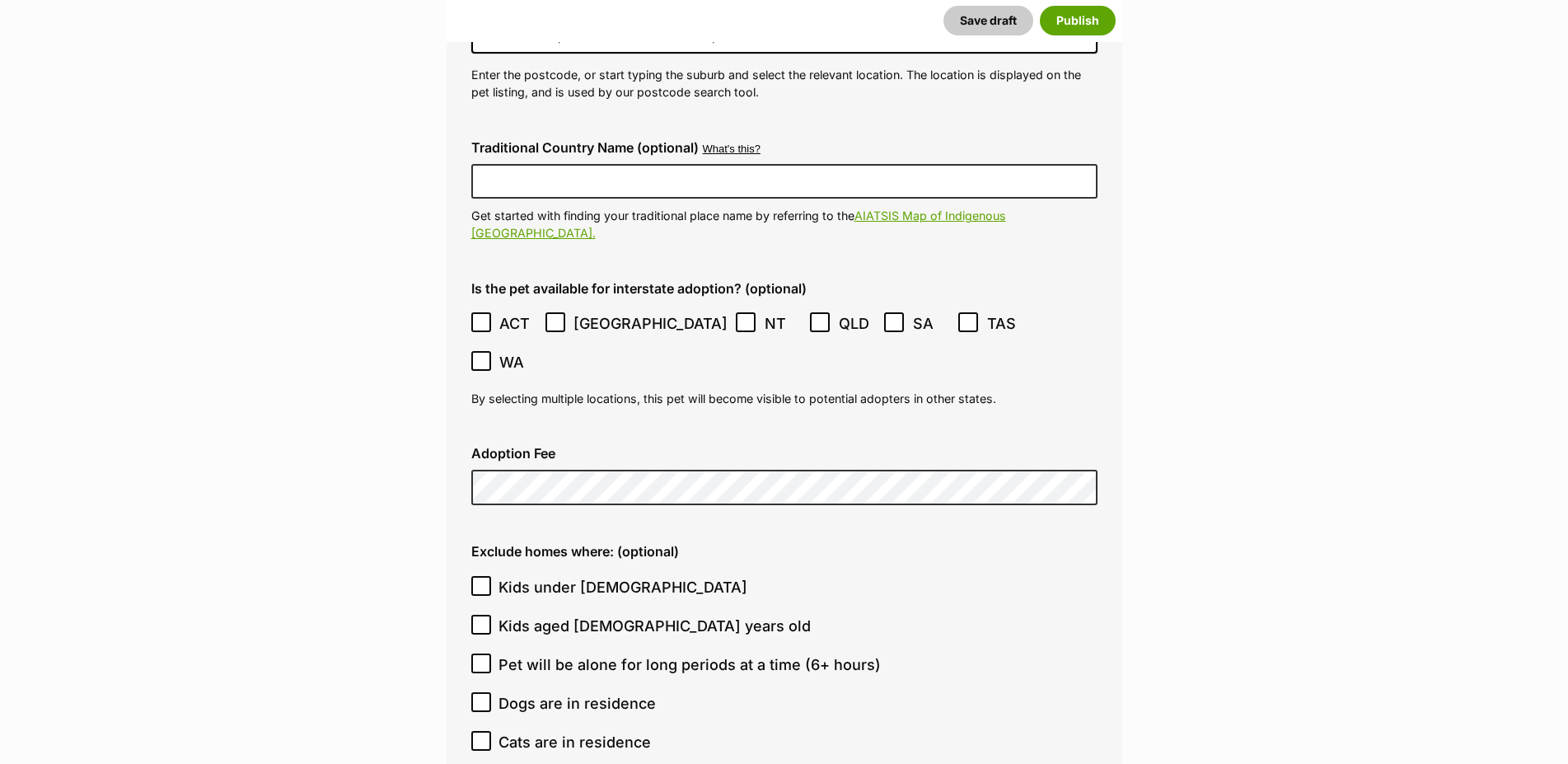
scroll to position [4117, 0]
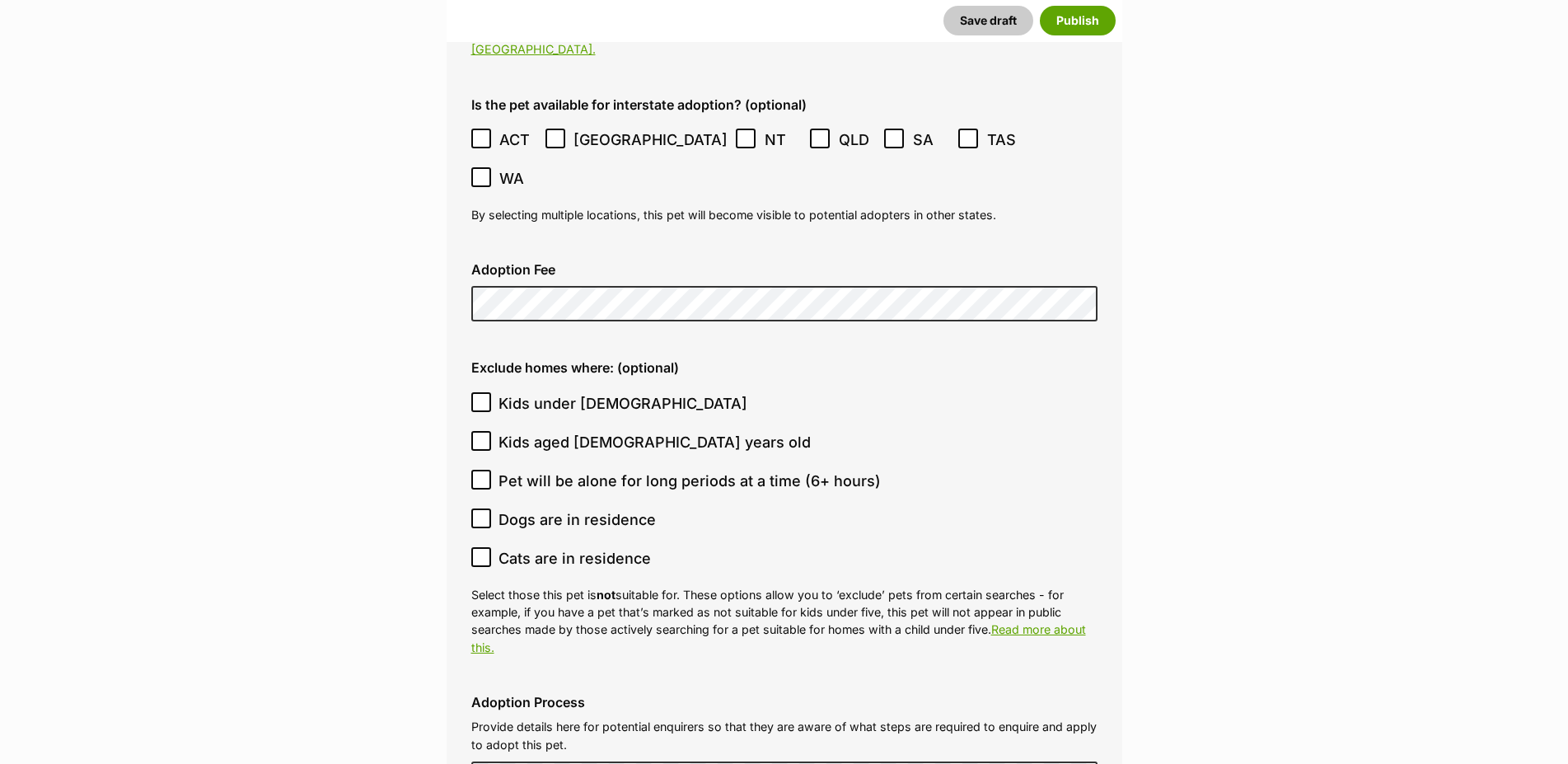
click at [483, 553] on icon at bounding box center [480, 556] width 10 height 8
click at [483, 547] on input "Cats are in residence" at bounding box center [480, 557] width 20 height 20
checkbox input "true"
drag, startPoint x: 901, startPoint y: 551, endPoint x: 987, endPoint y: 553, distance: 86.0
click at [987, 586] on p "Select those this pet is not suitable for. These options allow you to ‘exclude’…" at bounding box center [783, 620] width 626 height 70
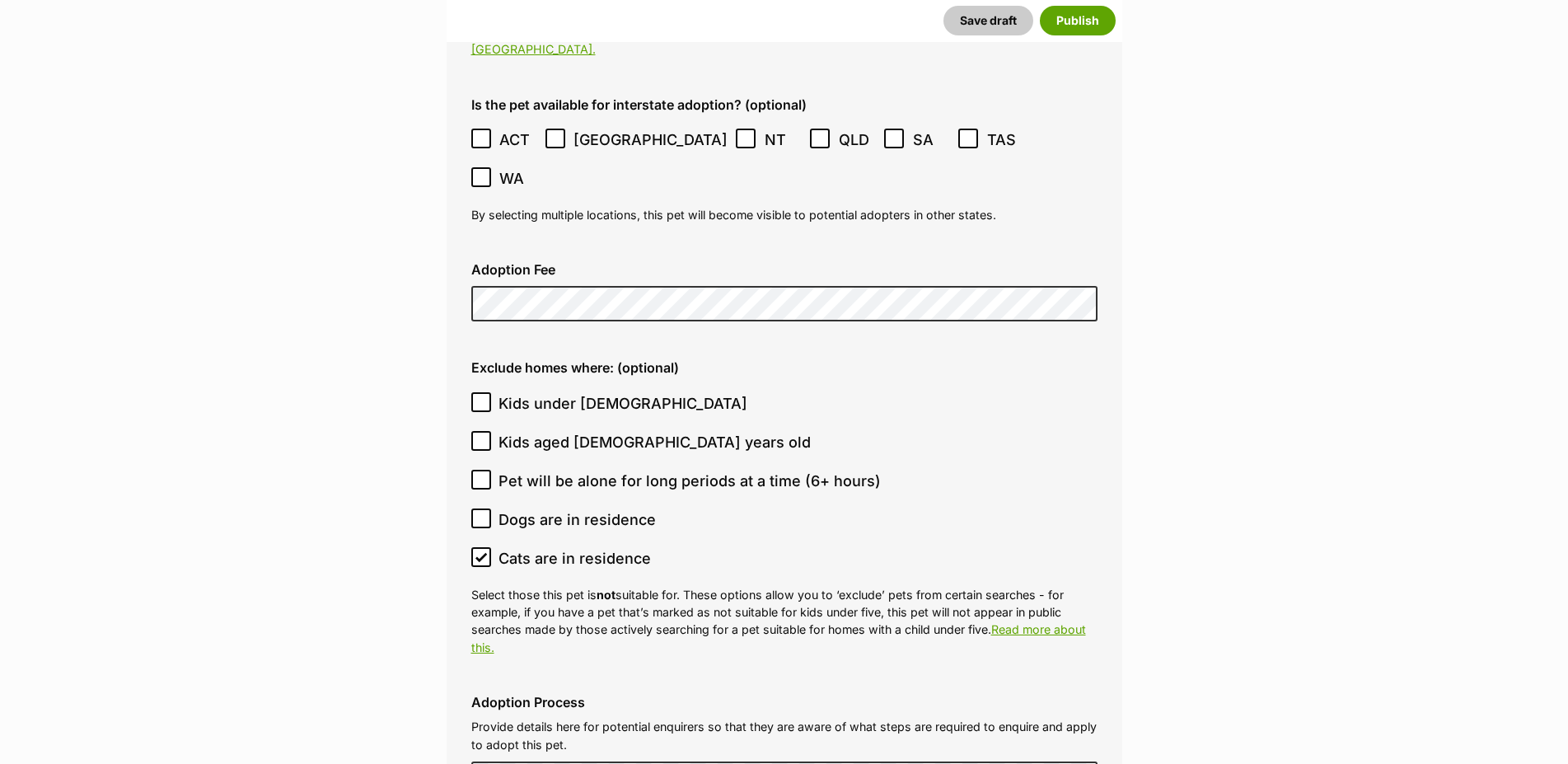
click at [854, 547] on label "Cats are in residence" at bounding box center [780, 559] width 618 height 23
click at [475, 396] on icon at bounding box center [480, 401] width 11 height 11
click at [475, 392] on input "Kids under [DEMOGRAPHIC_DATA]" at bounding box center [480, 402] width 20 height 20
checkbox input "true"
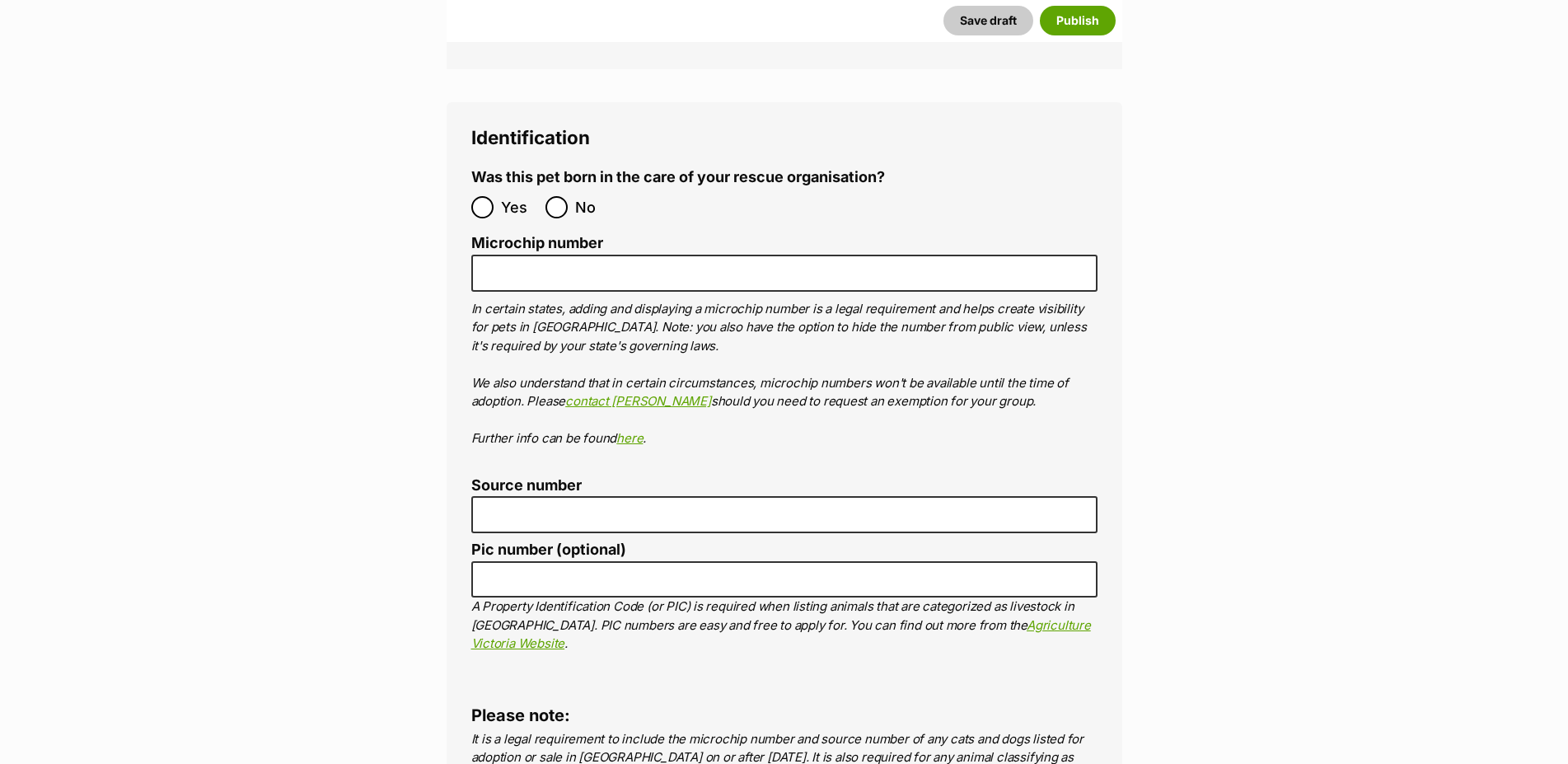
scroll to position [5293, 0]
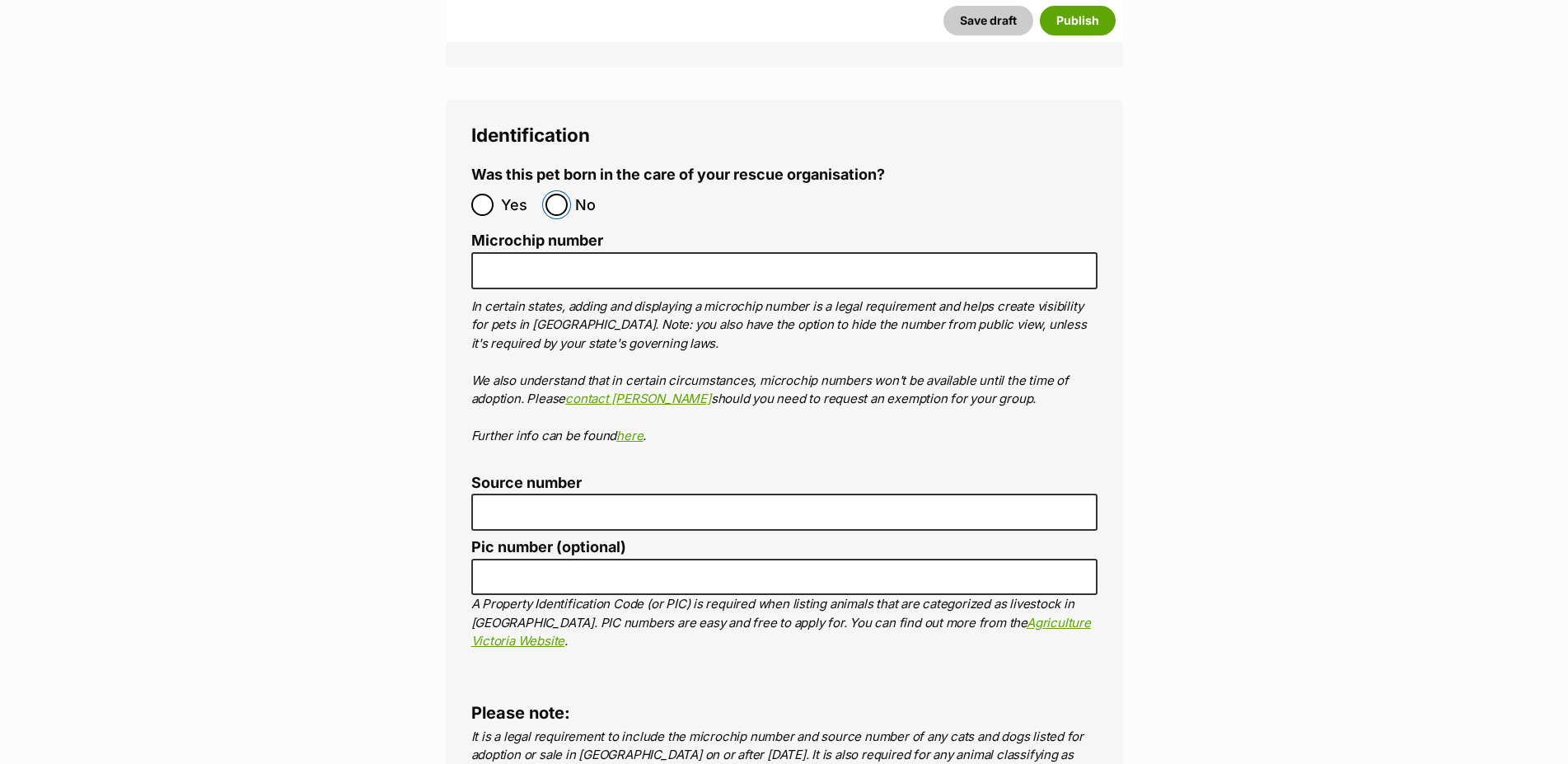
click at [563, 193] on input "No" at bounding box center [557, 204] width 23 height 23
radio input "true"
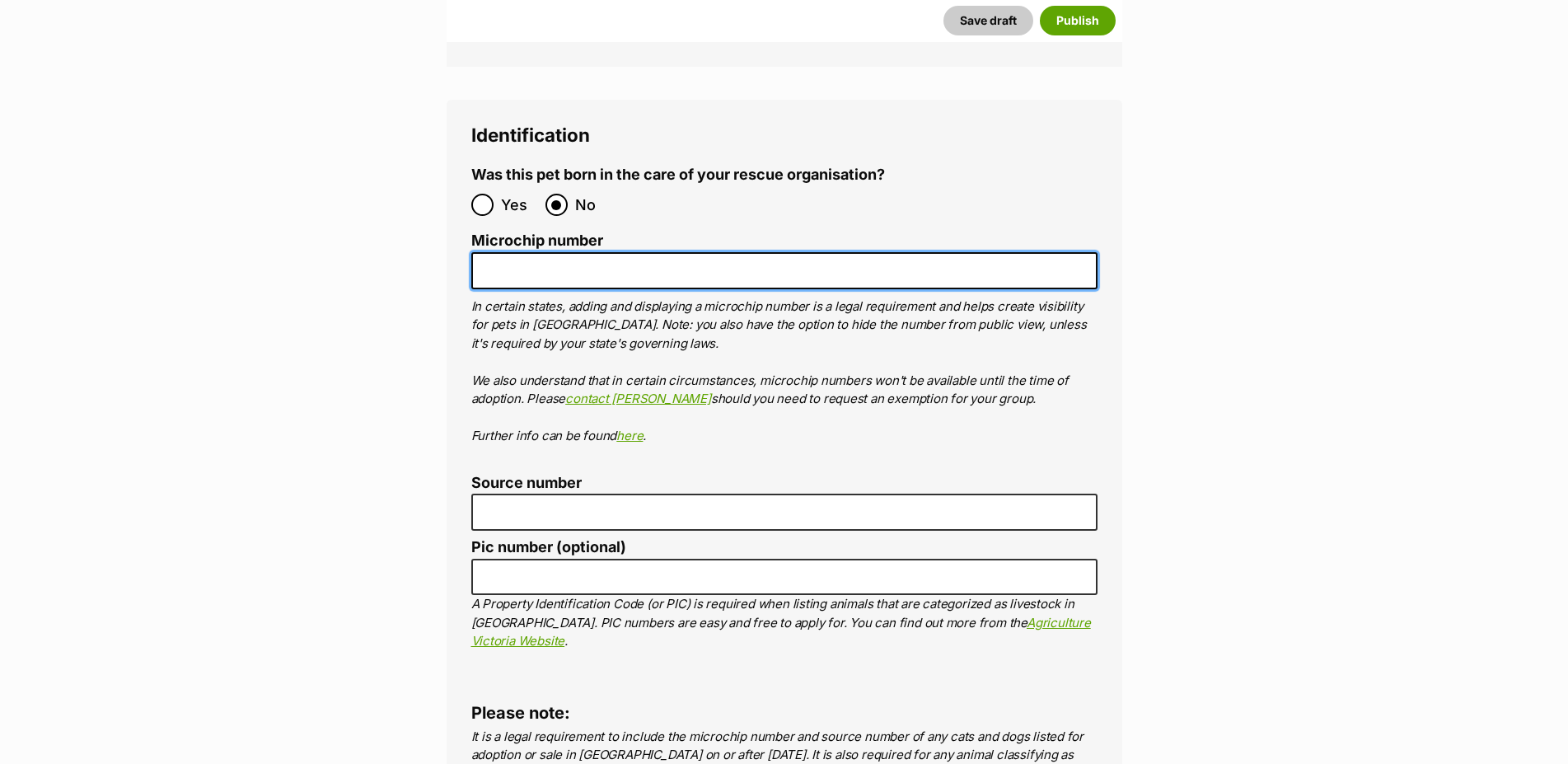
click at [564, 252] on input "Microchip number" at bounding box center [783, 271] width 626 height 37
type input "9560000012956549"
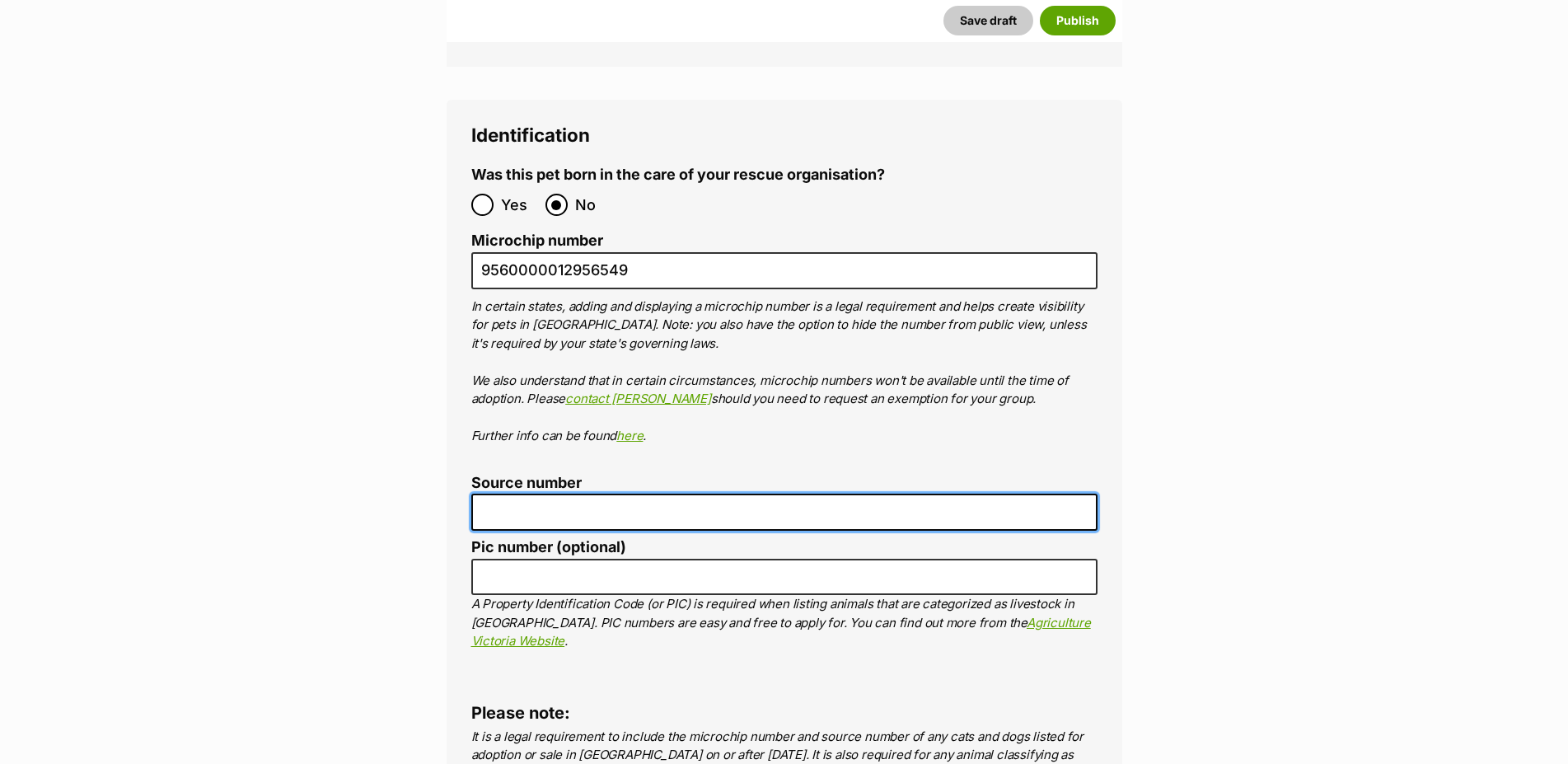
click at [518, 493] on input "Source number" at bounding box center [783, 512] width 626 height 37
type input "BR101124"
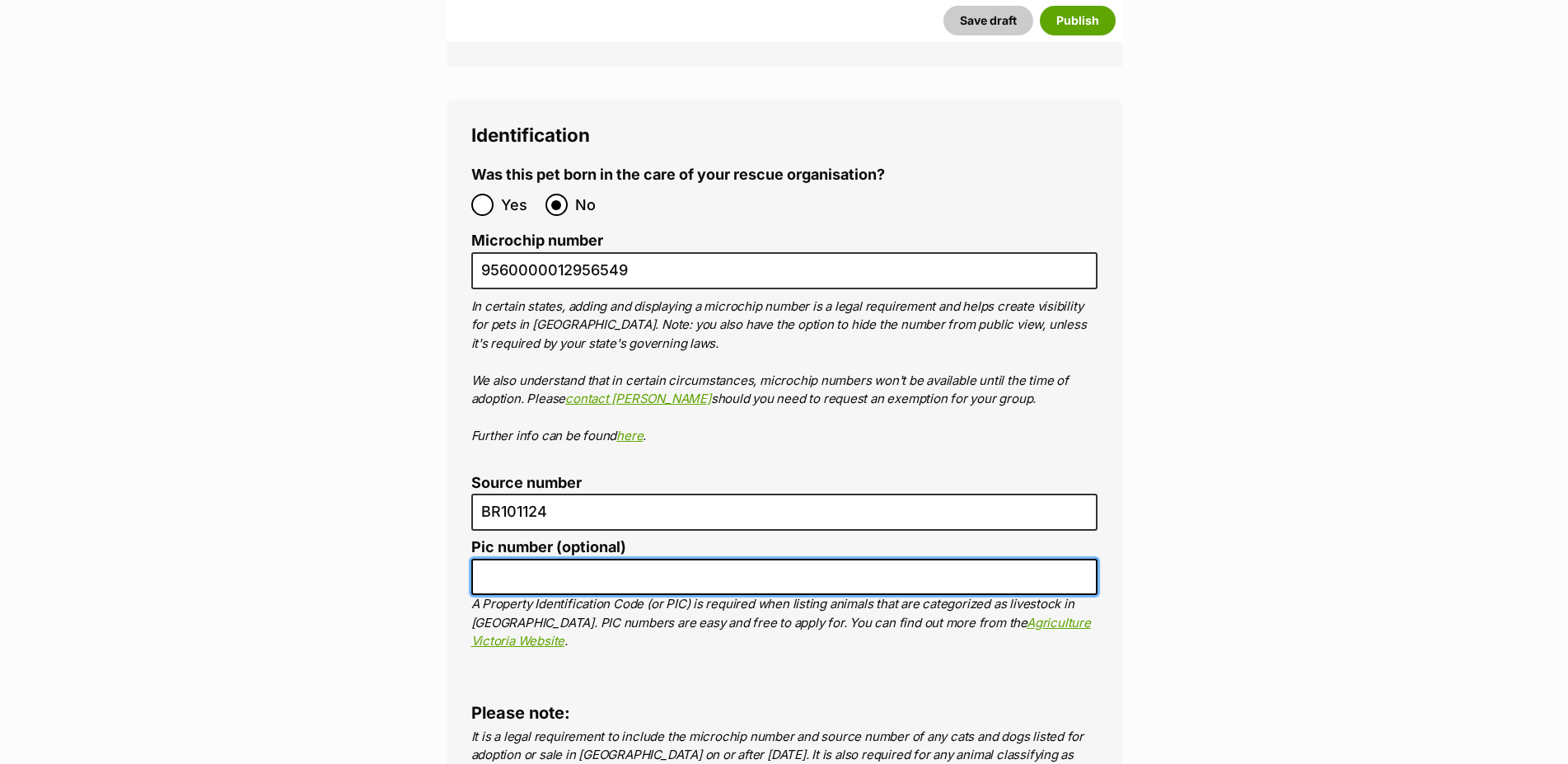
click at [497, 559] on input "Pic number (optional)" at bounding box center [783, 577] width 626 height 37
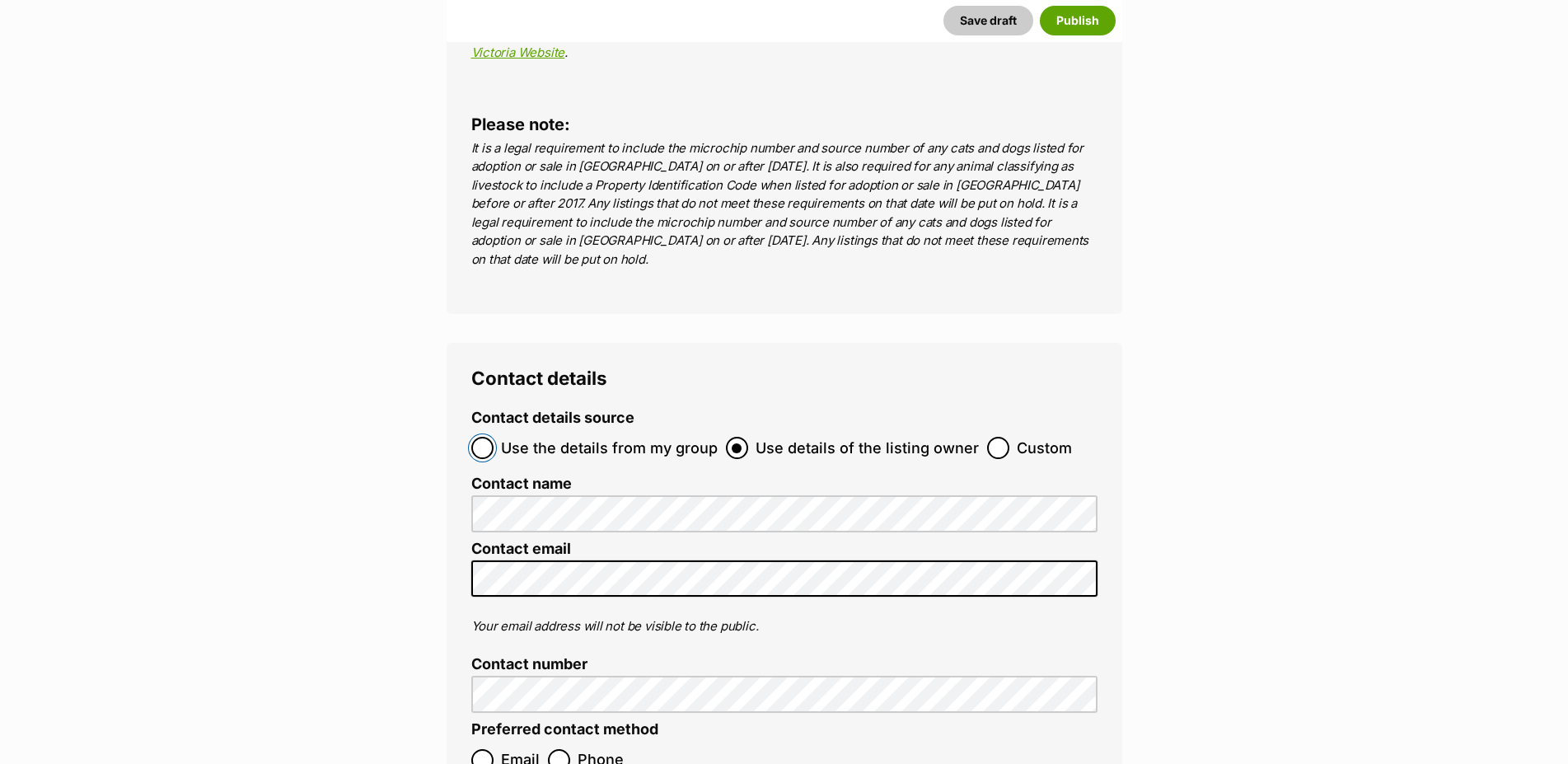
drag, startPoint x: 471, startPoint y: 330, endPoint x: 499, endPoint y: 334, distance: 28.3
click at [472, 437] on input "Use the details from my group" at bounding box center [482, 448] width 23 height 23
radio input "true"
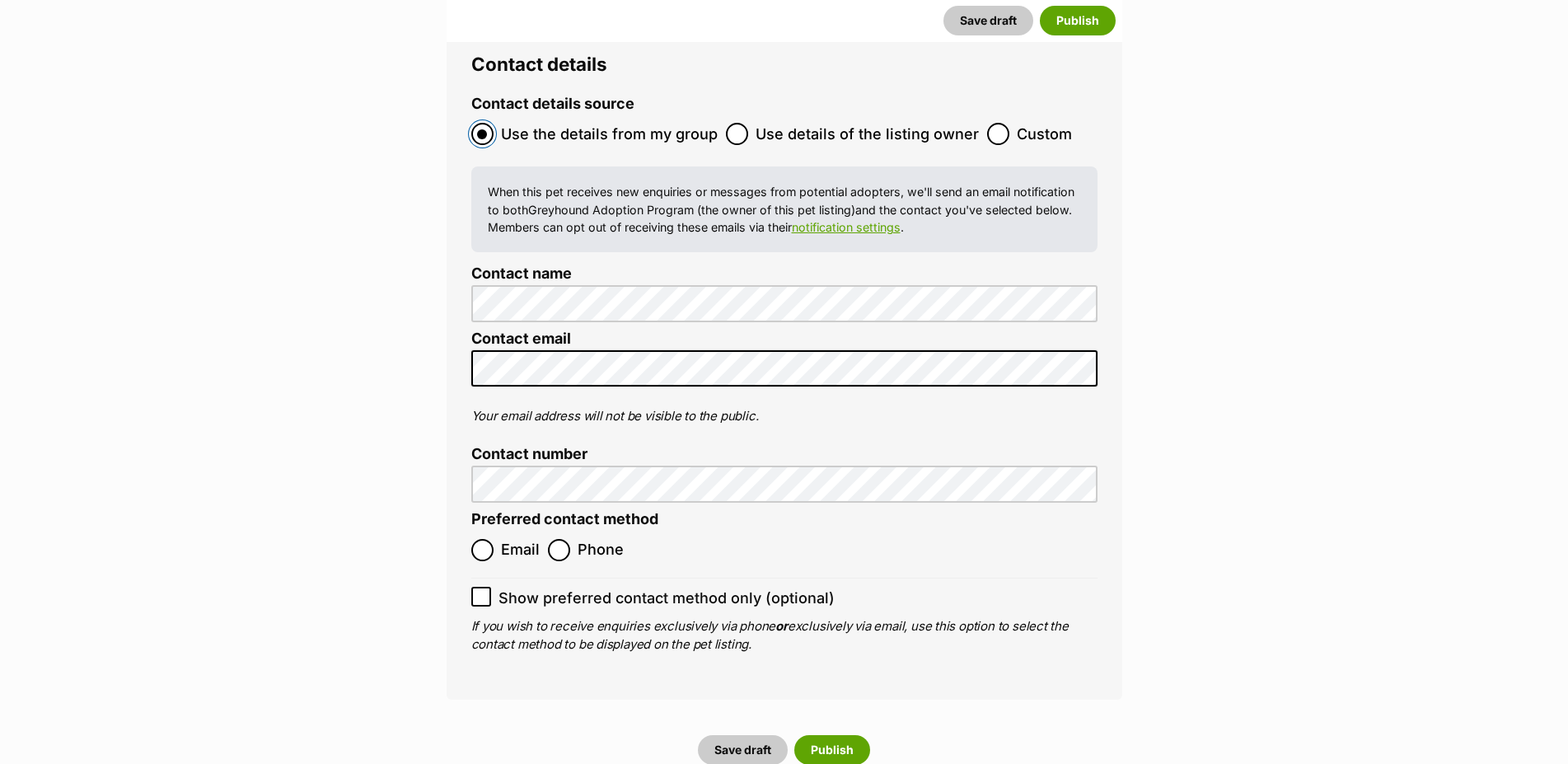
scroll to position [6218, 0]
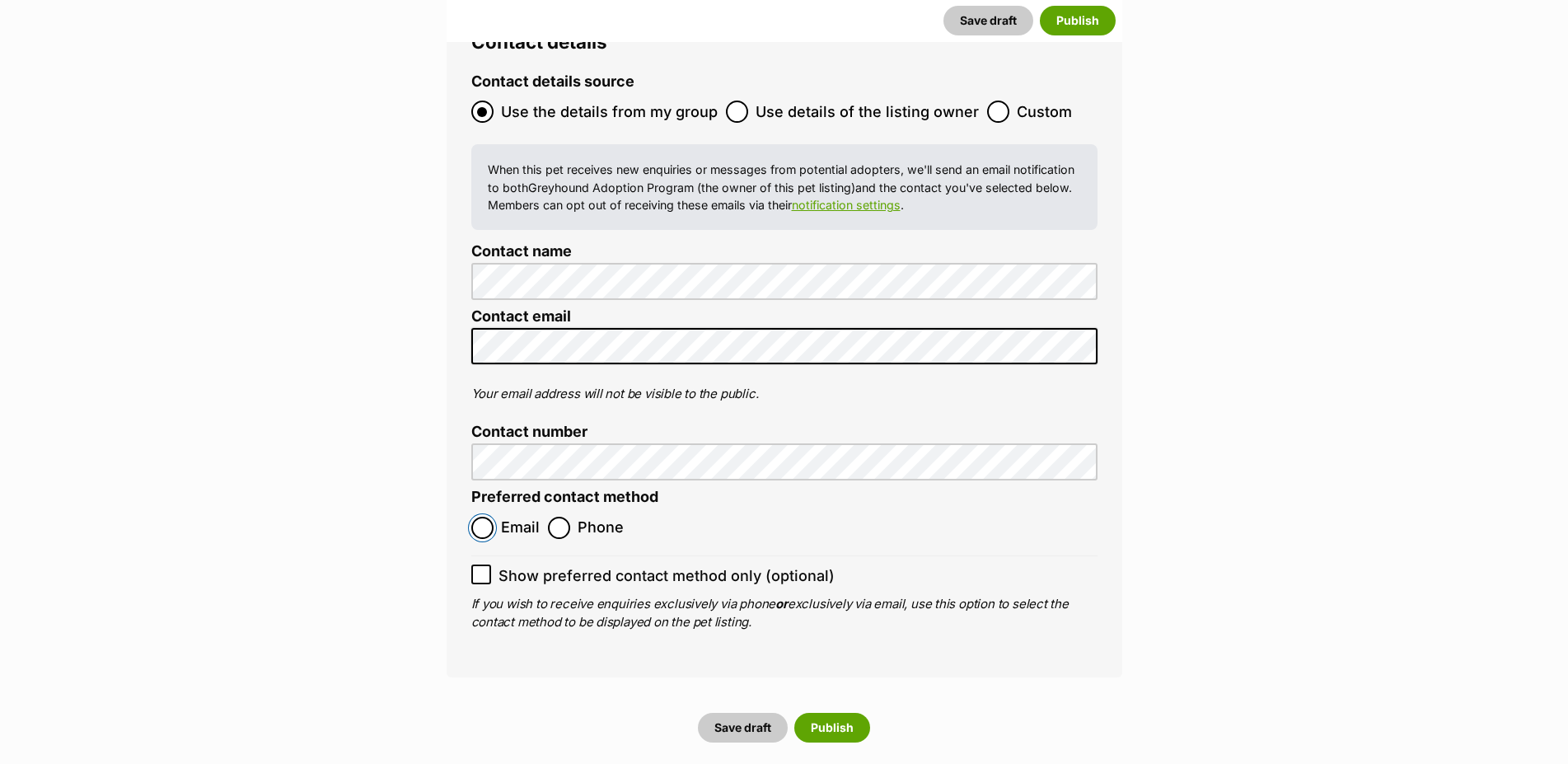
drag, startPoint x: 479, startPoint y: 405, endPoint x: 498, endPoint y: 411, distance: 19.9
click at [483, 517] on input "Email" at bounding box center [482, 528] width 23 height 23
radio input "true"
click at [1033, 564] on label "Show preferred contact method only (optional)" at bounding box center [783, 575] width 626 height 23
click at [491, 564] on input "Show preferred contact method only (optional)" at bounding box center [480, 573] width 20 height 20
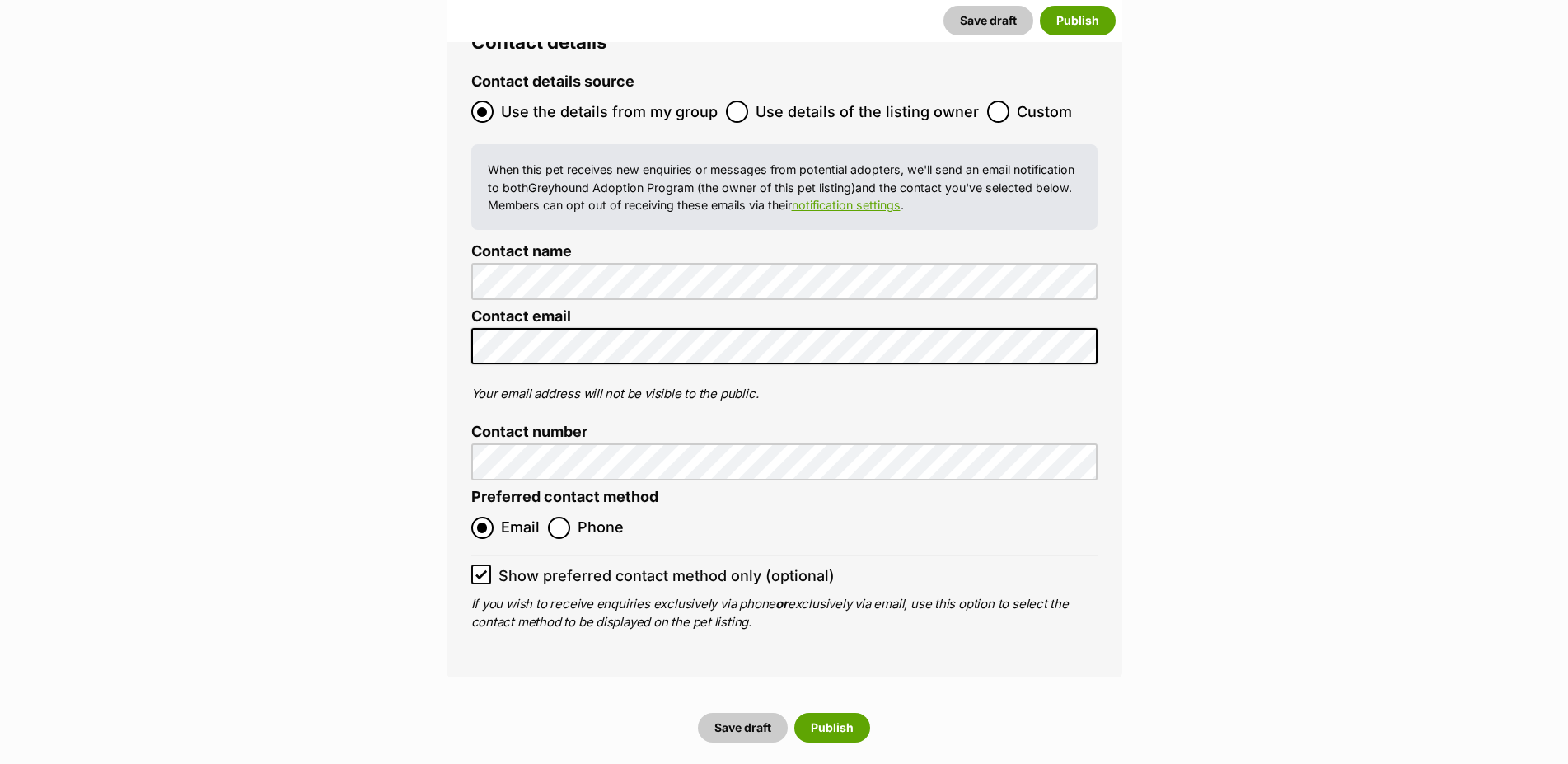
click at [476, 555] on li "Show preferred contact method only (optional)" at bounding box center [783, 571] width 626 height 31
click at [492, 564] on label "Show preferred contact method only (optional)" at bounding box center [783, 575] width 626 height 23
click at [491, 564] on input "Show preferred contact method only (optional)" at bounding box center [480, 573] width 20 height 20
checkbox input "false"
click at [839, 713] on button "Publish" at bounding box center [832, 727] width 76 height 30
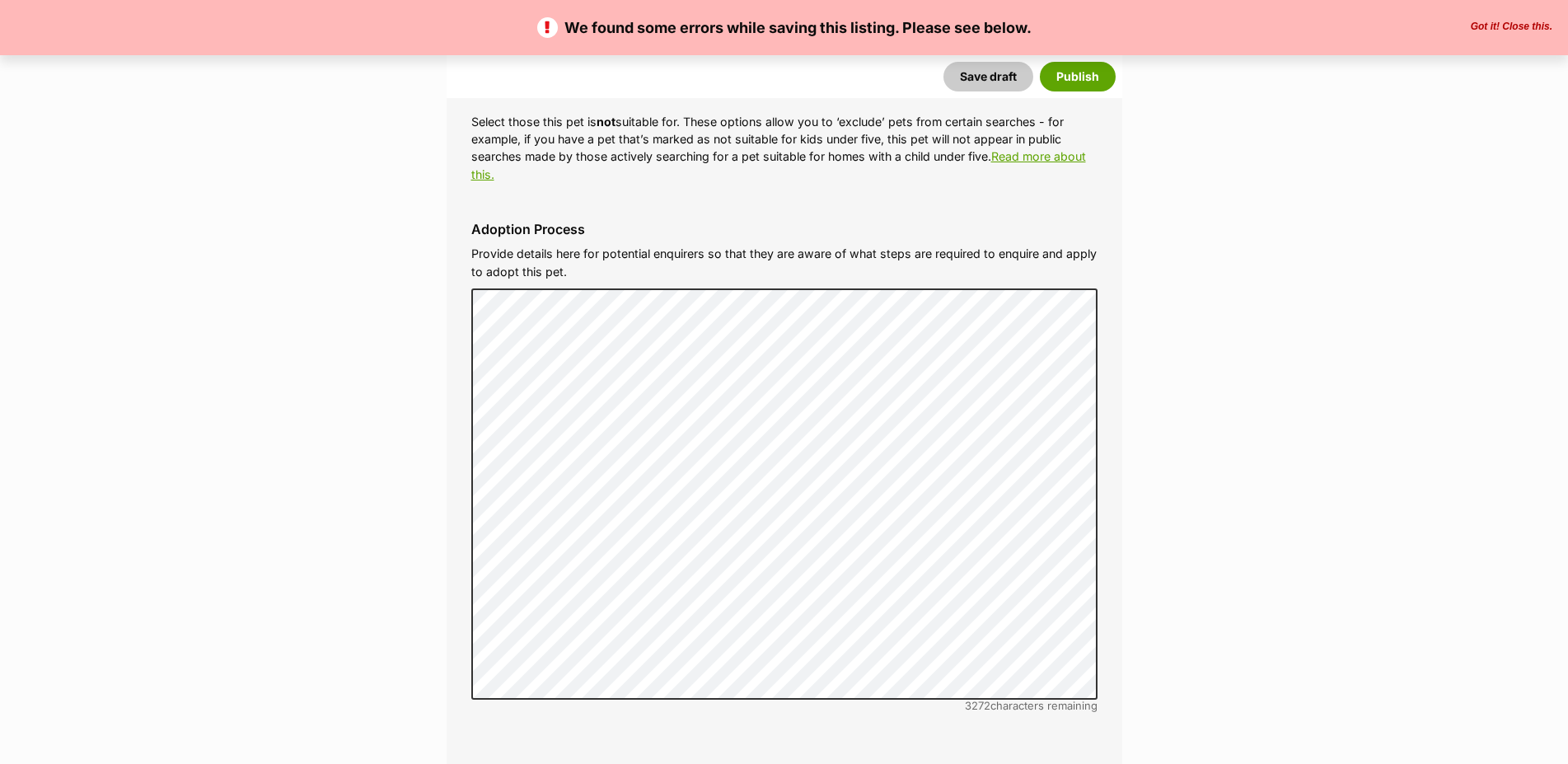
scroll to position [5378, 0]
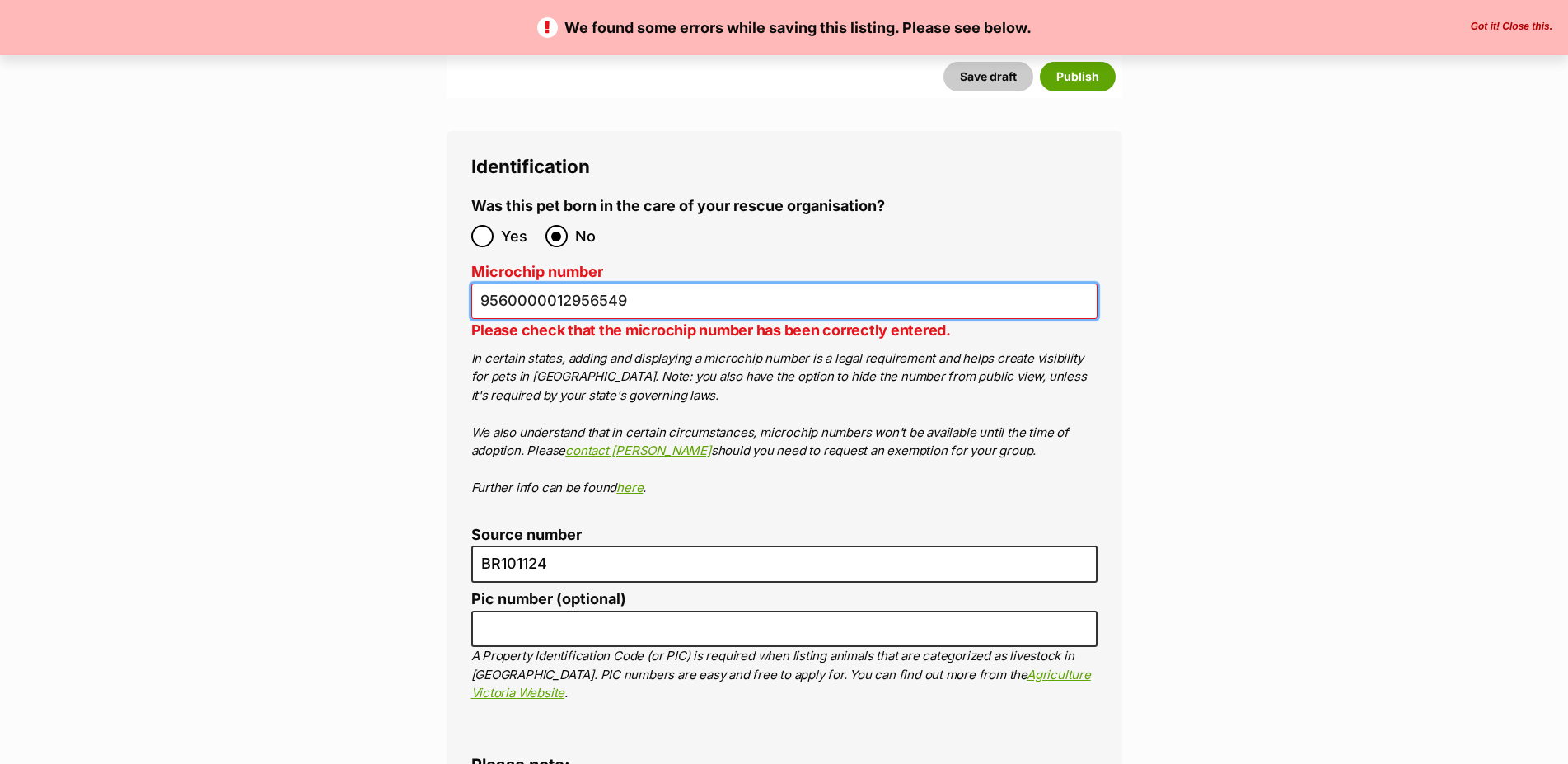
click at [580, 284] on input "9560000012956549" at bounding box center [783, 301] width 626 height 36
click at [708, 284] on input "9560000012956549" at bounding box center [783, 301] width 626 height 36
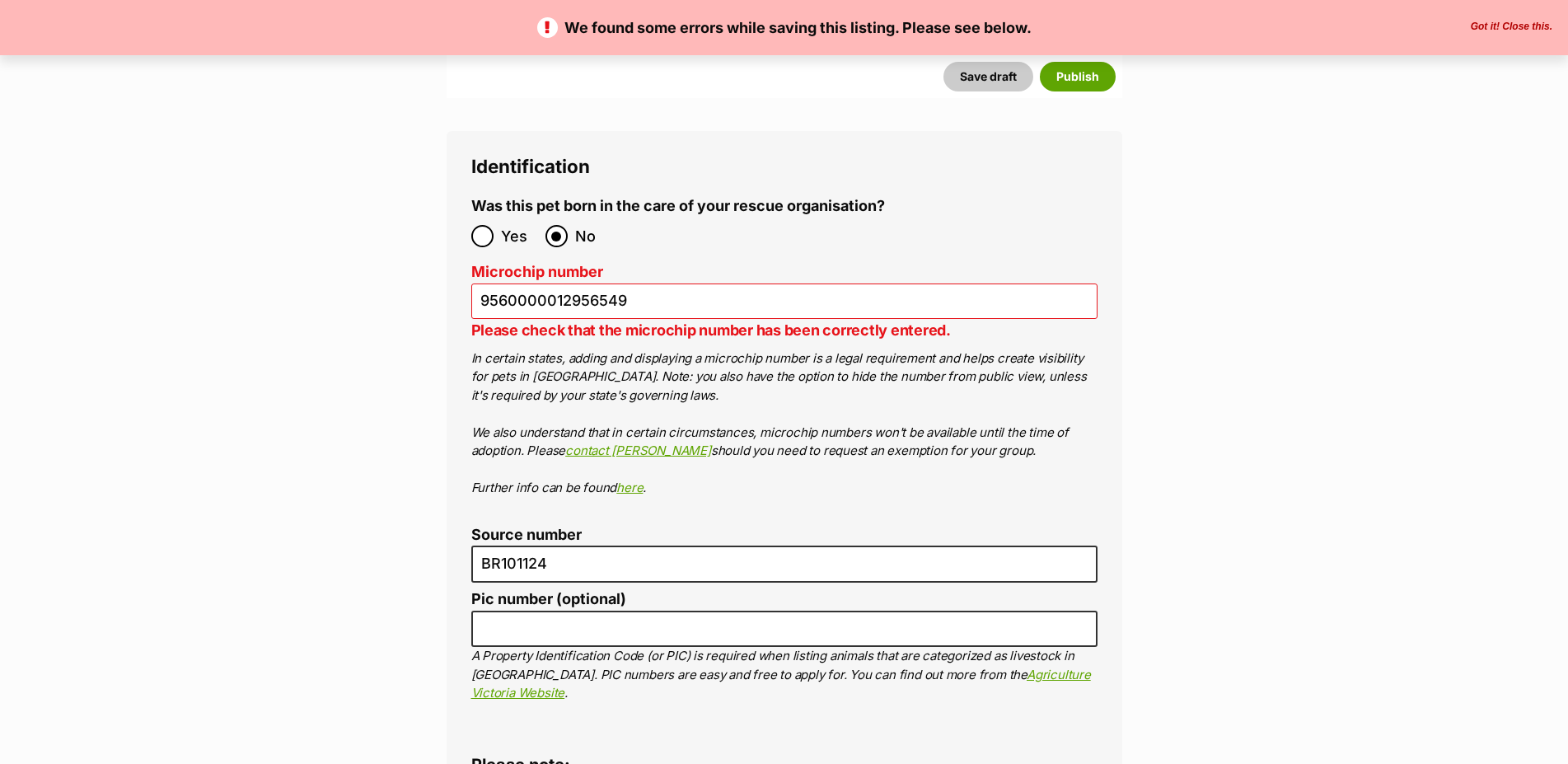
click at [658, 318] on p "Please check that the microchip number has been correctly entered." at bounding box center [783, 330] width 626 height 23
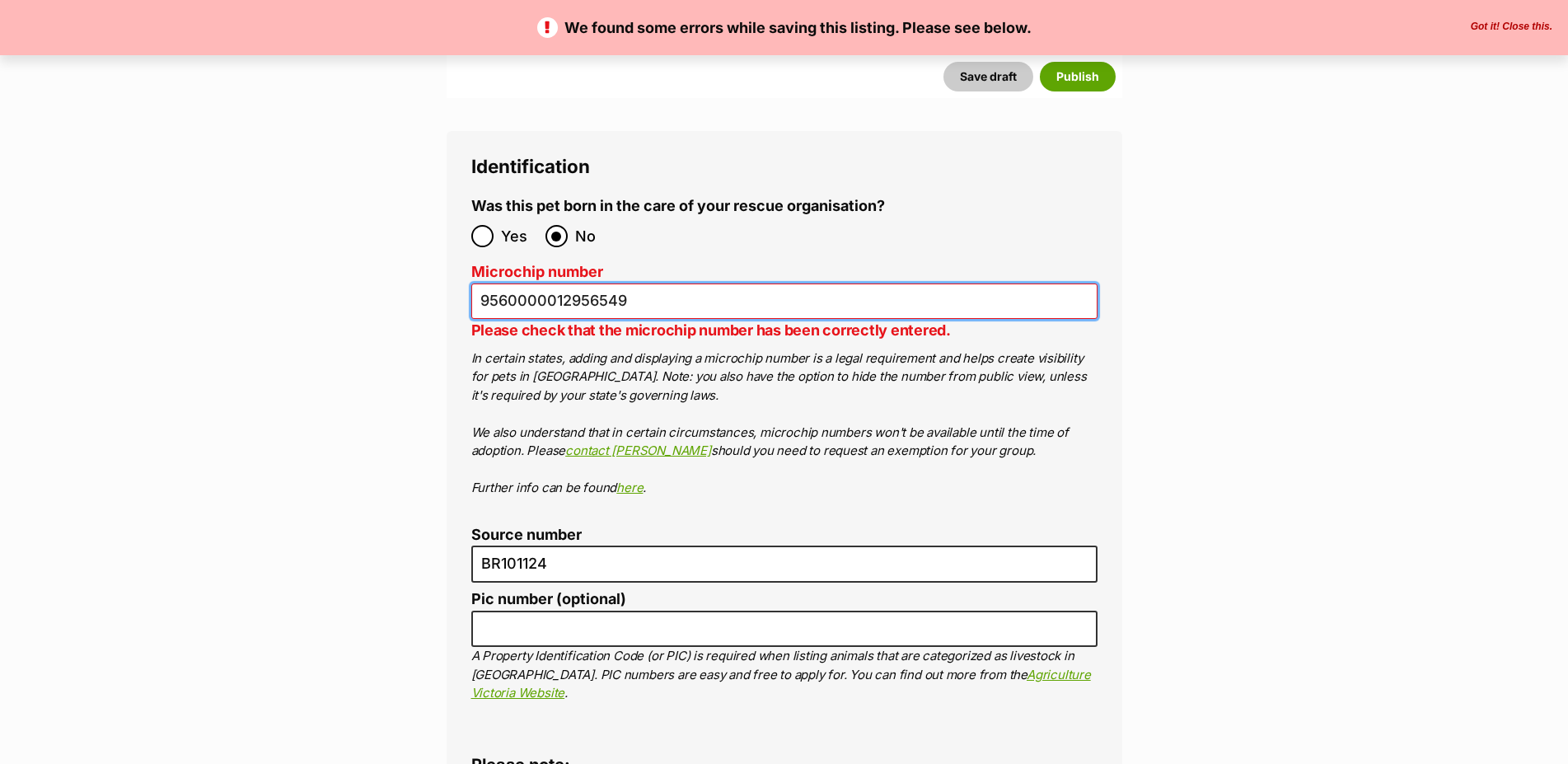
click at [658, 284] on input "9560000012956549" at bounding box center [783, 301] width 626 height 36
drag, startPoint x: 711, startPoint y: 216, endPoint x: 159, endPoint y: 230, distance: 552.2
click at [471, 284] on input "9560000012956549" at bounding box center [783, 301] width 626 height 36
paste input "text"
type input "956000012956549"
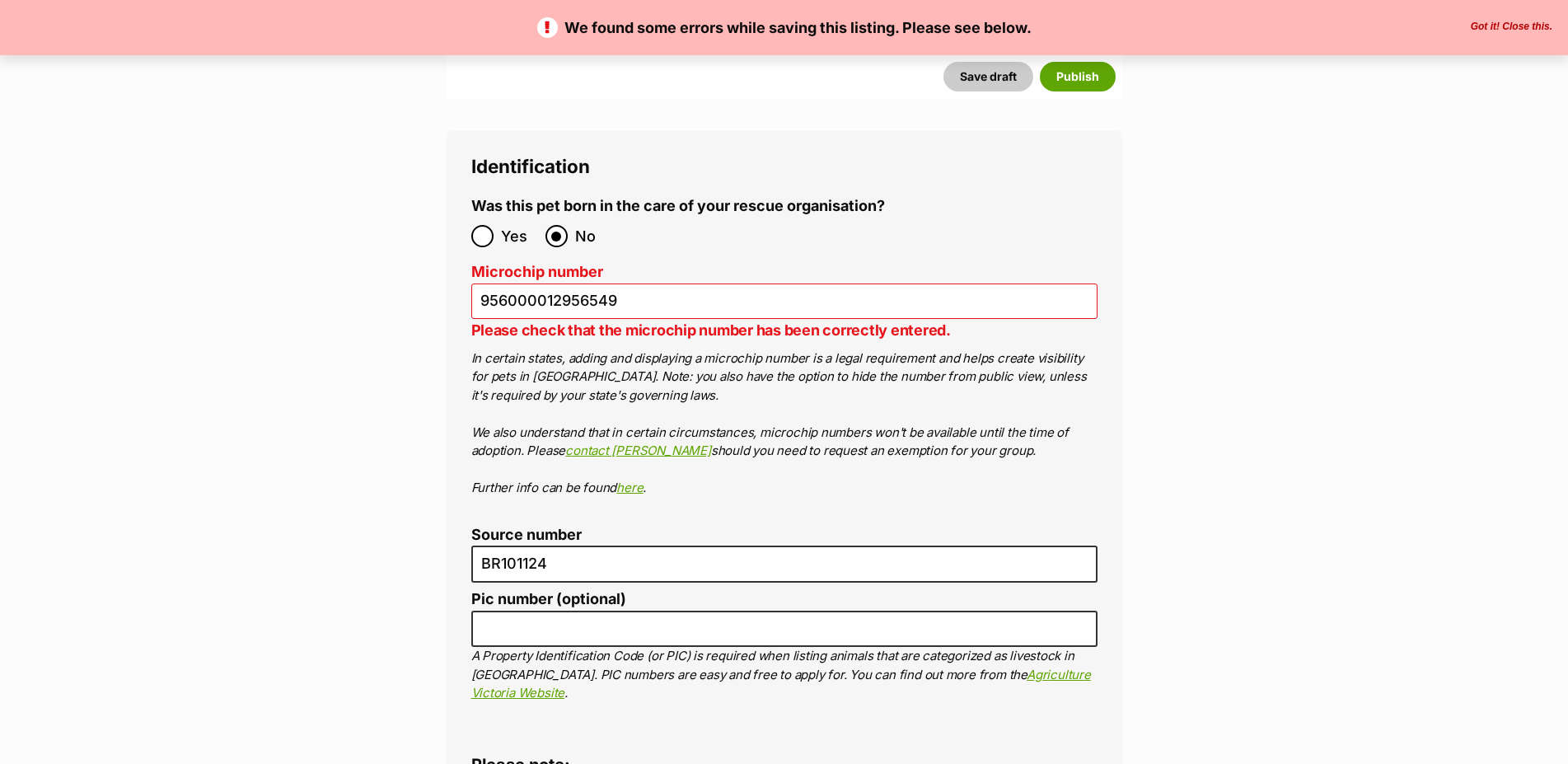
drag, startPoint x: 275, startPoint y: 372, endPoint x: 285, endPoint y: 379, distance: 12.2
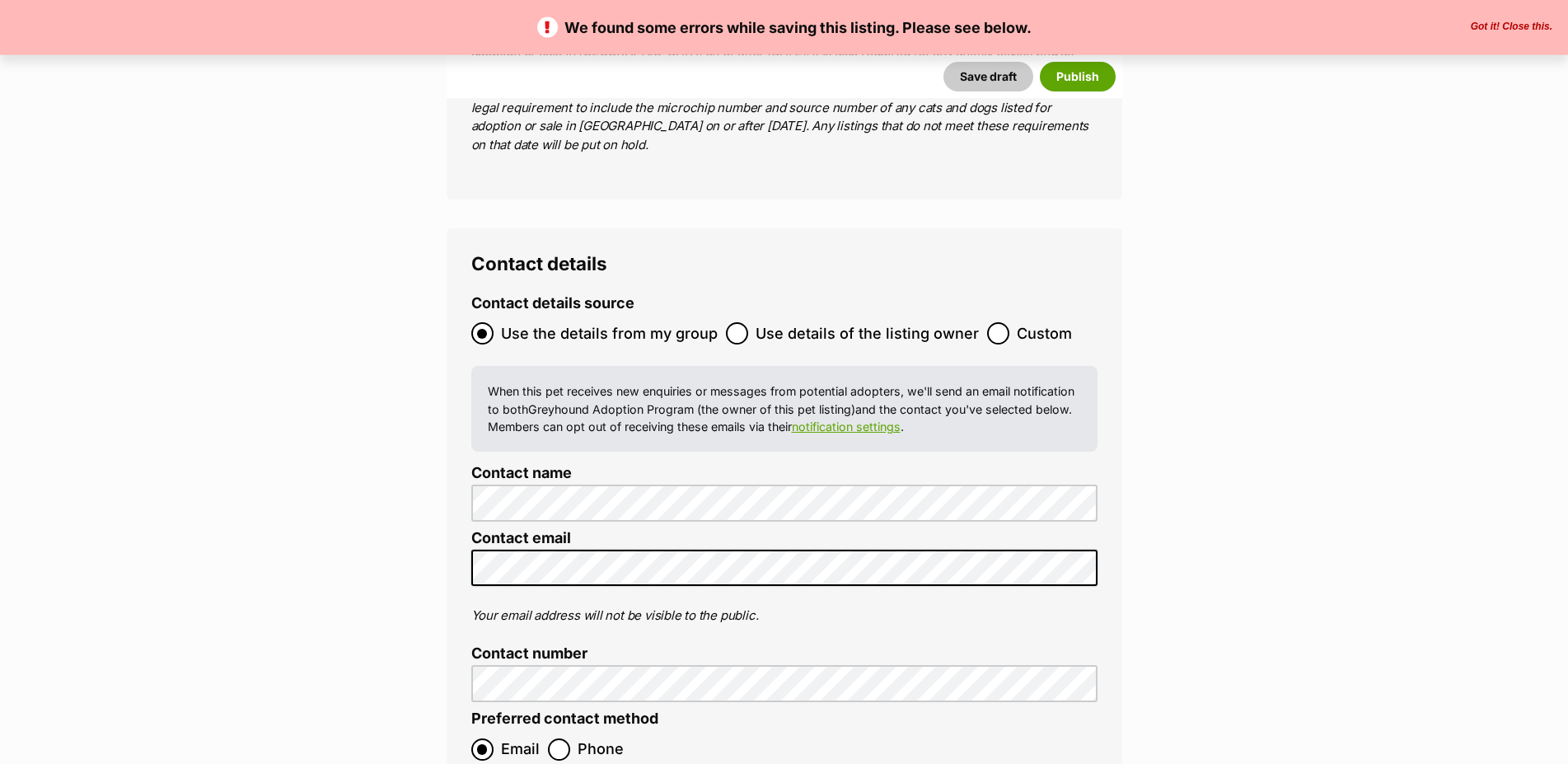
scroll to position [6134, 0]
click at [1089, 80] on button "Publish" at bounding box center [1077, 77] width 76 height 30
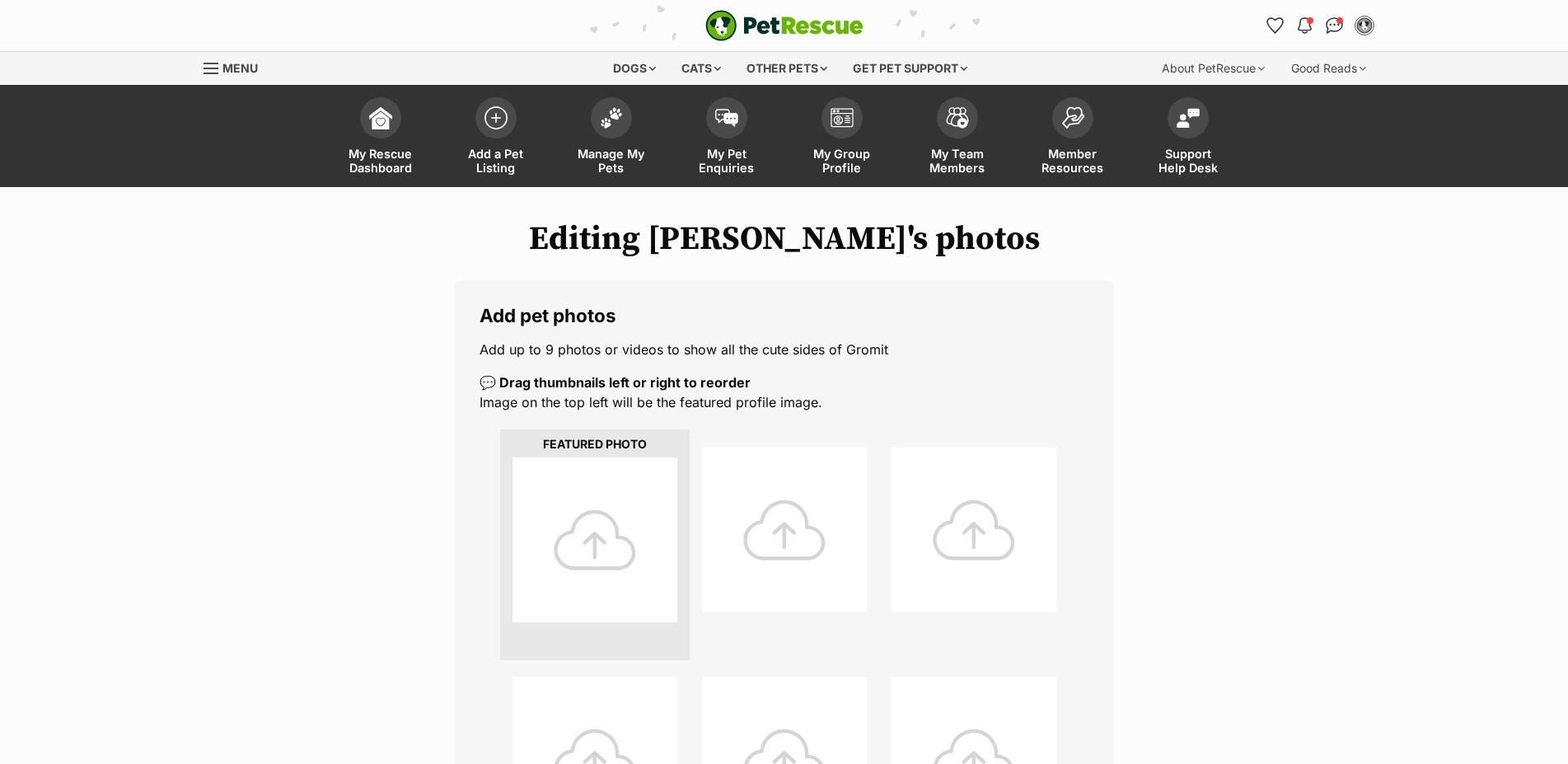
drag, startPoint x: 583, startPoint y: 539, endPoint x: 598, endPoint y: 535, distance: 15.5
click at [586, 538] on div at bounding box center [594, 539] width 164 height 164
click at [641, 530] on div at bounding box center [594, 539] width 164 height 164
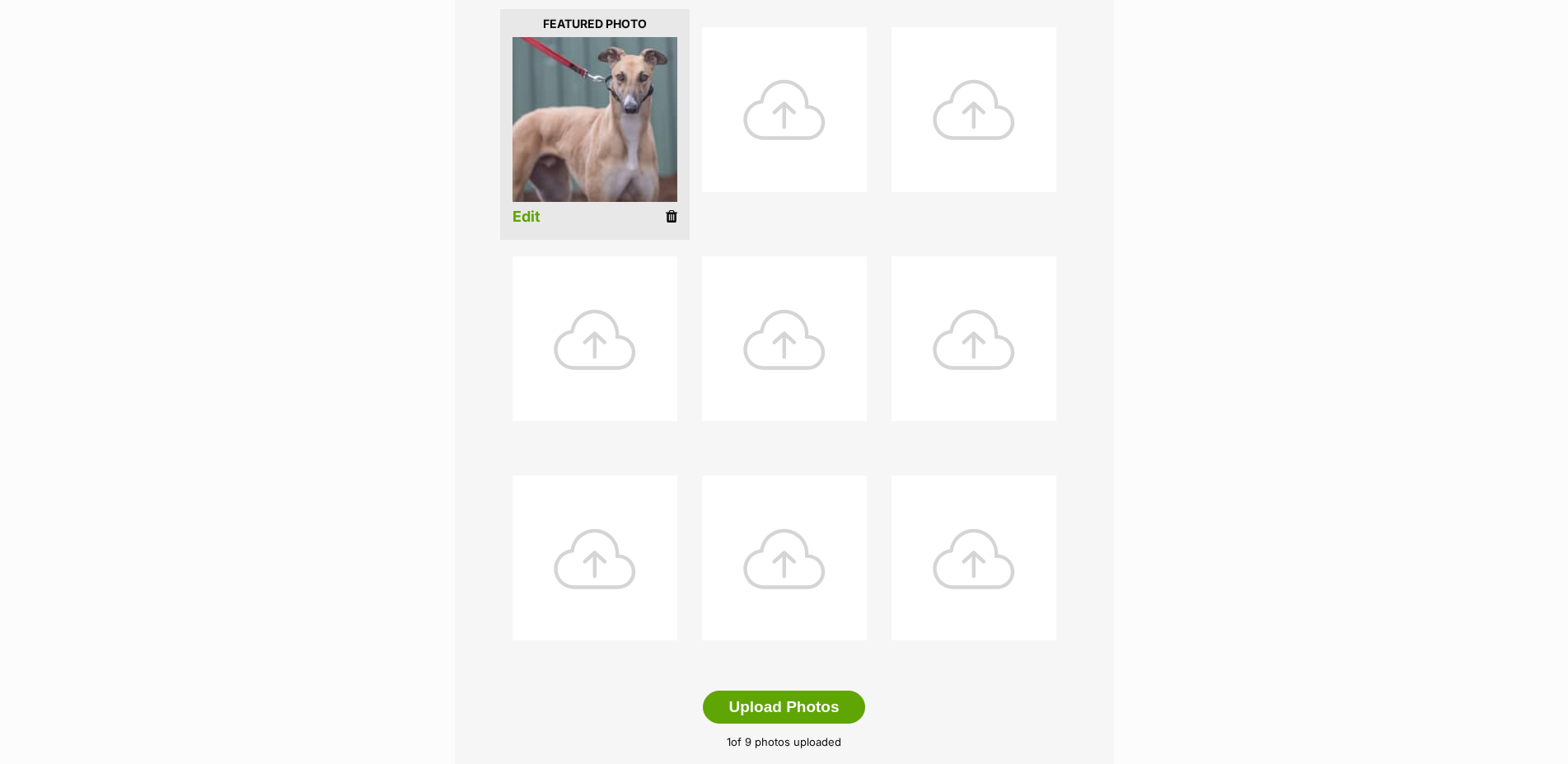
scroll to position [672, 0]
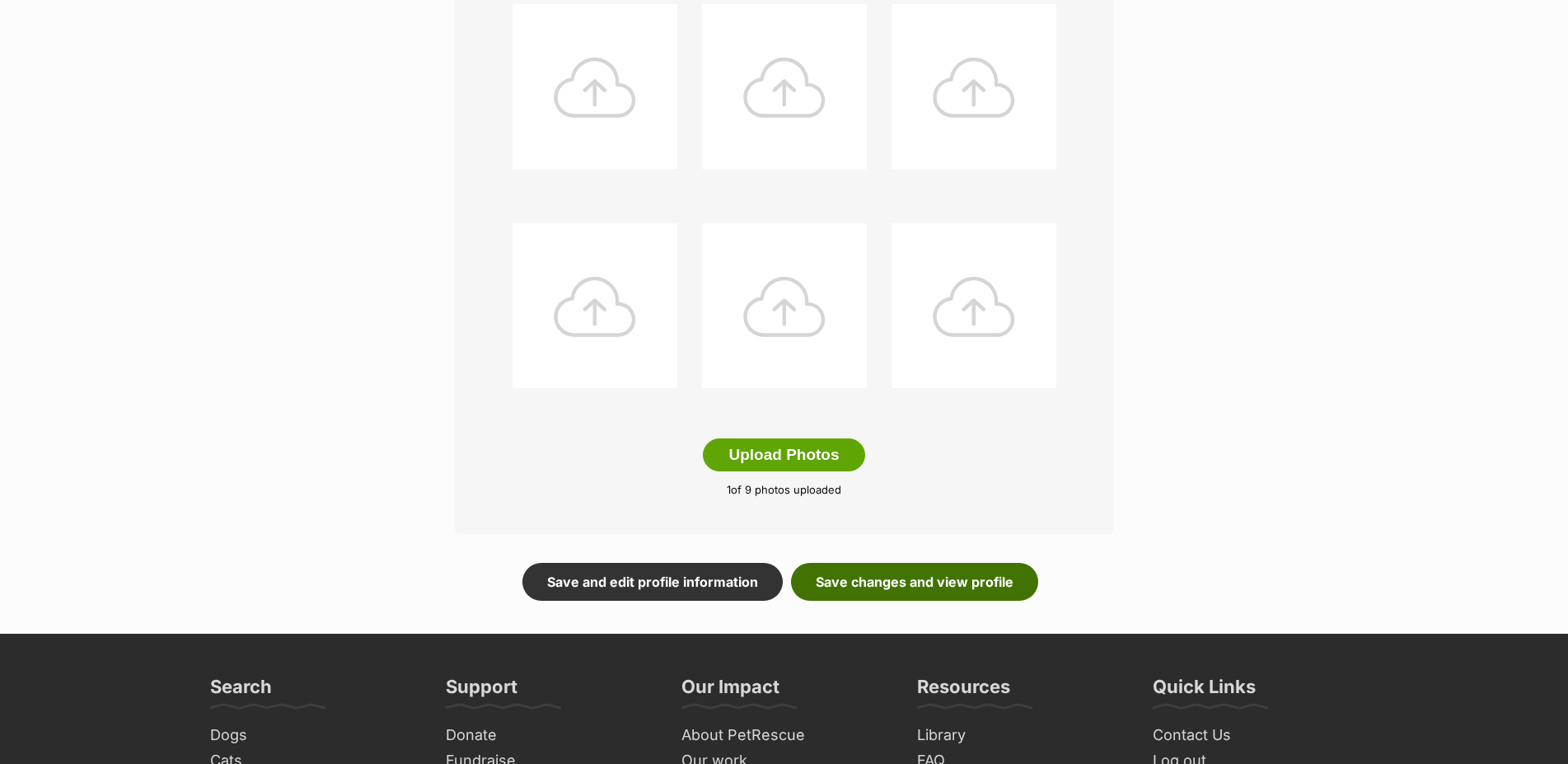
click at [929, 600] on link "Save changes and view profile" at bounding box center [915, 582] width 247 height 38
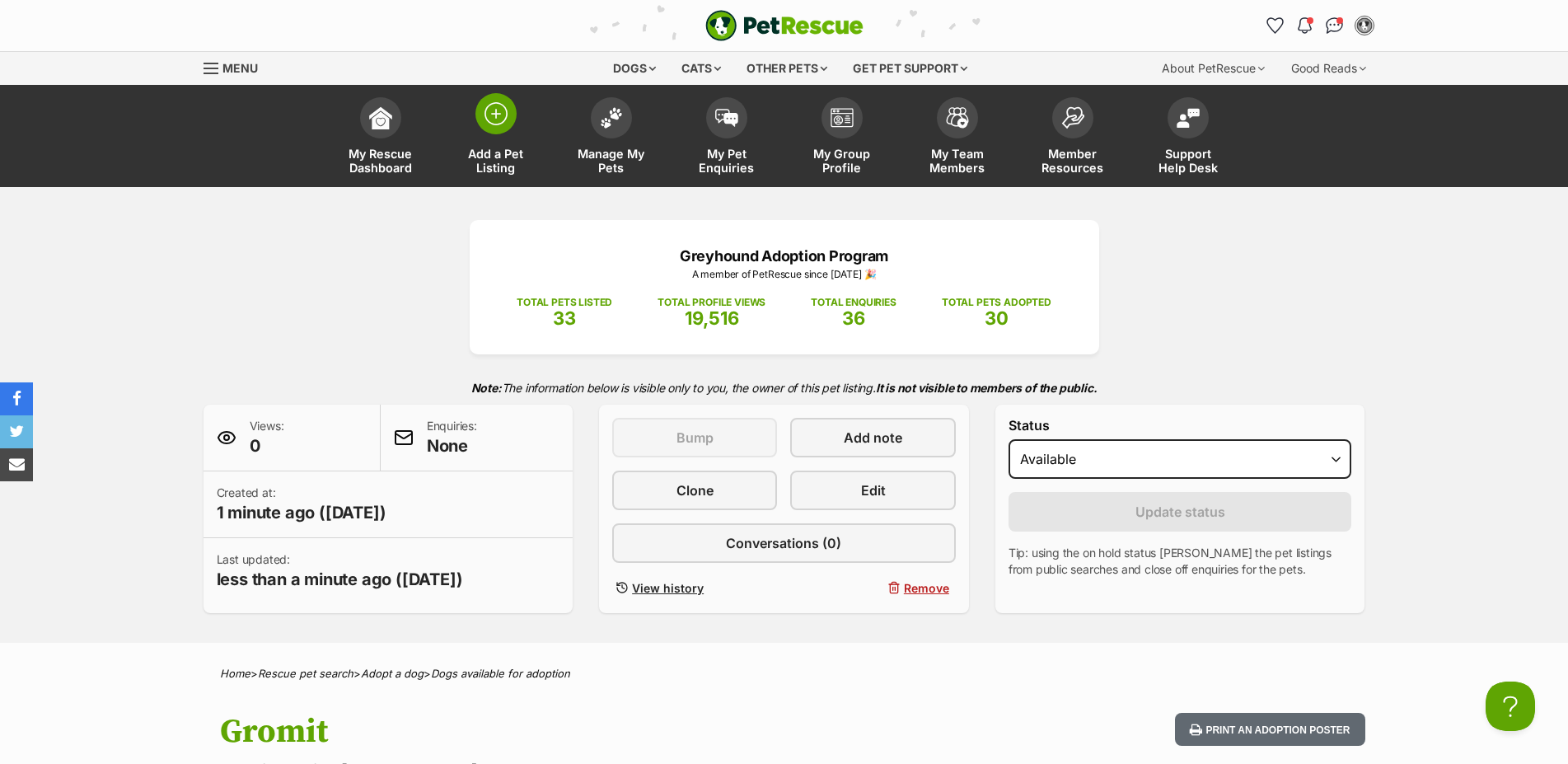
click at [506, 131] on span at bounding box center [495, 113] width 41 height 41
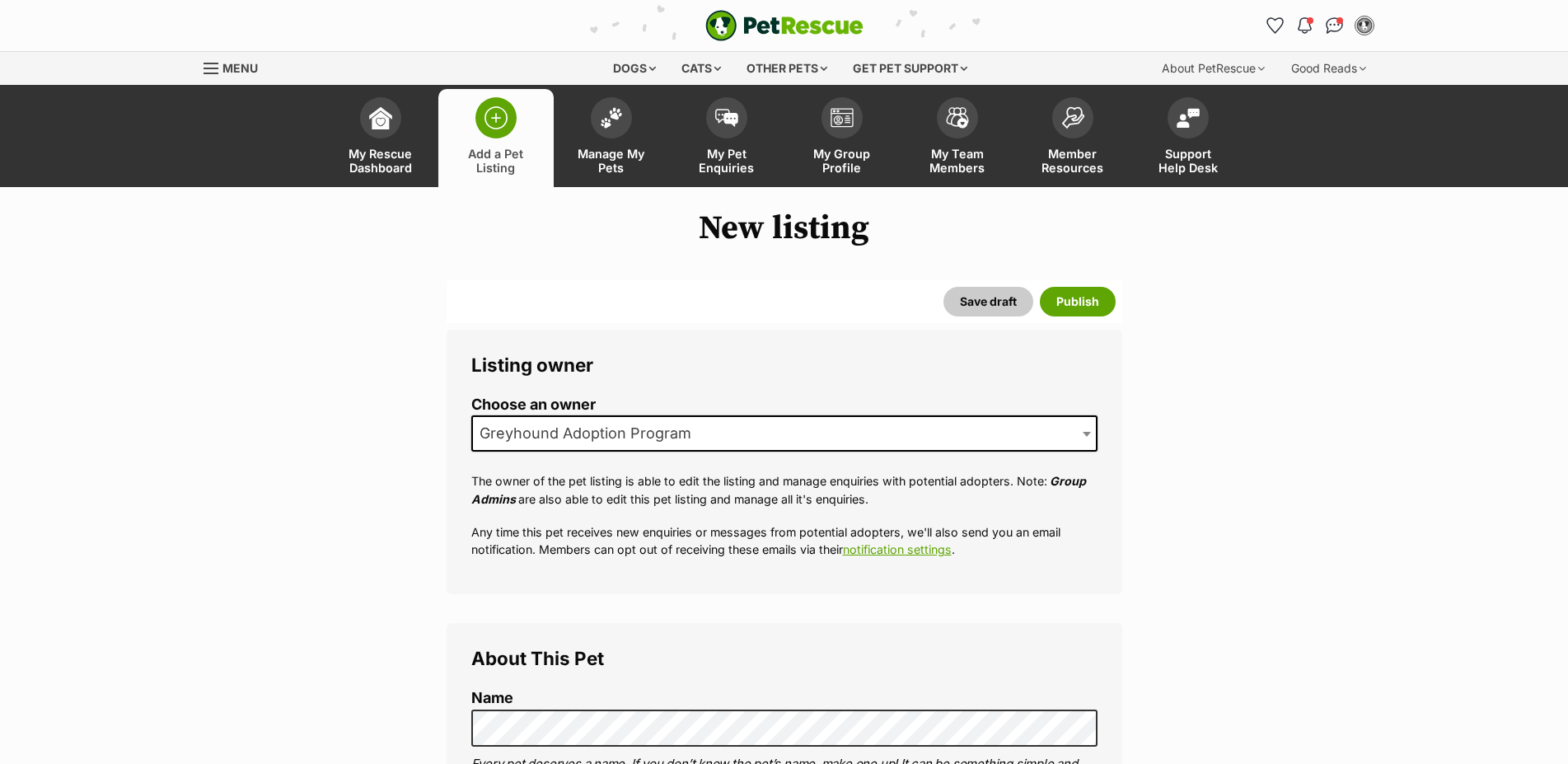
scroll to position [420, 0]
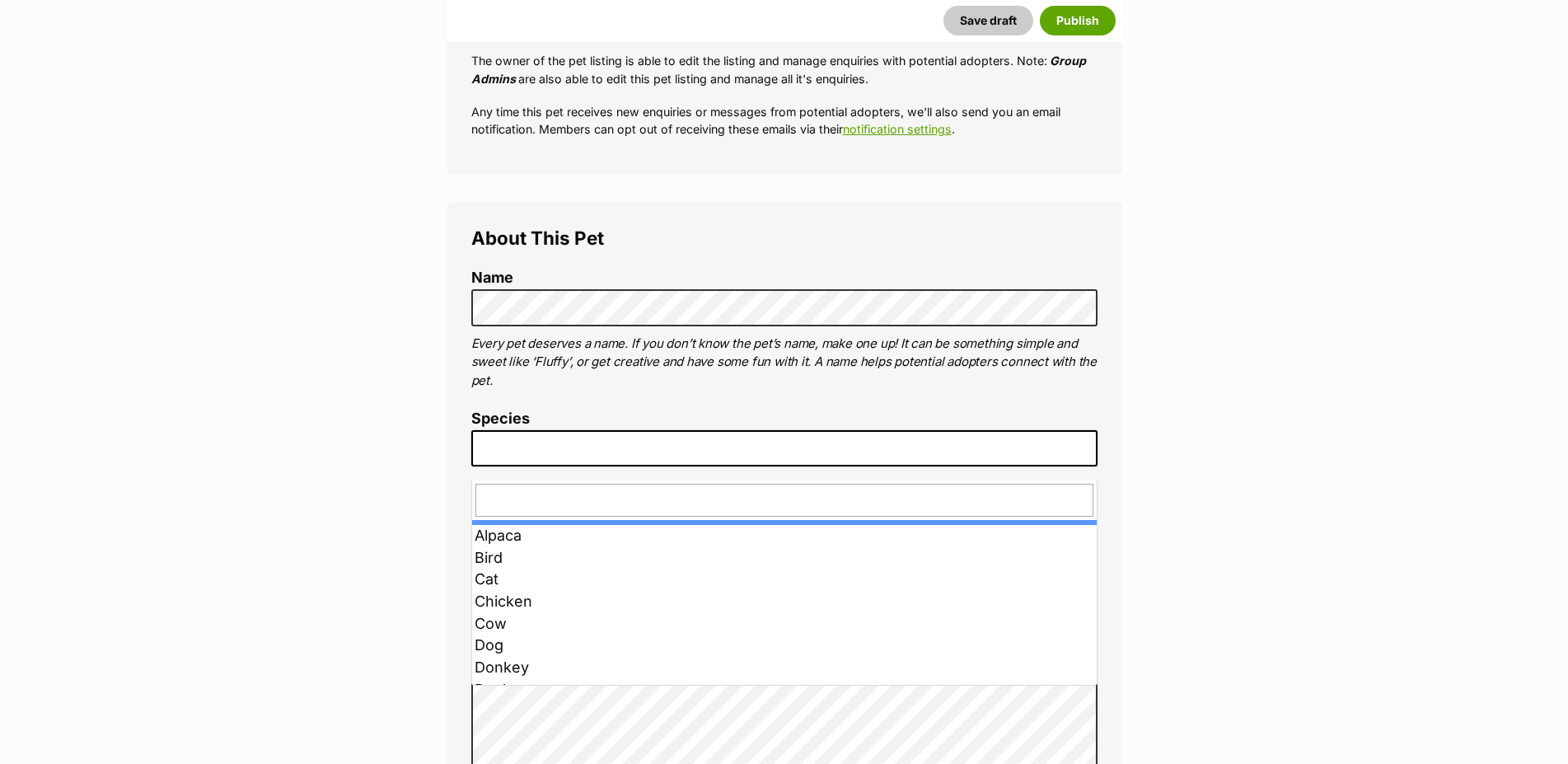
click at [1049, 463] on span at bounding box center [783, 448] width 626 height 37
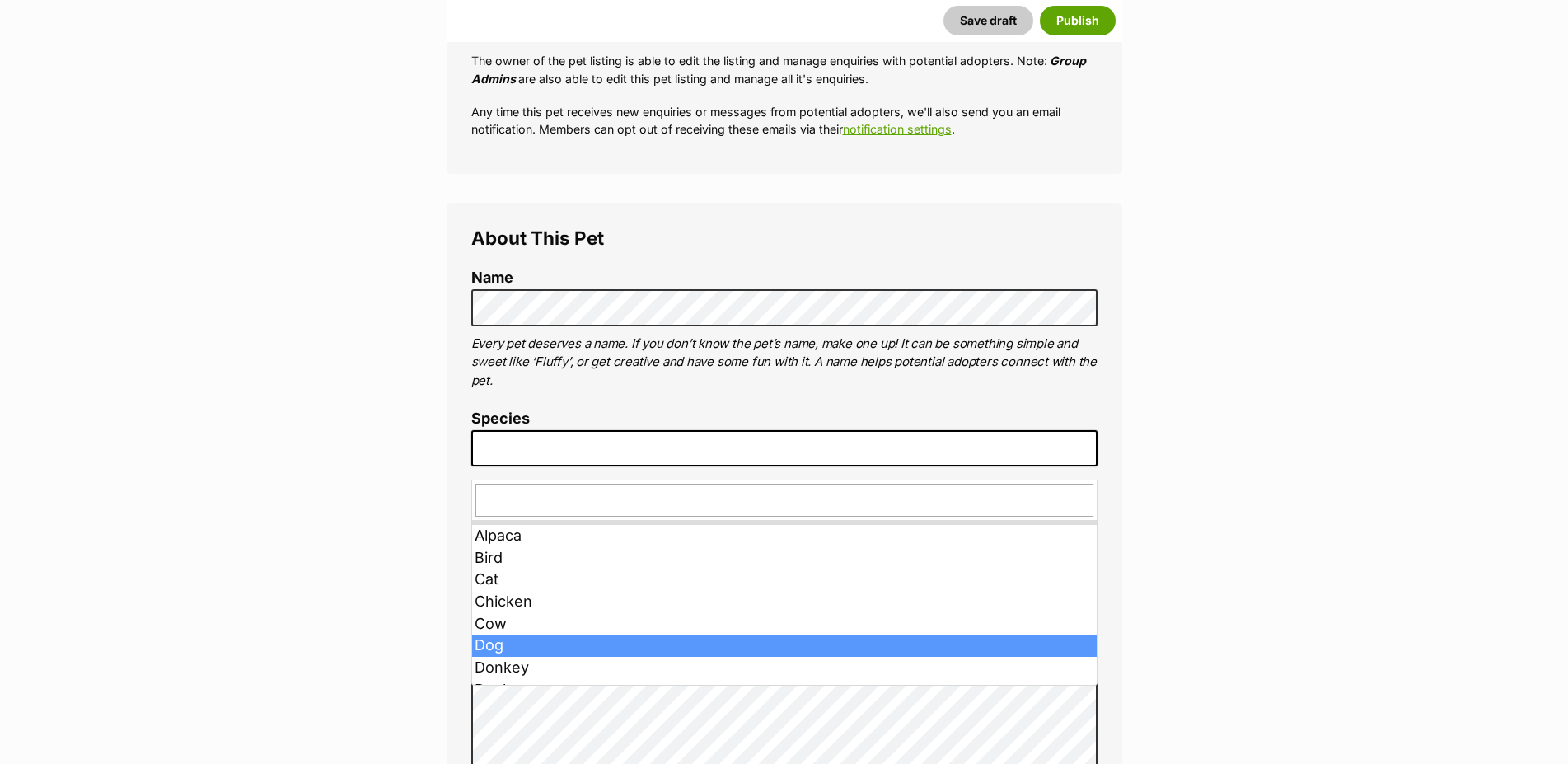
drag, startPoint x: 519, startPoint y: 642, endPoint x: 502, endPoint y: 606, distance: 39.8
